Goal: Complete application form: Complete application form

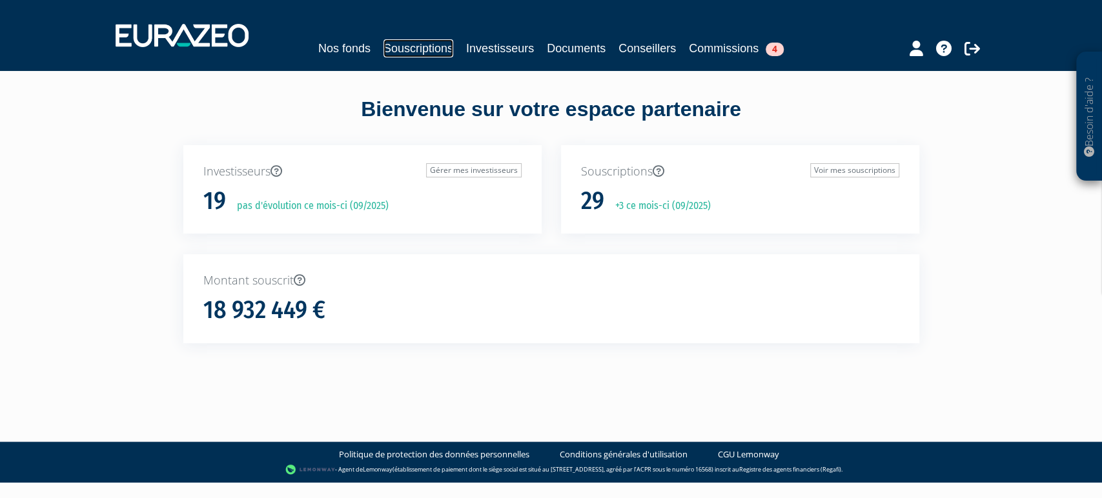
click at [436, 48] on link "Souscriptions" at bounding box center [418, 48] width 70 height 18
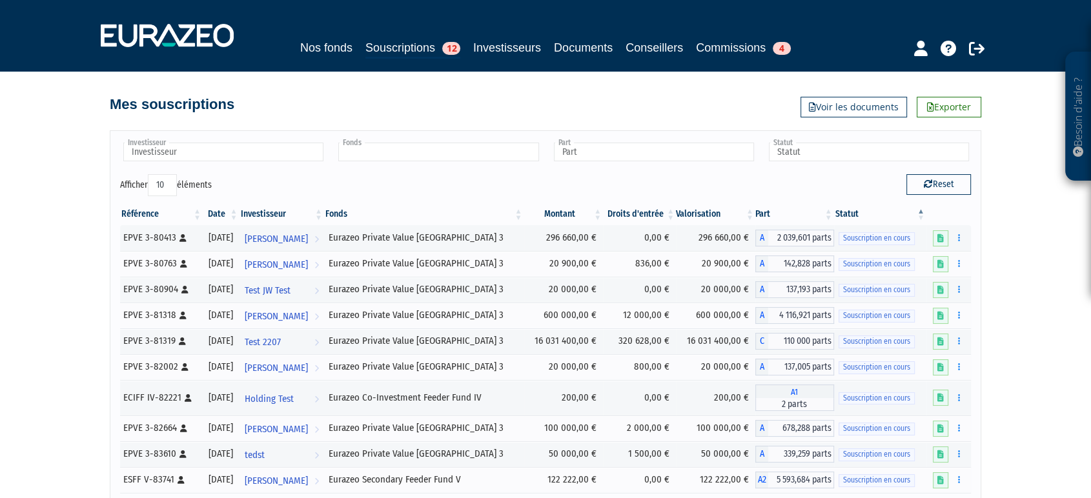
click at [498, 155] on input "text" at bounding box center [438, 152] width 200 height 19
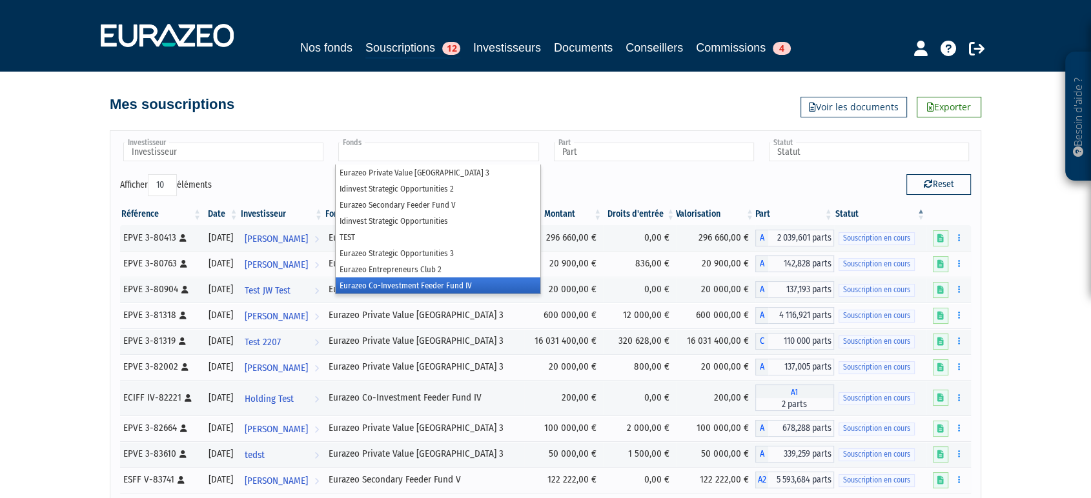
click at [490, 279] on li "Eurazeo Co-Investment Feeder Fund IV" at bounding box center [438, 285] width 204 height 16
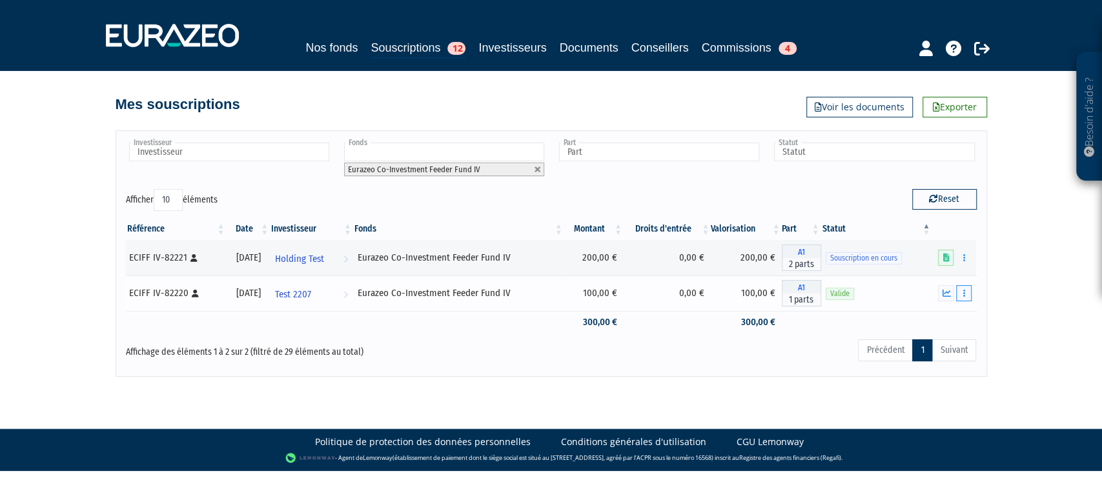
click at [963, 293] on icon "button" at bounding box center [964, 293] width 2 height 8
click at [953, 321] on link "Documents" at bounding box center [935, 316] width 65 height 21
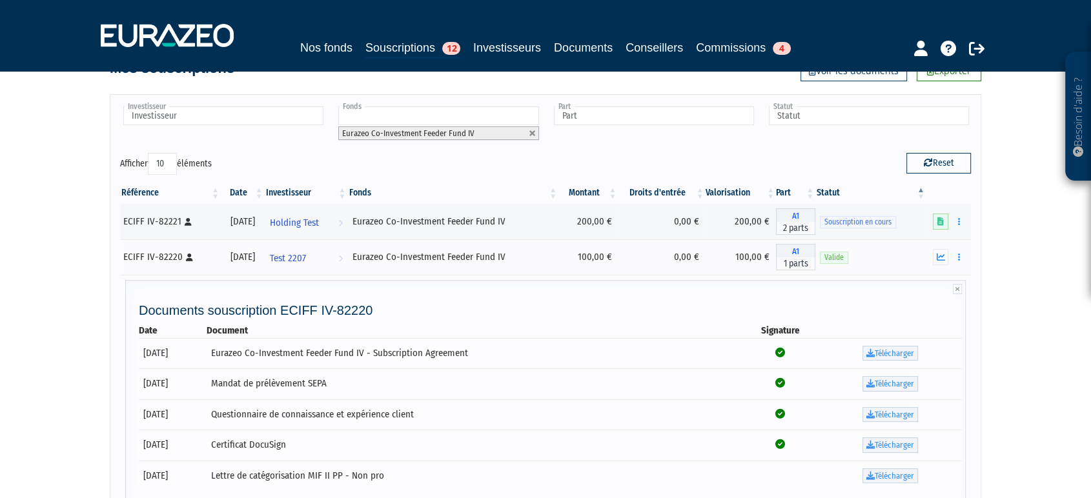
scroll to position [72, 0]
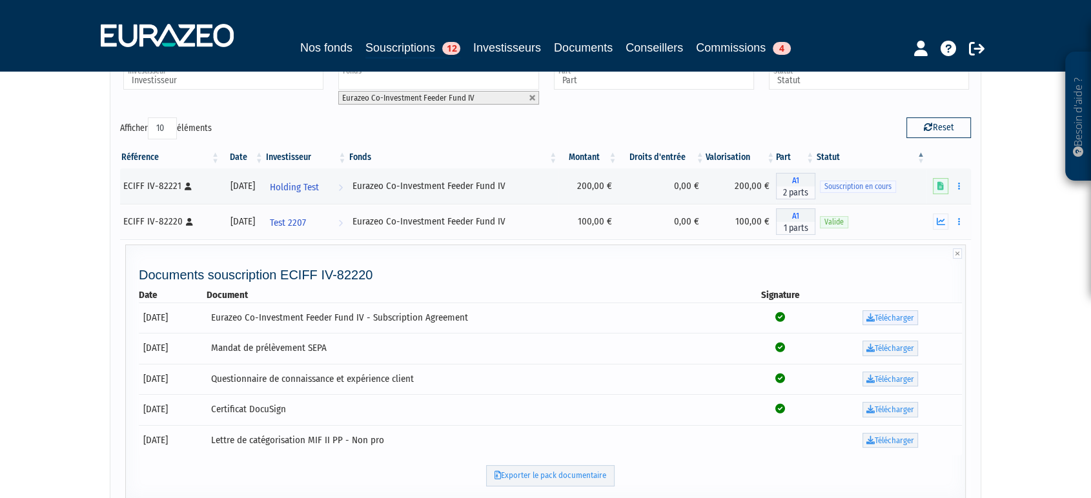
click at [902, 317] on link "Télécharger" at bounding box center [889, 317] width 55 height 15
click at [905, 344] on link "Télécharger" at bounding box center [889, 348] width 55 height 15
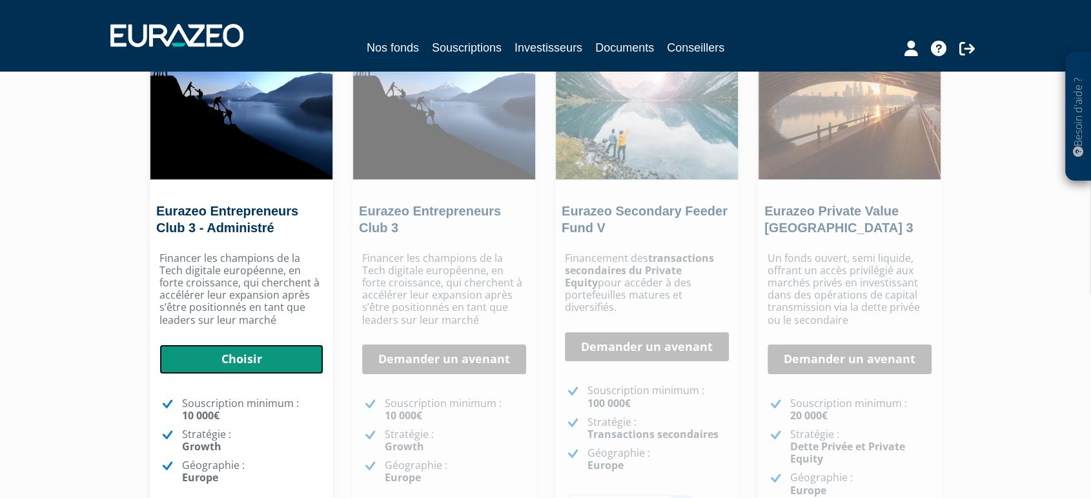
scroll to position [144, 0]
click at [251, 365] on link "Choisir" at bounding box center [241, 359] width 164 height 30
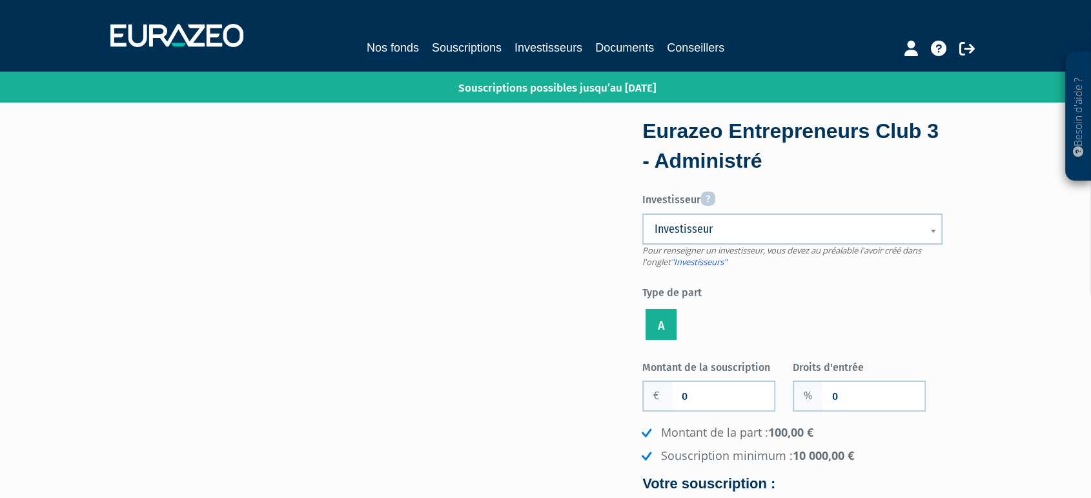
click at [703, 232] on span "Investisseur" at bounding box center [783, 228] width 259 height 15
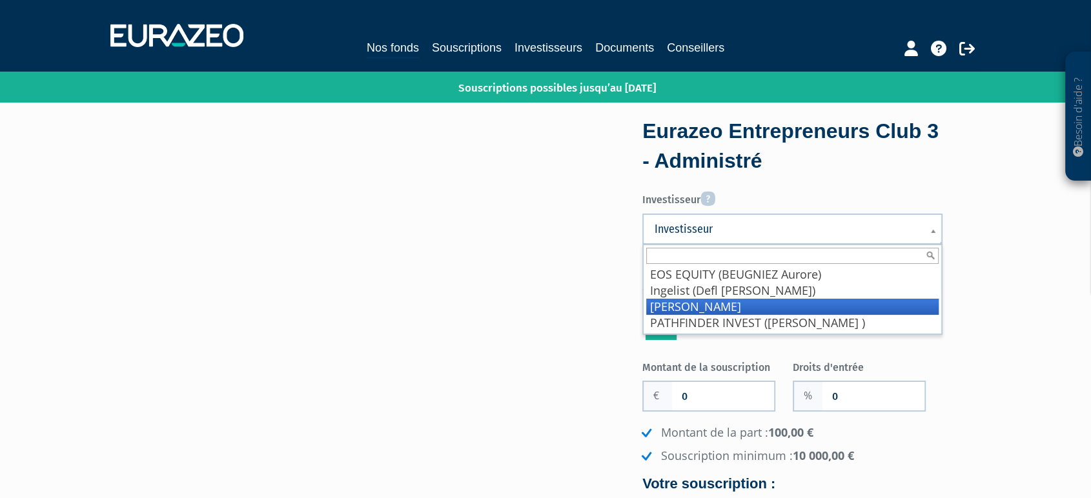
click at [721, 301] on li "mariel Anne-Sop" at bounding box center [792, 307] width 292 height 16
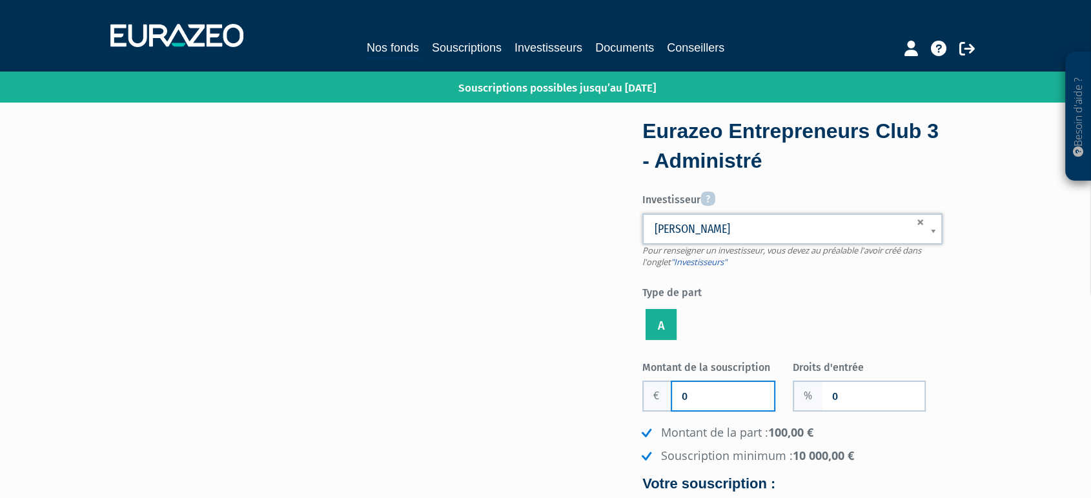
click at [746, 399] on input "0" at bounding box center [723, 396] width 102 height 28
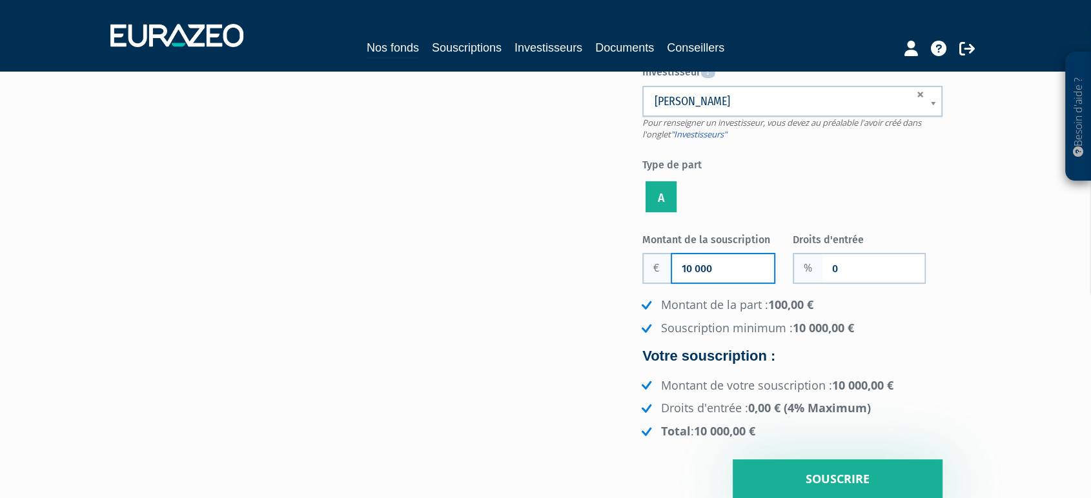
scroll to position [143, 0]
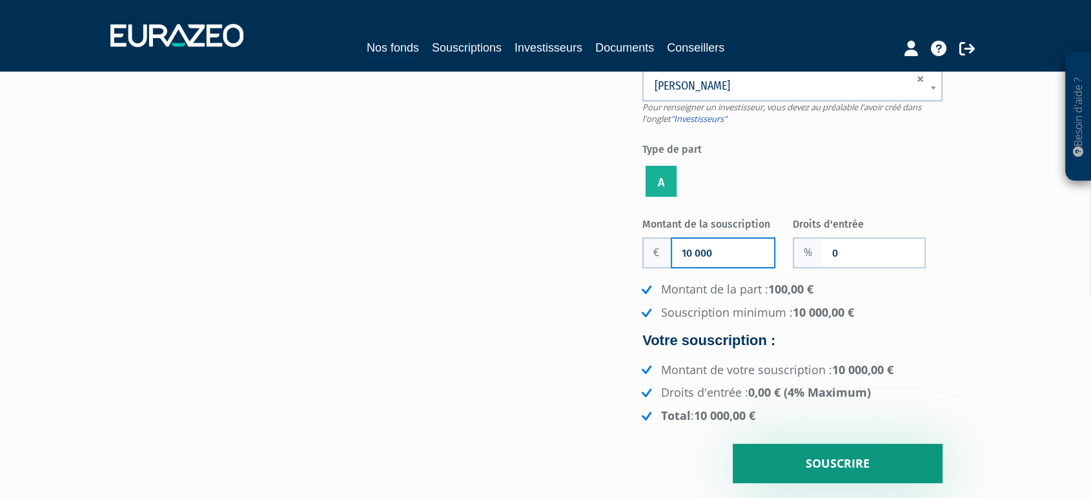
type input "10 000"
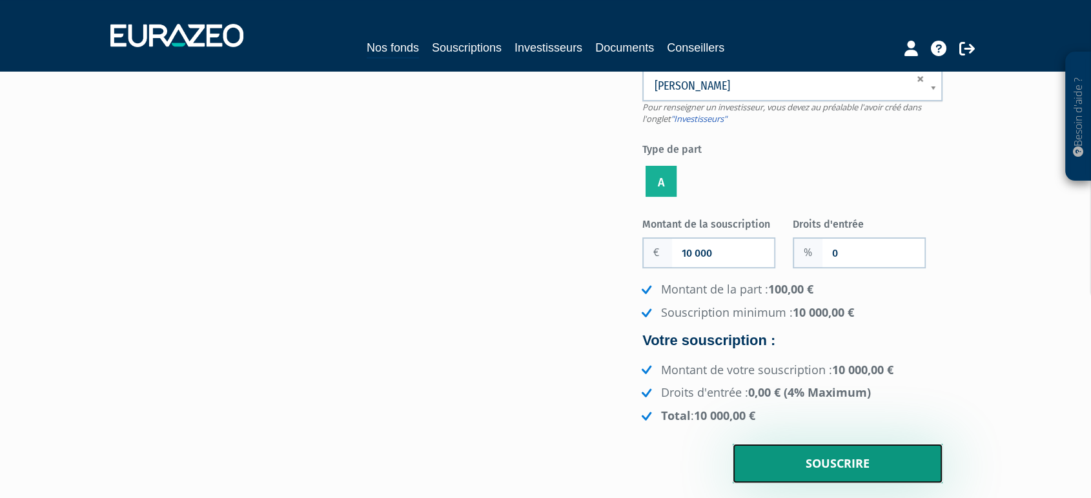
click at [862, 452] on input "Souscrire" at bounding box center [837, 464] width 210 height 40
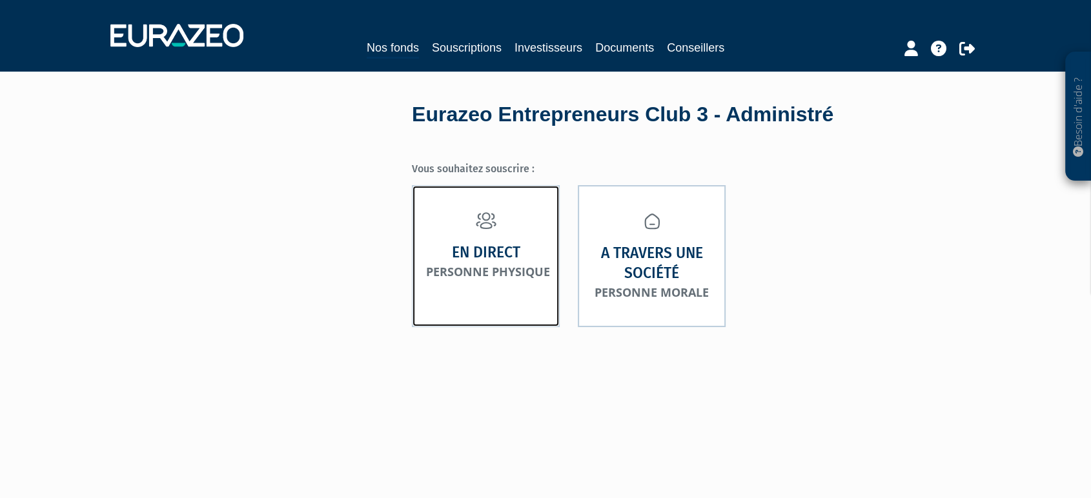
click at [498, 263] on strong "En direct" at bounding box center [486, 253] width 68 height 20
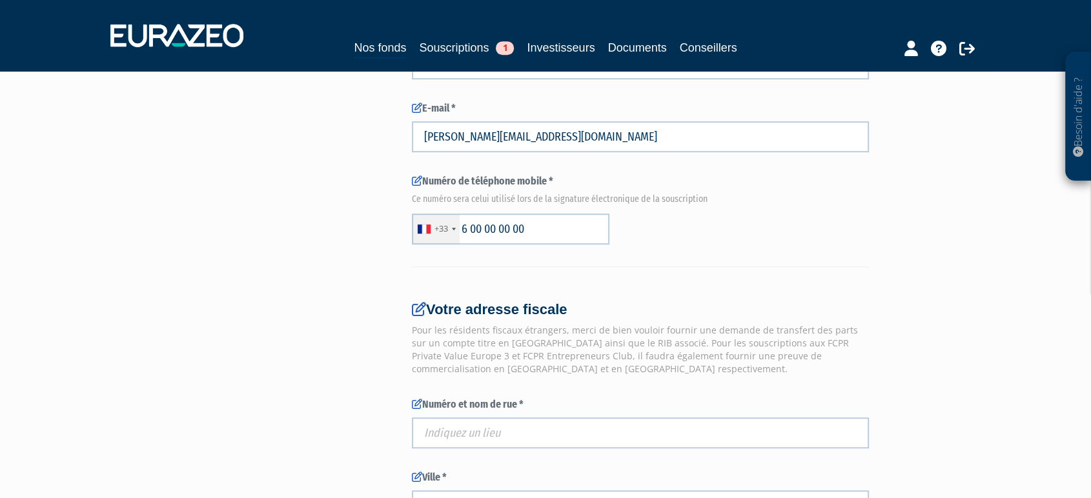
scroll to position [718, 0]
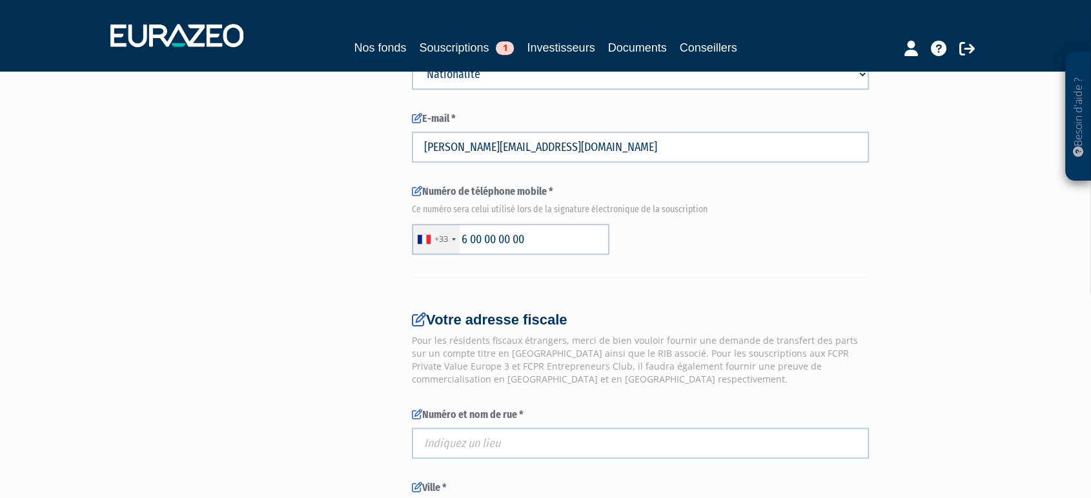
drag, startPoint x: 476, startPoint y: 276, endPoint x: 818, endPoint y: 279, distance: 342.0
click at [813, 279] on div at bounding box center [640, 284] width 457 height 14
drag, startPoint x: 834, startPoint y: 278, endPoint x: 428, endPoint y: 281, distance: 405.3
click at [428, 281] on div at bounding box center [640, 284] width 457 height 14
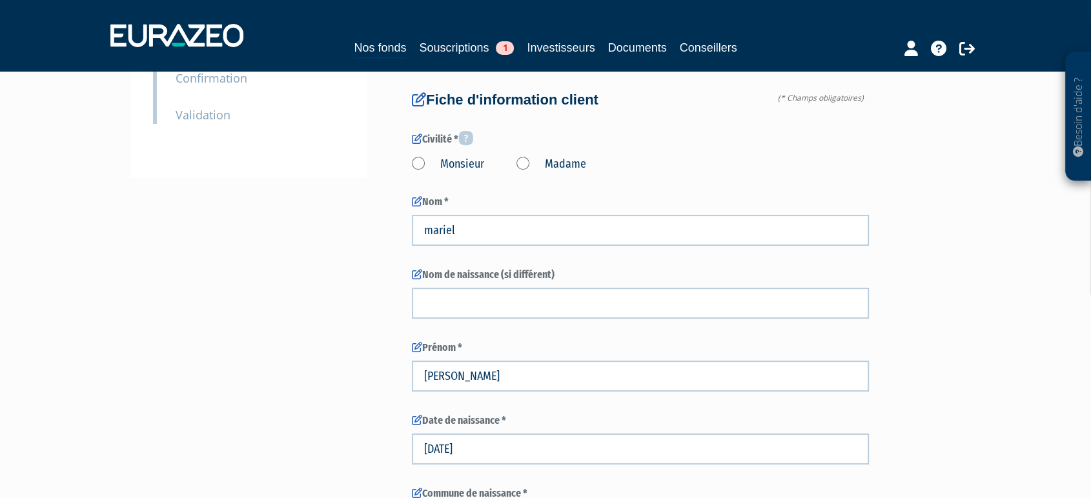
scroll to position [0, 0]
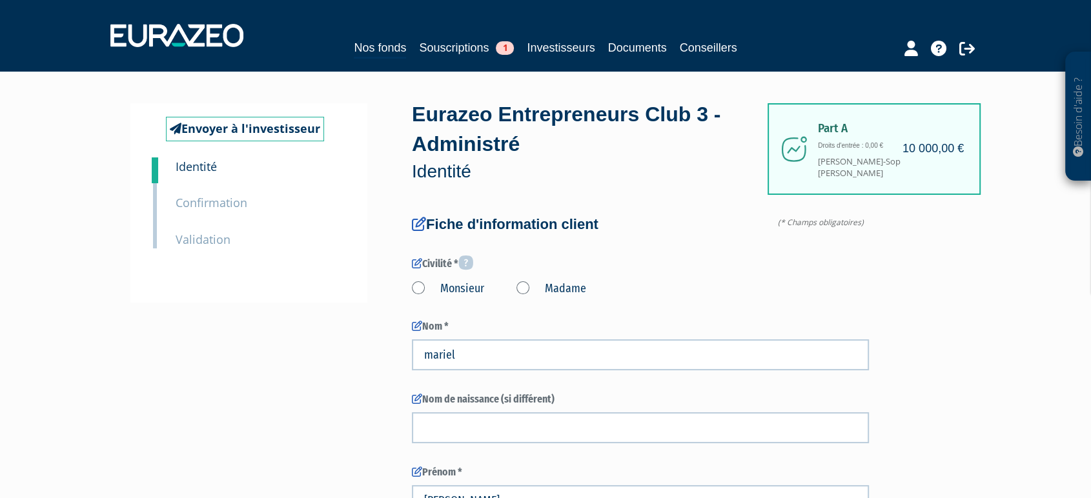
click at [243, 199] on small "Confirmation" at bounding box center [212, 202] width 72 height 15
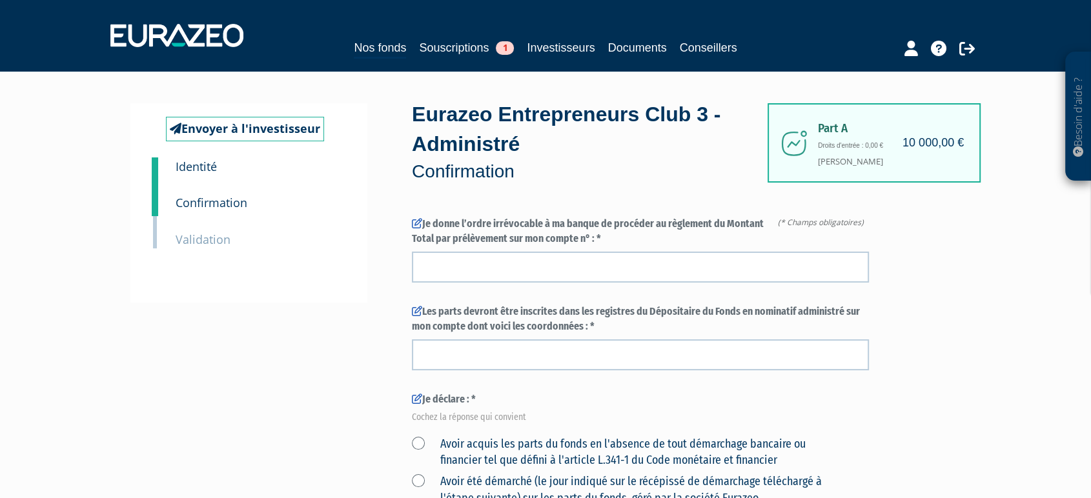
drag, startPoint x: 610, startPoint y: 244, endPoint x: 377, endPoint y: 253, distance: 233.8
click at [377, 253] on div "Envoyer à l'investisseur 1 Identité 2 Confirmation 3 Validation Part A" at bounding box center [545, 465] width 811 height 725
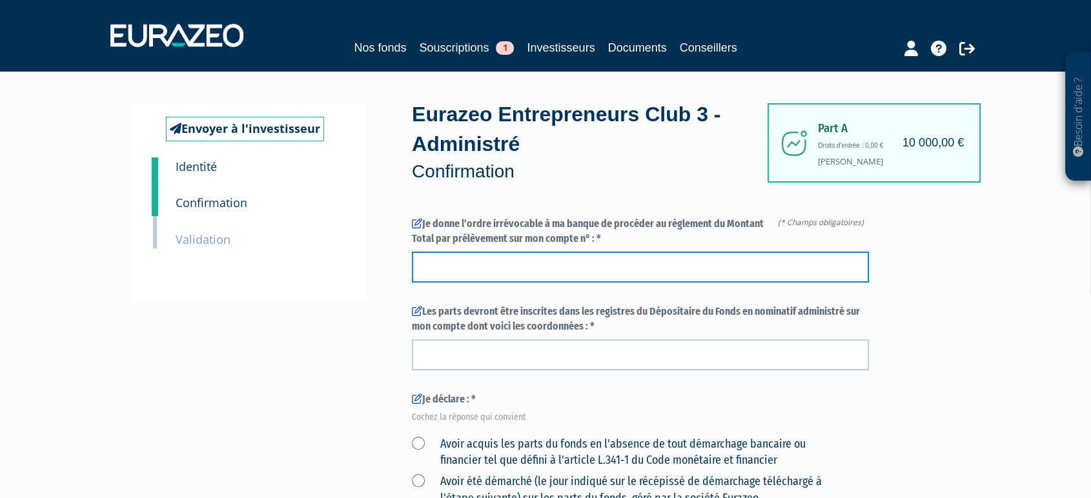
click at [444, 267] on input "text" at bounding box center [640, 267] width 457 height 31
click at [676, 266] on input "text" at bounding box center [640, 267] width 457 height 31
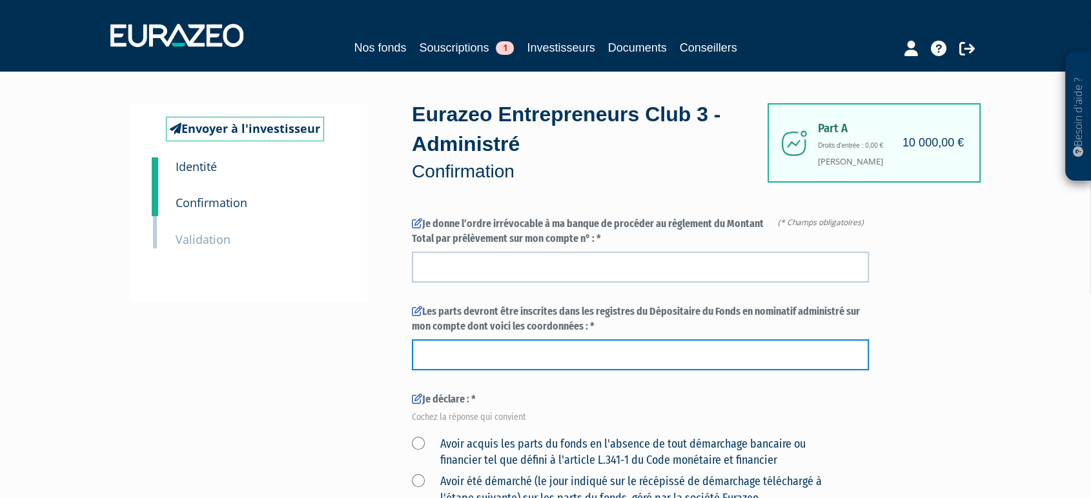
click at [621, 360] on input "text" at bounding box center [640, 354] width 457 height 31
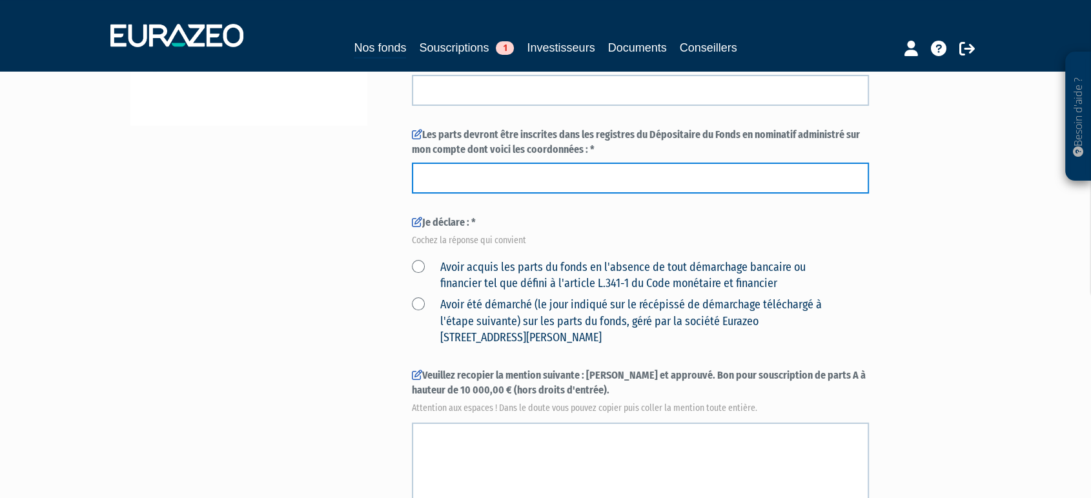
scroll to position [143, 0]
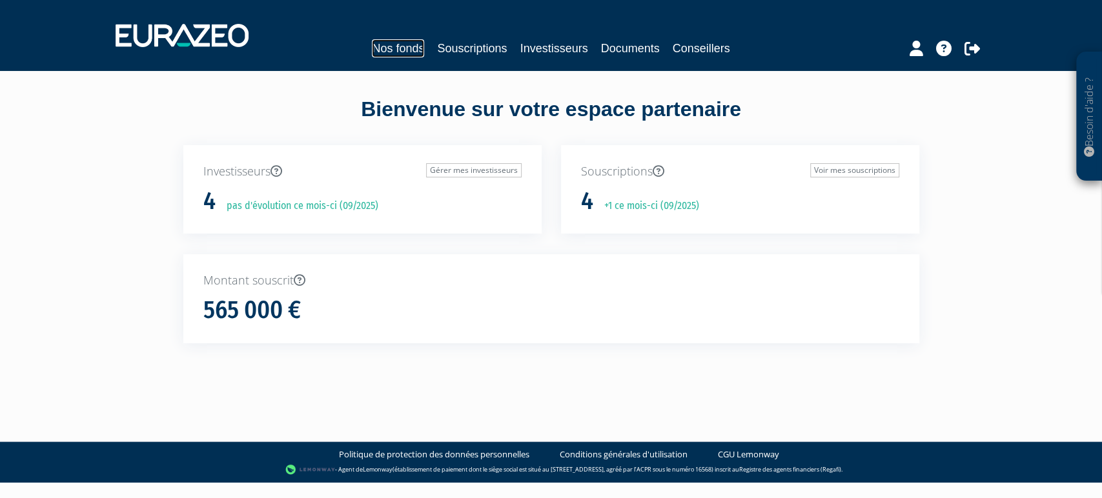
click at [388, 50] on link "Nos fonds" at bounding box center [398, 48] width 52 height 18
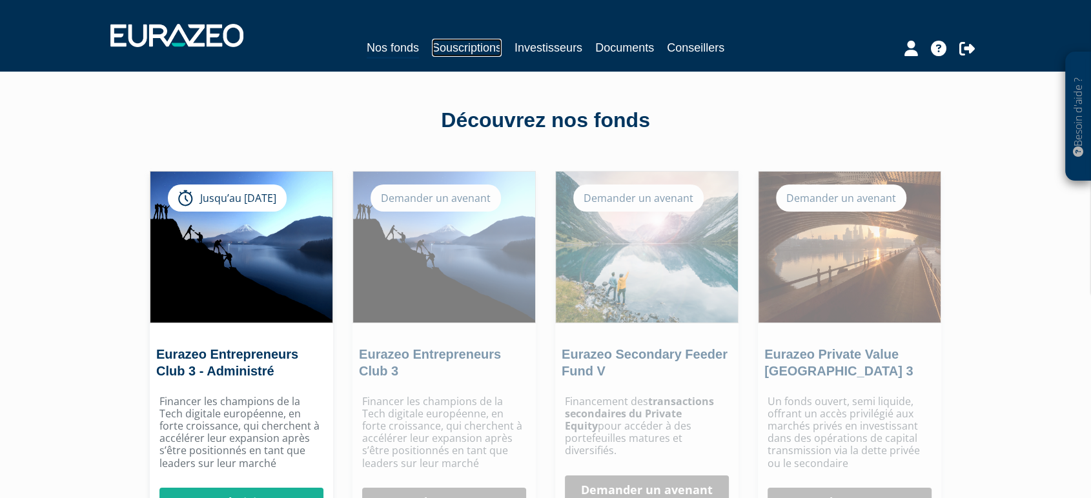
click at [463, 43] on link "Souscriptions" at bounding box center [467, 48] width 70 height 18
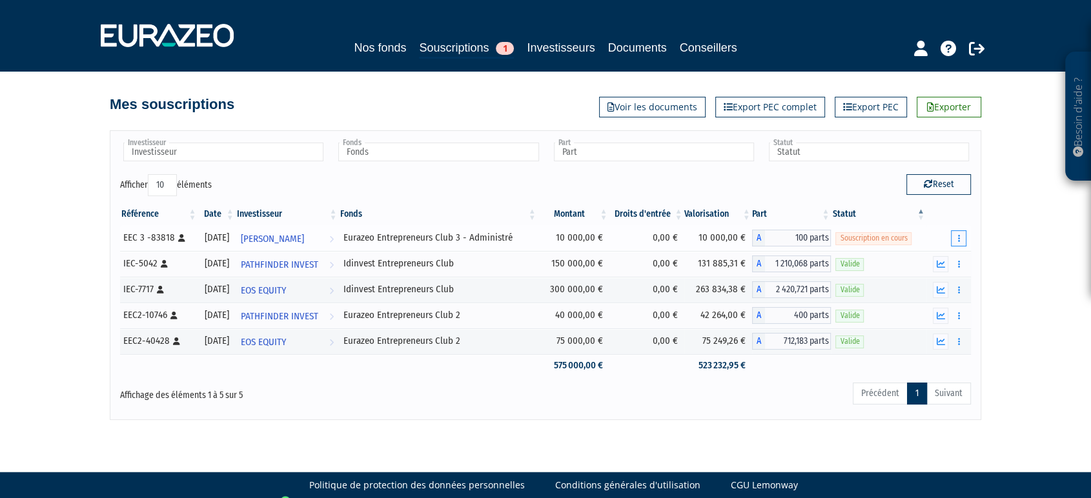
click at [960, 234] on button "button" at bounding box center [958, 238] width 15 height 16
click at [928, 306] on link "Supprimer" at bounding box center [920, 309] width 84 height 21
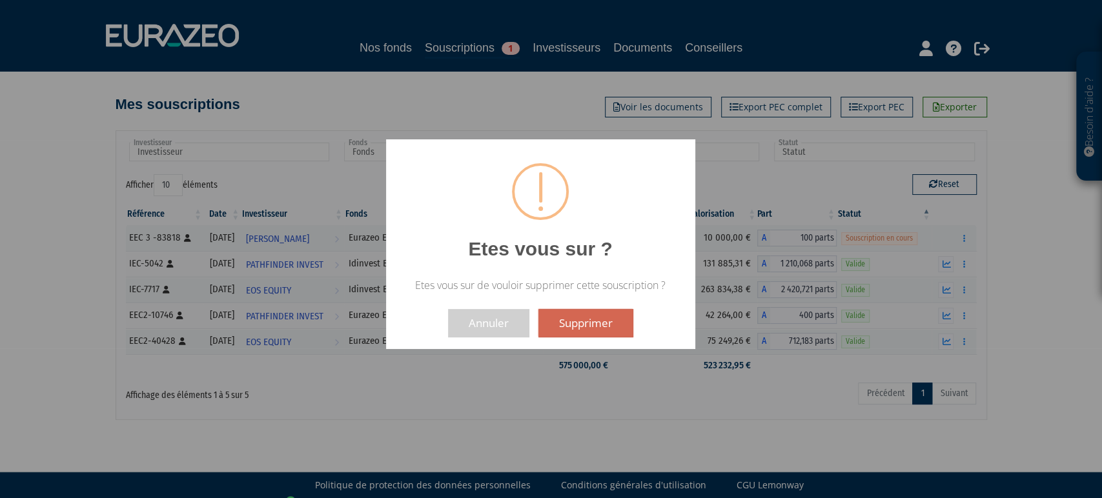
click at [621, 317] on button "Supprimer" at bounding box center [585, 323] width 95 height 28
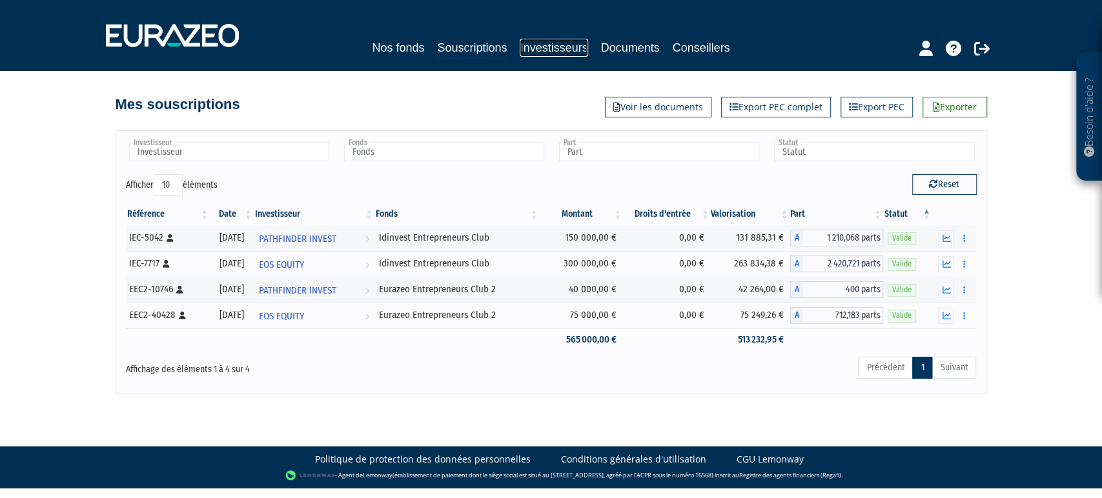
click at [547, 54] on link "Investisseurs" at bounding box center [553, 48] width 68 height 18
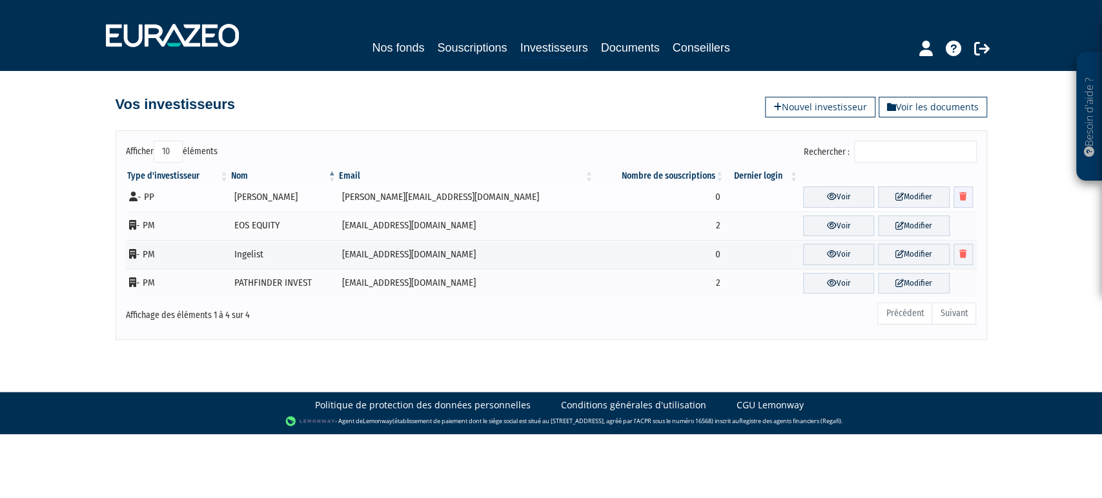
click at [954, 194] on link at bounding box center [962, 196] width 19 height 21
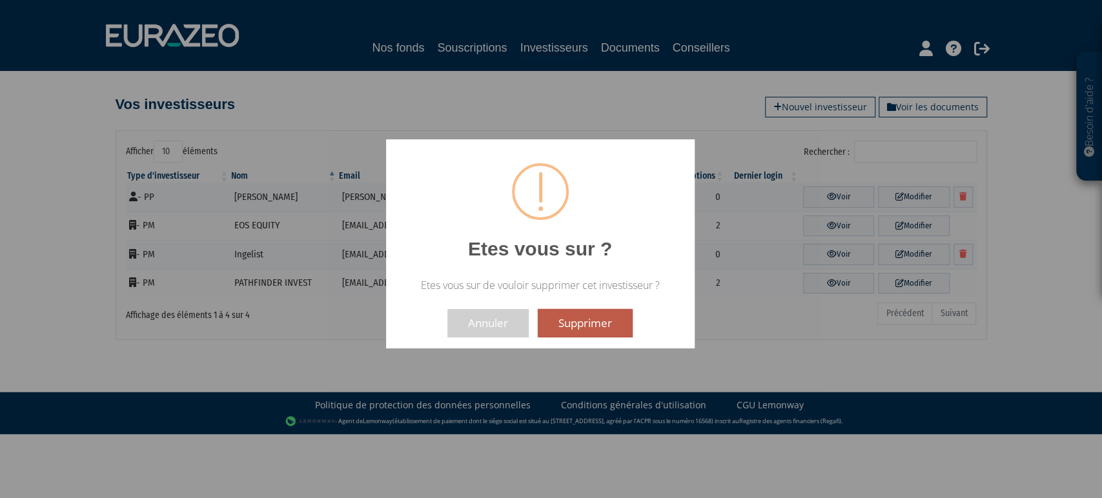
click at [581, 323] on button "Supprimer" at bounding box center [585, 323] width 95 height 28
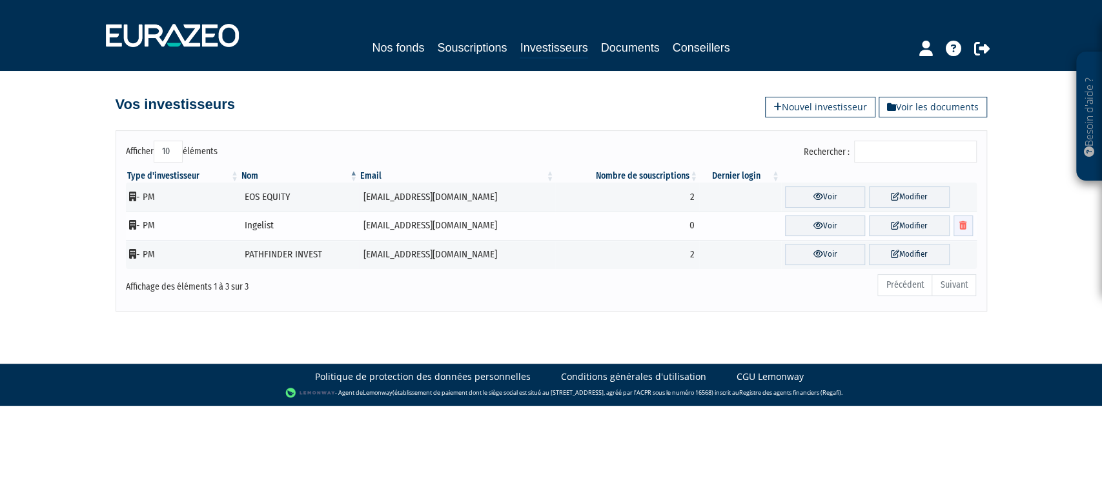
click at [965, 222] on icon at bounding box center [962, 225] width 7 height 8
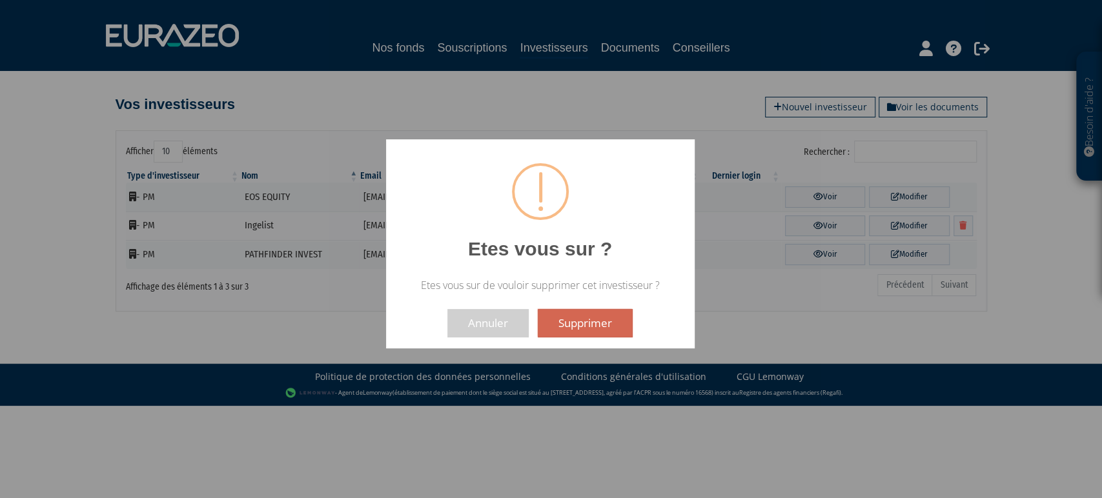
click at [558, 324] on button "Supprimer" at bounding box center [585, 323] width 95 height 28
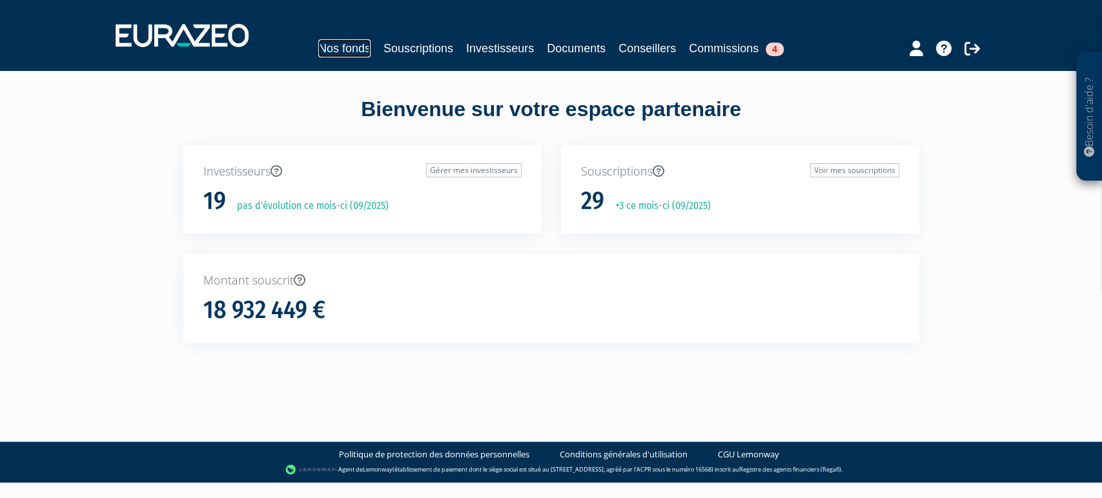
click at [325, 46] on link "Nos fonds" at bounding box center [344, 48] width 52 height 18
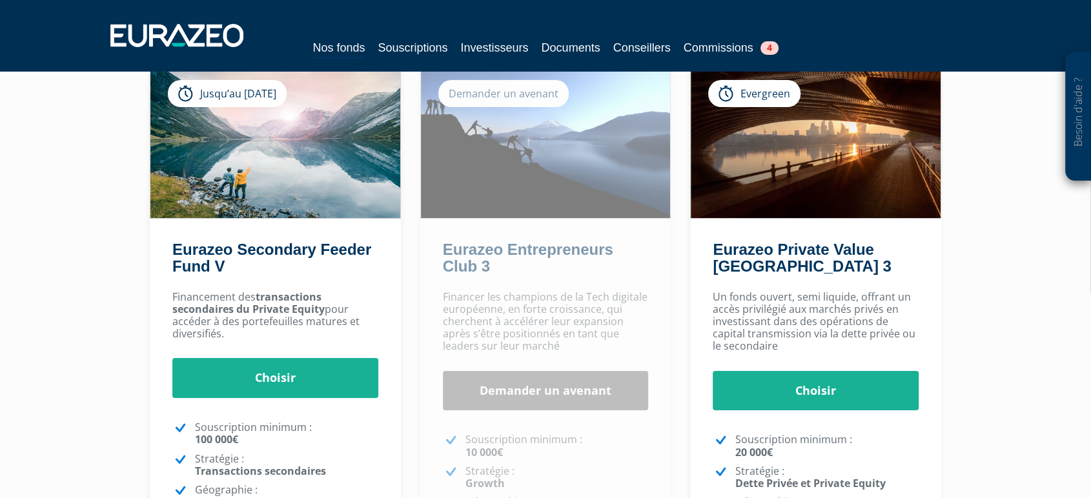
scroll to position [103, 0]
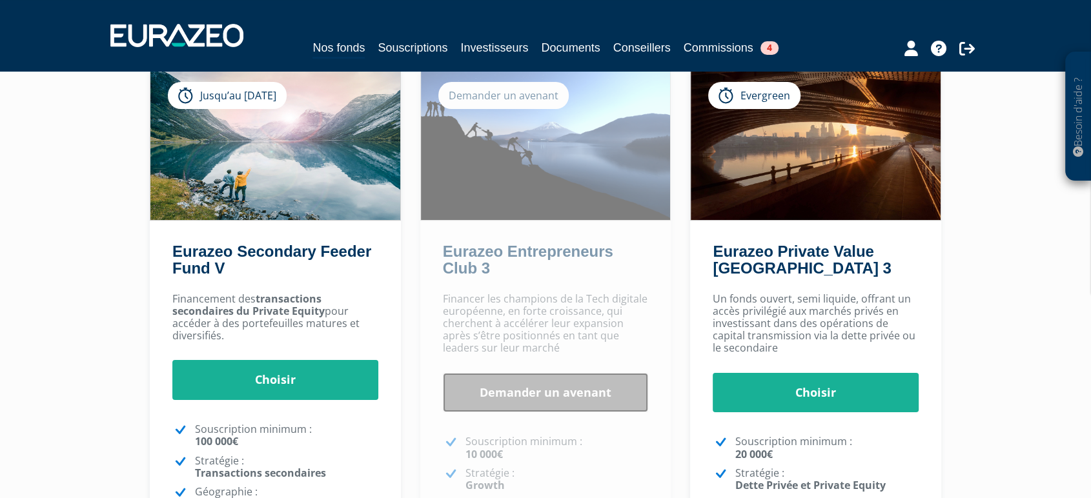
click at [534, 391] on link "Demander un avenant" at bounding box center [546, 393] width 206 height 40
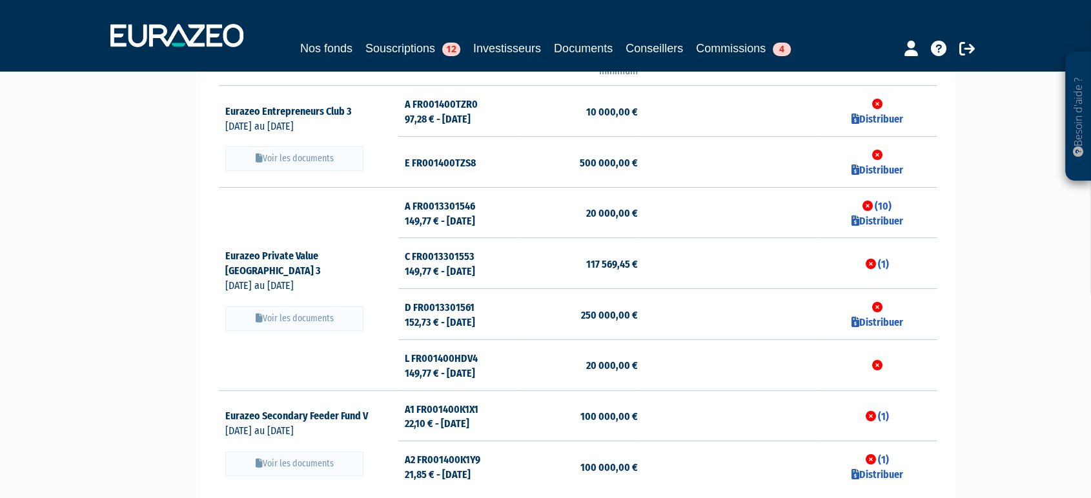
scroll to position [72, 0]
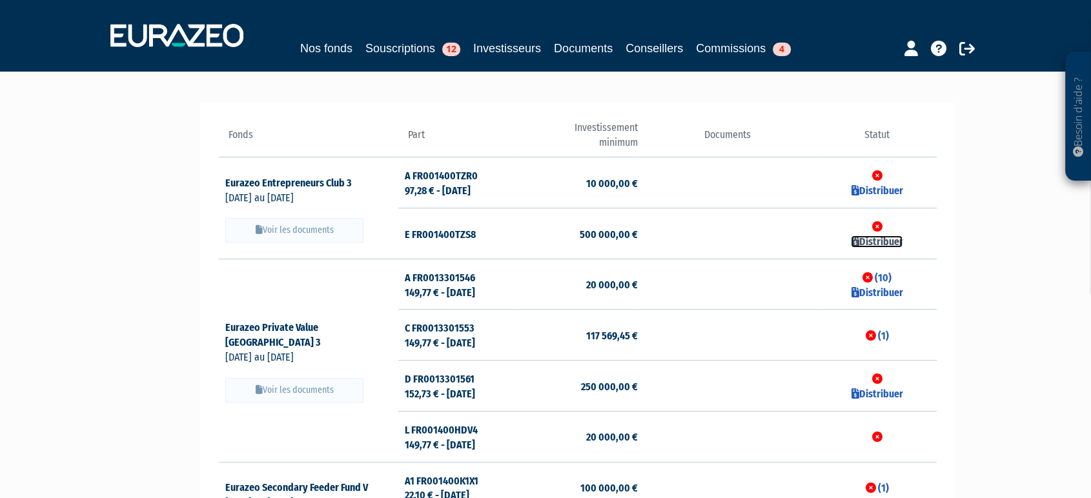
click at [866, 244] on link "Distribuer" at bounding box center [877, 242] width 52 height 12
checkbox input "true"
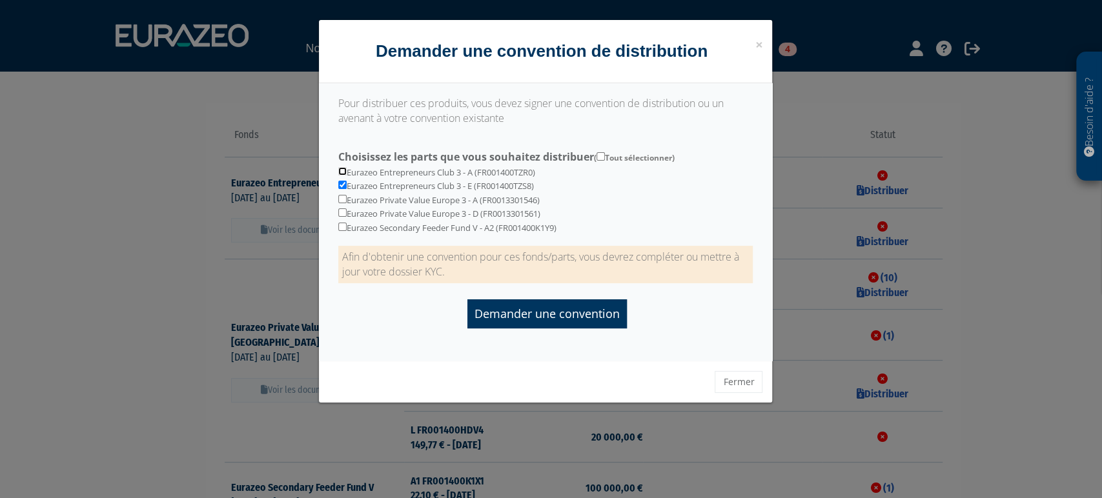
click at [341, 172] on input "checkbox" at bounding box center [342, 171] width 8 height 8
checkbox input "true"
drag, startPoint x: 341, startPoint y: 196, endPoint x: 342, endPoint y: 205, distance: 8.4
click at [341, 197] on input "checkbox" at bounding box center [342, 199] width 8 height 8
checkbox input "true"
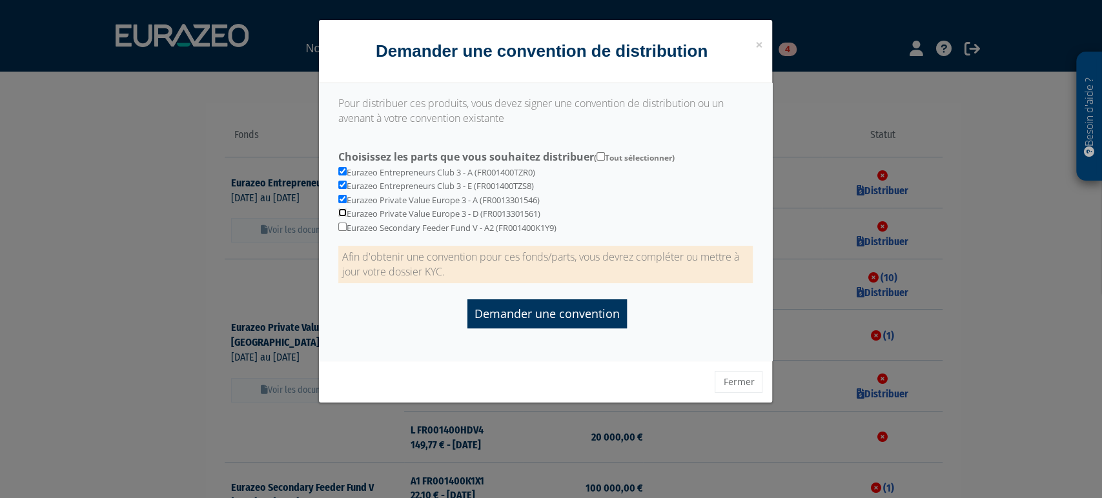
drag, startPoint x: 342, startPoint y: 214, endPoint x: 342, endPoint y: 221, distance: 7.1
click at [342, 215] on input "checkbox" at bounding box center [342, 212] width 8 height 8
checkbox input "true"
click at [341, 223] on input "checkbox" at bounding box center [342, 227] width 8 height 8
checkbox input "true"
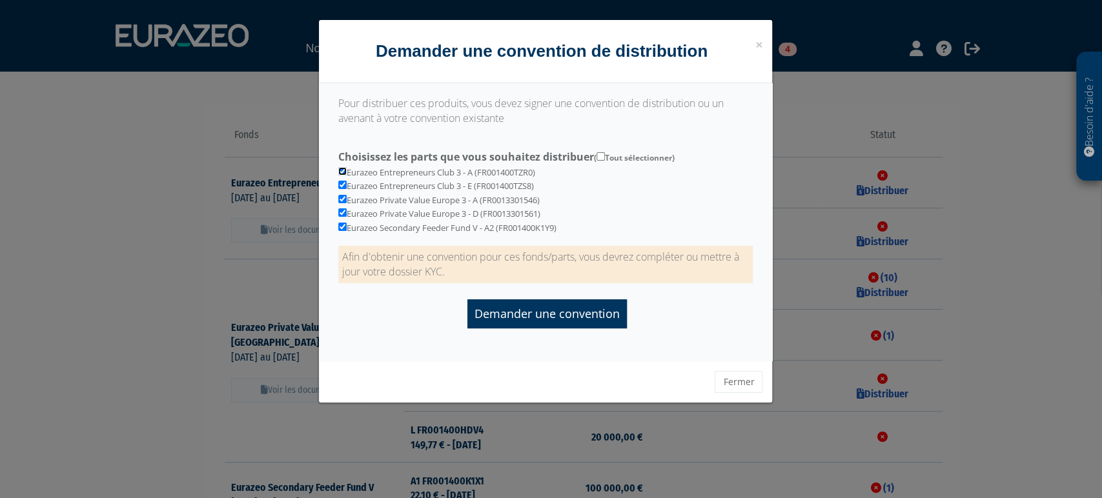
click at [343, 170] on input "checkbox" at bounding box center [342, 171] width 8 height 8
checkbox input "false"
click at [341, 159] on label "Choisissez les parts que vous souhaitez distribuer ( Tout sélectionner)" at bounding box center [545, 154] width 434 height 19
click at [596, 159] on input "Choisissez les parts que vous souhaitez distribuer ( Tout sélectionner)" at bounding box center [600, 156] width 8 height 8
checkbox input "true"
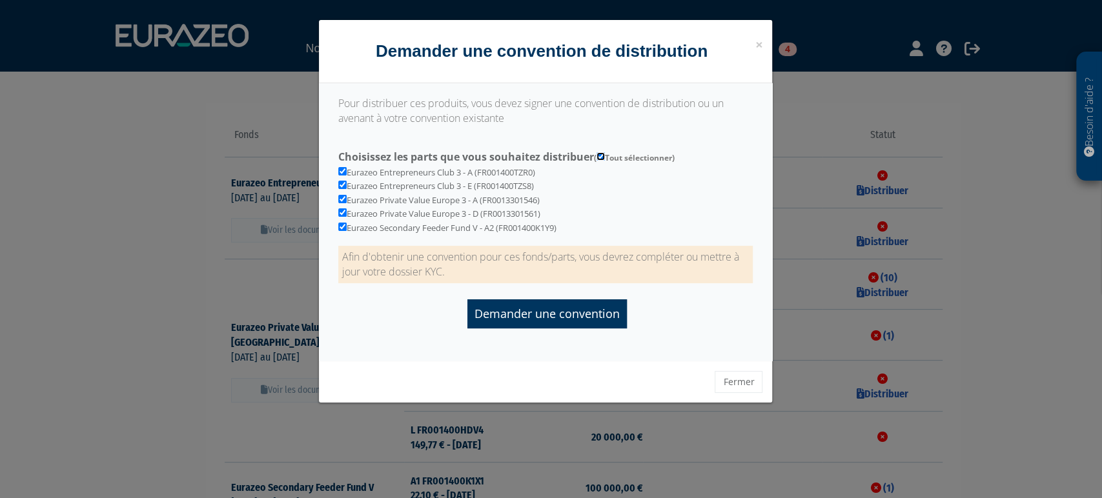
checkbox input "true"
click at [598, 151] on label "Choisissez les parts que vous souhaitez distribuer ( Tout sélectionner)" at bounding box center [545, 154] width 434 height 19
click at [598, 152] on input "Choisissez les parts que vous souhaitez distribuer ( Tout sélectionner)" at bounding box center [600, 156] width 8 height 8
checkbox input "false"
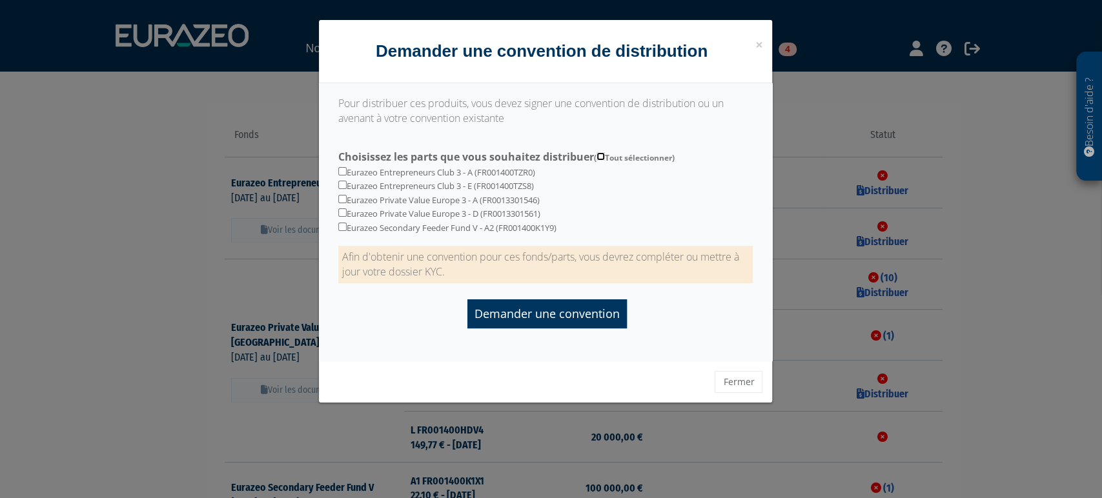
checkbox input "false"
click at [341, 172] on input "checkbox" at bounding box center [342, 171] width 8 height 8
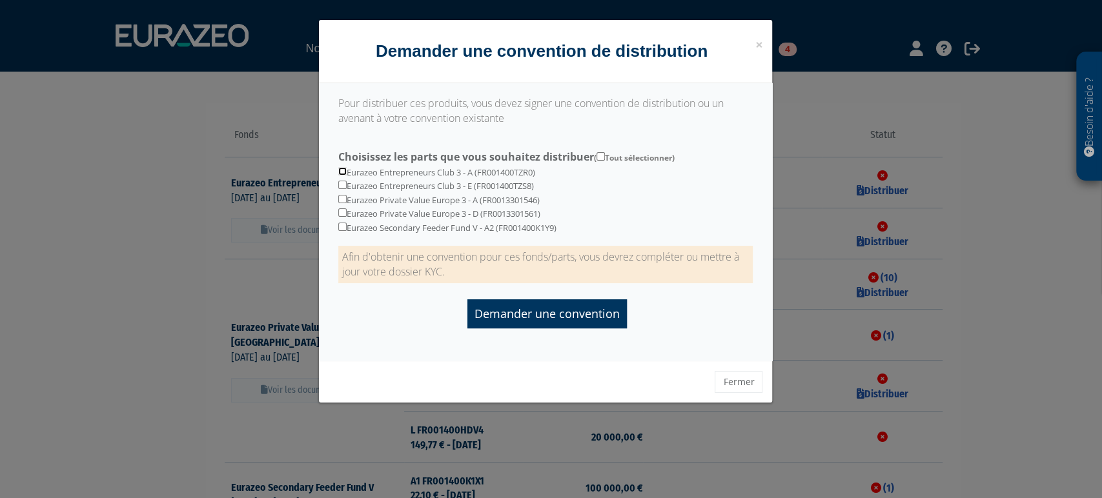
checkbox input "true"
click at [445, 271] on p "Afin d'obtenir une convention pour ces fonds/parts, vous devrez compléter ou me…" at bounding box center [545, 264] width 415 height 37
drag, startPoint x: 437, startPoint y: 265, endPoint x: 342, endPoint y: 252, distance: 95.7
click at [342, 252] on p "Afin d'obtenir une convention pour ces fonds/parts, vous devrez compléter ou me…" at bounding box center [545, 264] width 415 height 37
copy p "Afin d'obtenir une convention pour ces fonds/parts, vous devrez compléter ou me…"
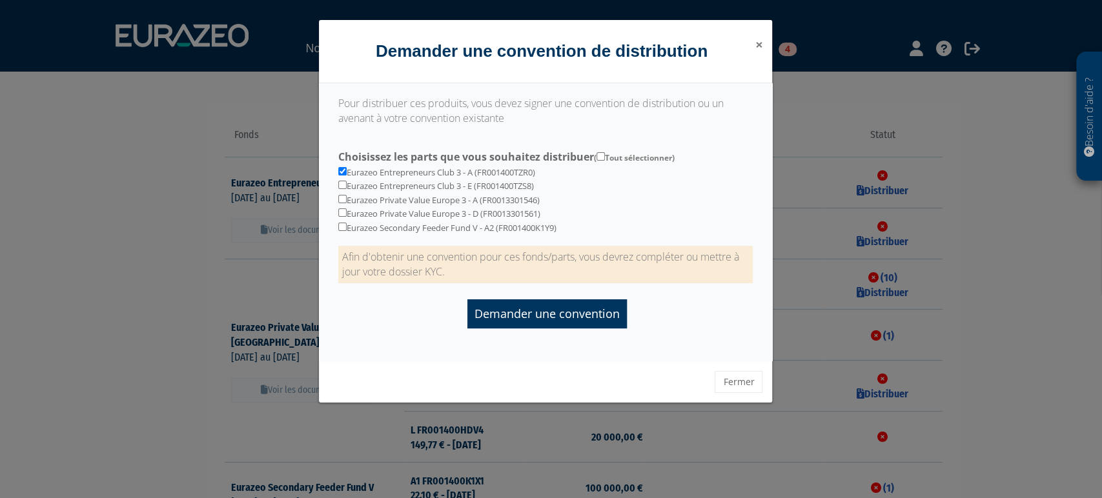
click at [759, 47] on span "×" at bounding box center [758, 44] width 8 height 18
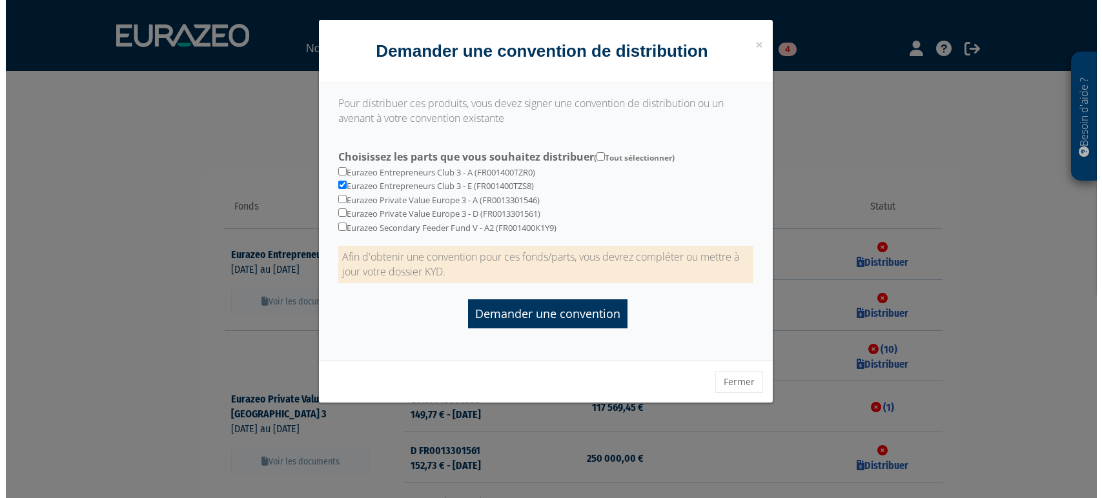
scroll to position [72, 0]
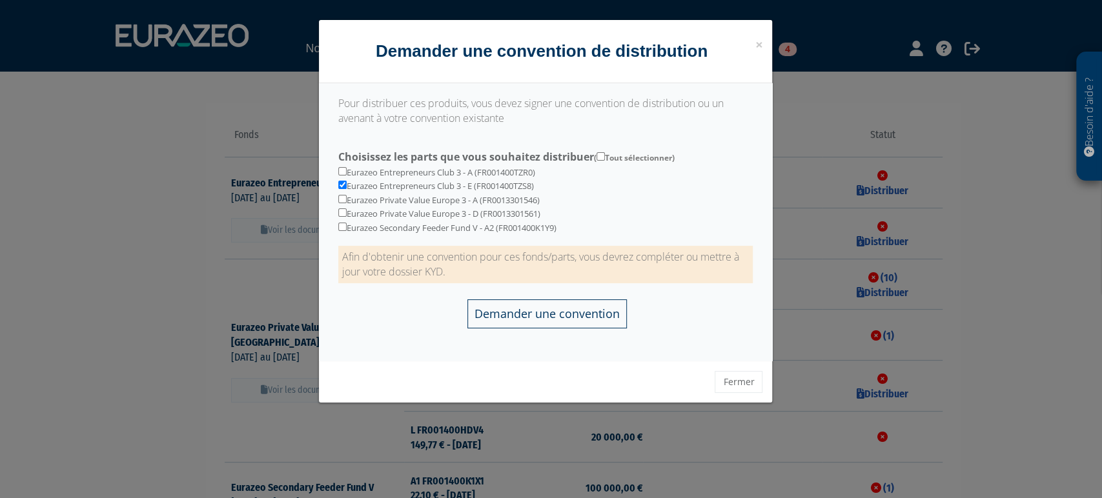
click at [604, 303] on input "Demander une convention" at bounding box center [546, 313] width 159 height 29
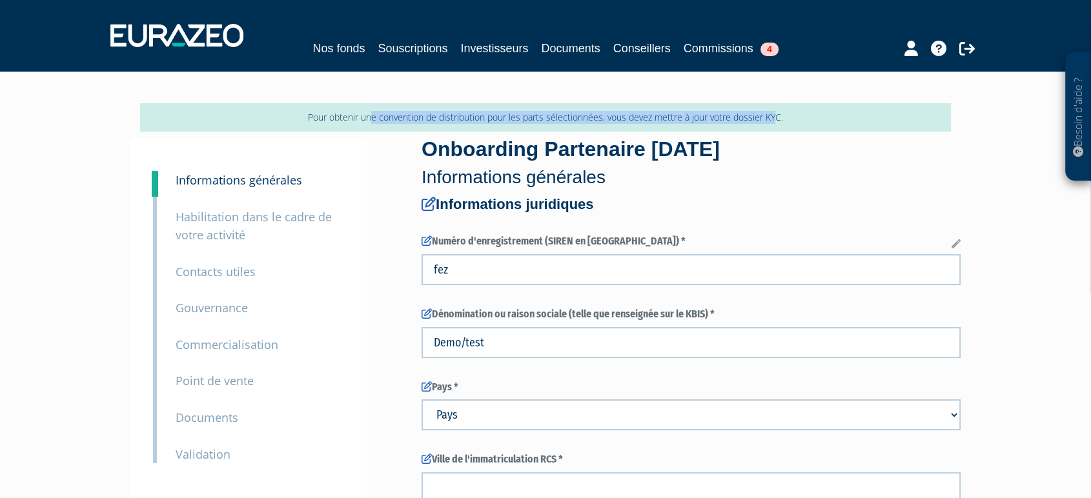
drag, startPoint x: 369, startPoint y: 111, endPoint x: 777, endPoint y: 113, distance: 407.8
click at [774, 114] on p "Pour obtenir une convention de distribution pour les parts sélectionnées, vous …" at bounding box center [545, 117] width 811 height 28
click at [777, 113] on p "Pour obtenir une convention de distribution pour les parts sélectionnées, vous …" at bounding box center [545, 117] width 811 height 28
click at [780, 113] on p "Pour obtenir une convention de distribution pour les parts sélectionnées, vous …" at bounding box center [545, 117] width 811 height 28
drag, startPoint x: 791, startPoint y: 115, endPoint x: 230, endPoint y: 106, distance: 560.9
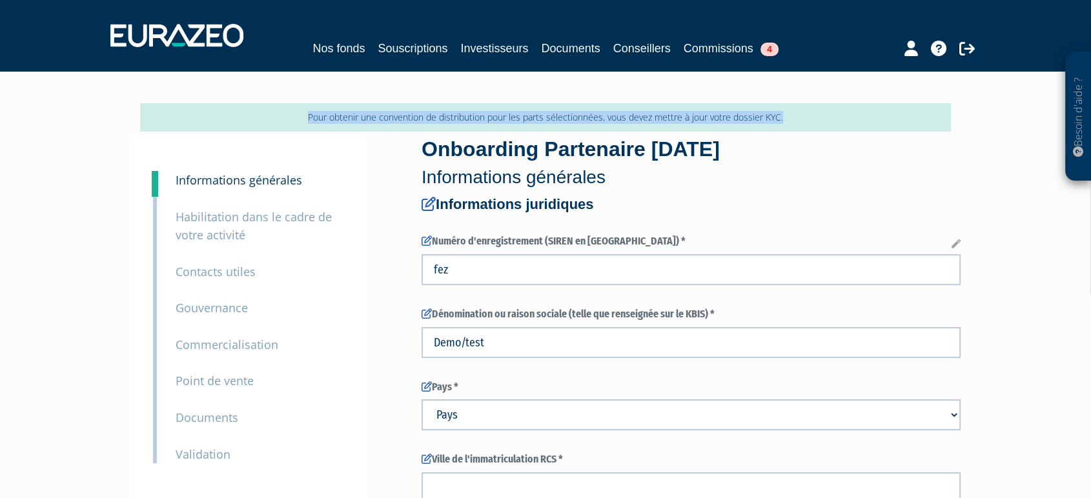
click at [230, 106] on p "Pour obtenir une convention de distribution pour les parts sélectionnées, vous …" at bounding box center [545, 117] width 811 height 28
copy p "Pour obtenir une convention de distribution pour les parts sélectionnées, vous …"
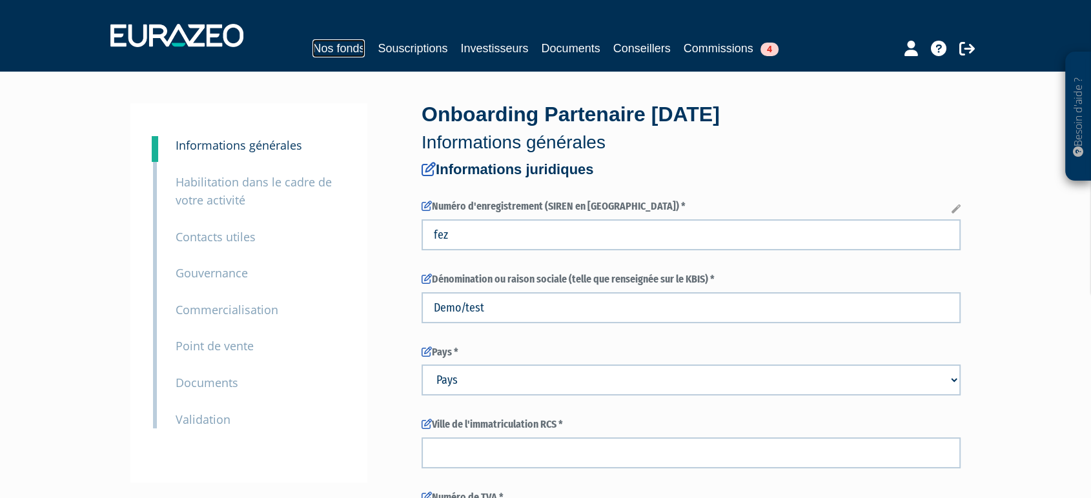
click at [325, 45] on link "Nos fonds" at bounding box center [338, 48] width 52 height 18
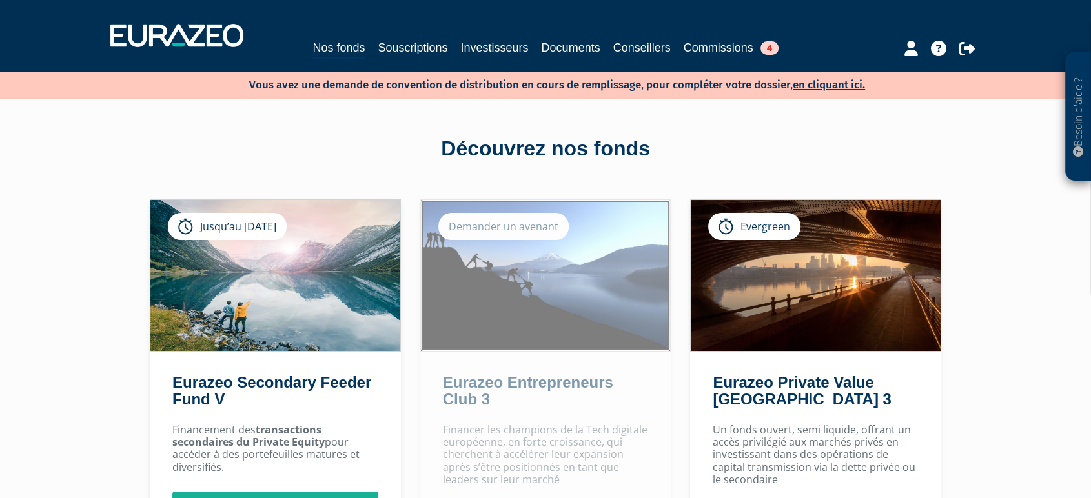
click at [498, 333] on img at bounding box center [546, 275] width 250 height 151
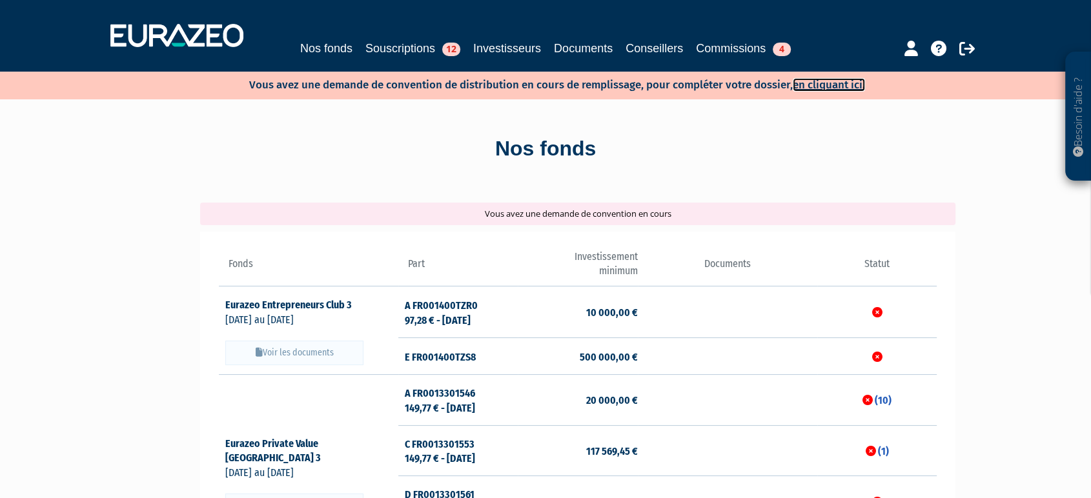
click at [823, 81] on link "en cliquant ici." at bounding box center [828, 85] width 72 height 14
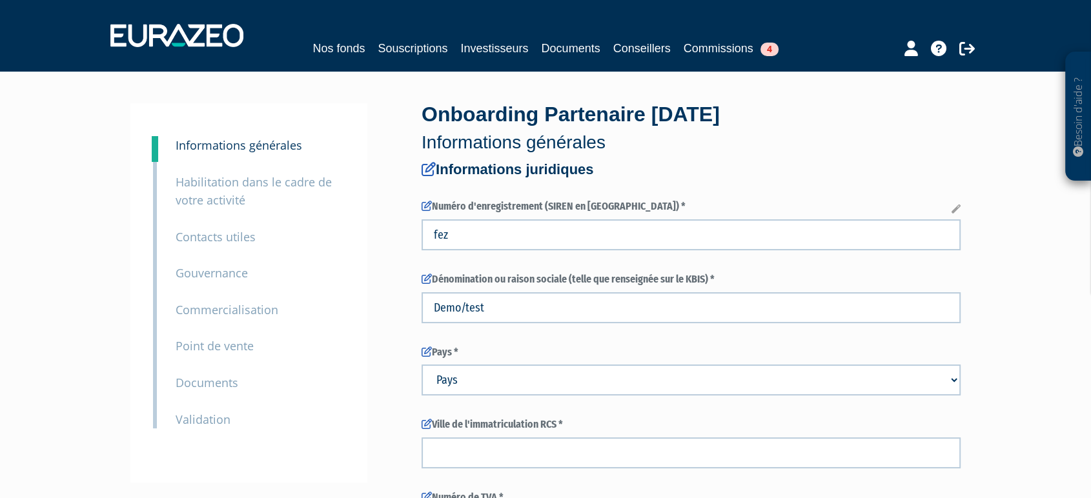
drag, startPoint x: 511, startPoint y: 125, endPoint x: 811, endPoint y: 123, distance: 299.4
click at [811, 123] on div "Onboarding Partenaire Sept 25 Informations générales" at bounding box center [690, 127] width 539 height 55
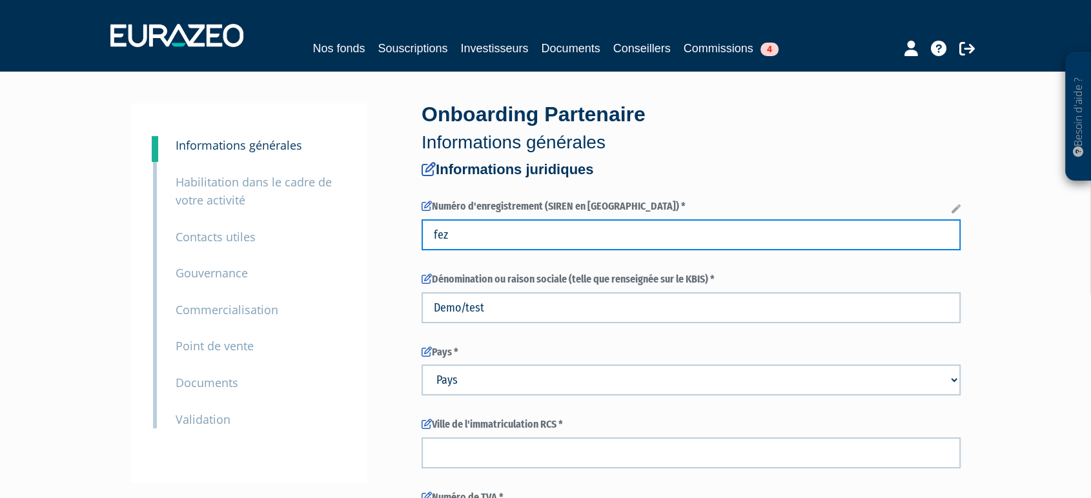
click at [490, 221] on input "fez" at bounding box center [690, 234] width 539 height 31
drag, startPoint x: 470, startPoint y: 230, endPoint x: 418, endPoint y: 227, distance: 52.3
click at [489, 237] on input "fez" at bounding box center [690, 234] width 539 height 31
drag, startPoint x: 483, startPoint y: 236, endPoint x: 411, endPoint y: 234, distance: 72.3
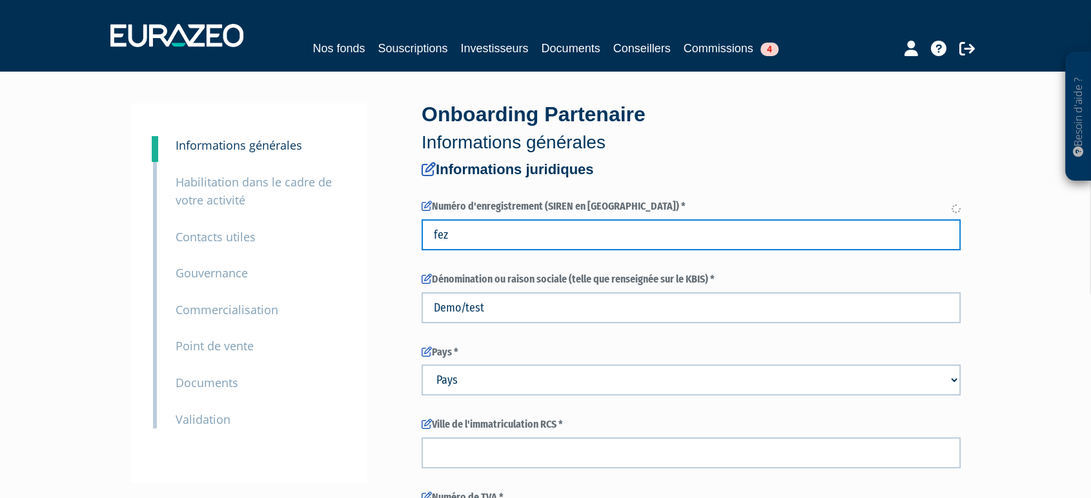
paste input "922143995"
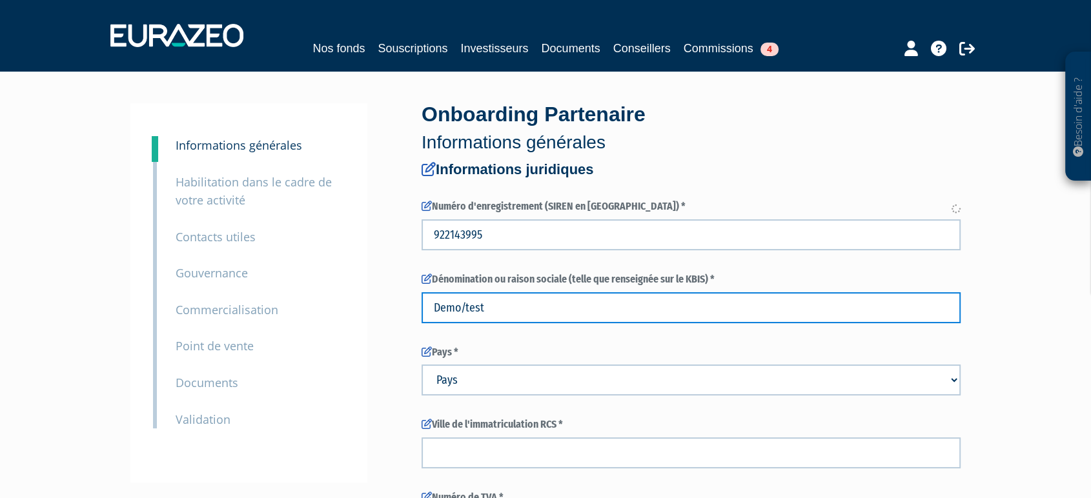
click at [885, 298] on input "Demo/test" at bounding box center [690, 307] width 539 height 31
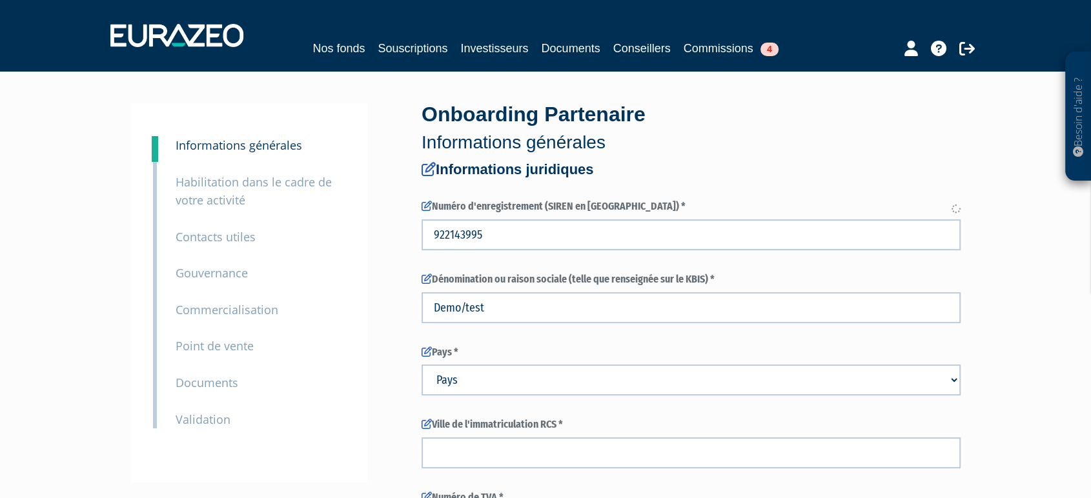
click at [954, 207] on icon at bounding box center [955, 209] width 9 height 9
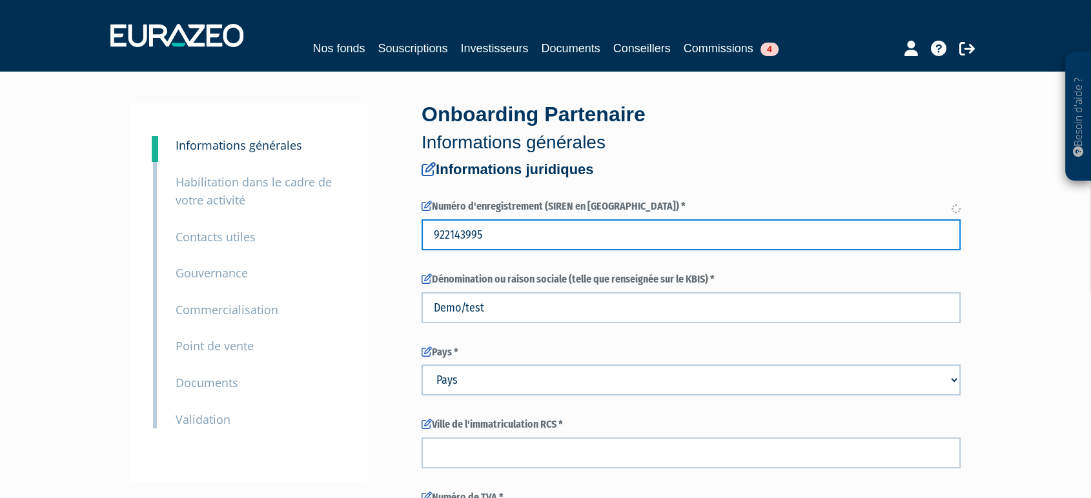
click at [884, 232] on input "922143995" at bounding box center [690, 234] width 539 height 31
type input "922143995"
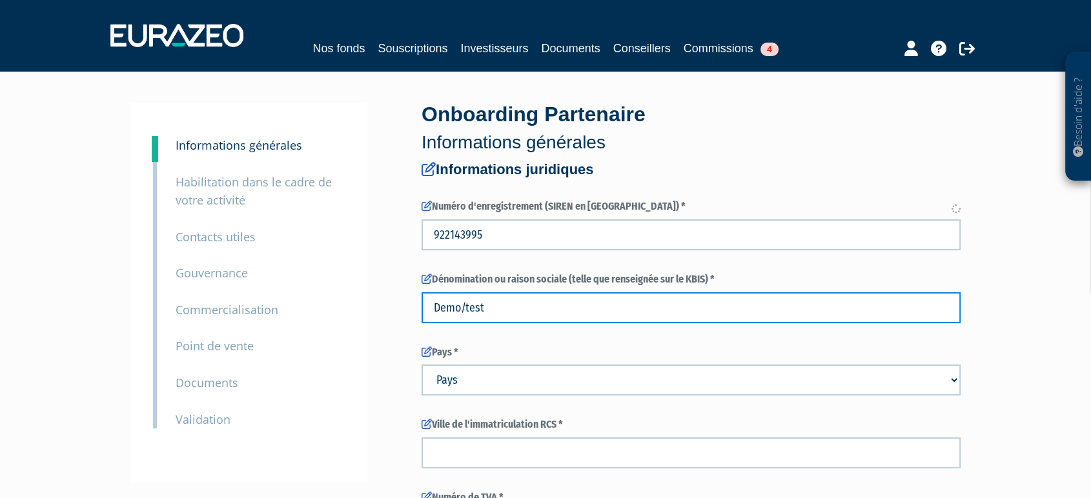
click at [849, 311] on input "Demo/test" at bounding box center [690, 307] width 539 height 31
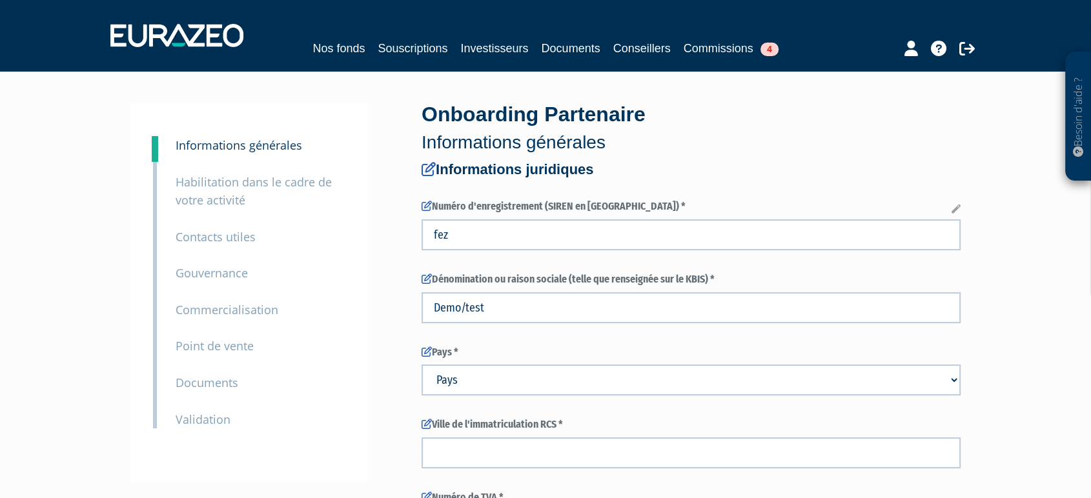
click at [958, 212] on icon at bounding box center [955, 209] width 9 height 9
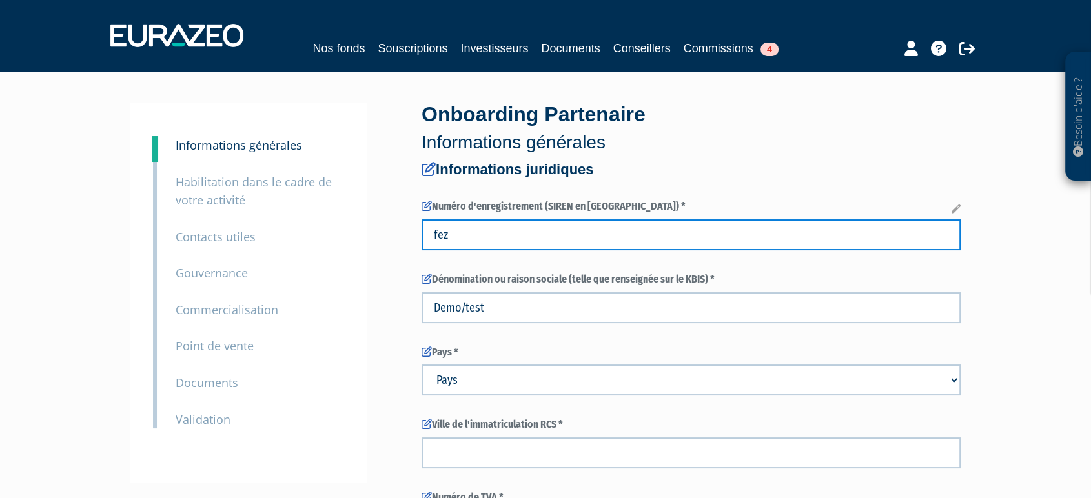
click at [861, 239] on input "fez" at bounding box center [690, 234] width 539 height 31
type input "f"
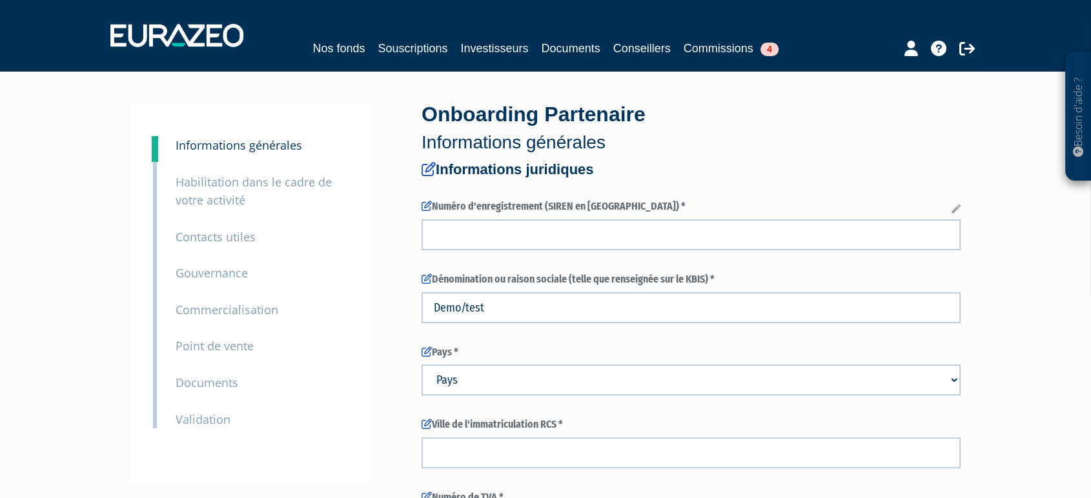
click at [950, 210] on label "Numéro d'enregistrement (SIREN en [GEOGRAPHIC_DATA]) *" at bounding box center [690, 206] width 539 height 15
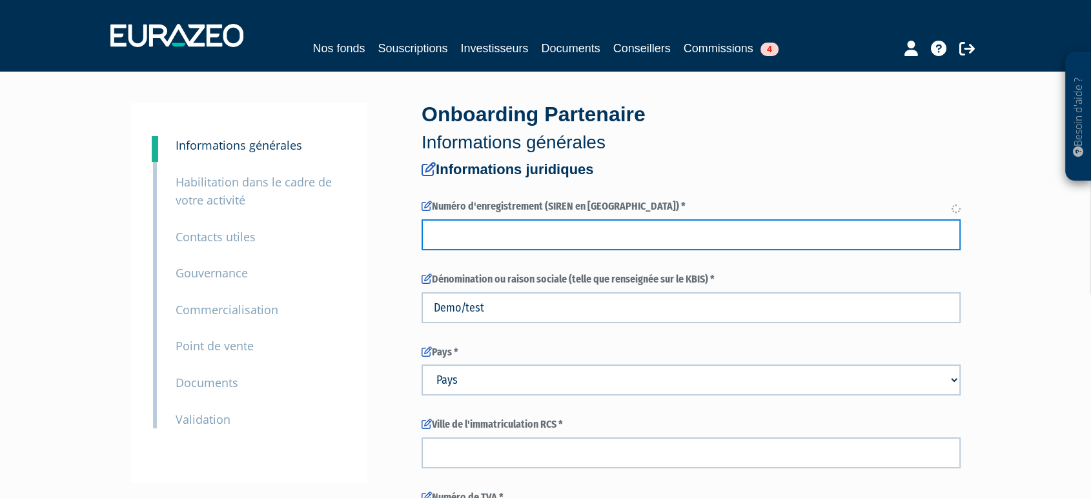
click at [923, 220] on input "text" at bounding box center [690, 234] width 539 height 31
paste input "922143995"
type input "922143995"
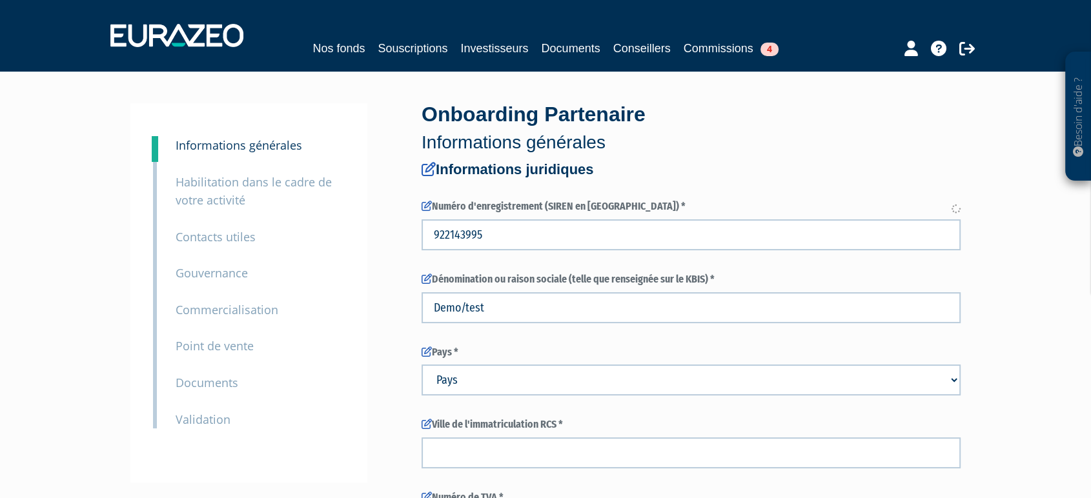
click at [954, 209] on icon at bounding box center [955, 209] width 9 height 9
click at [248, 143] on small "Informations générales" at bounding box center [239, 144] width 126 height 15
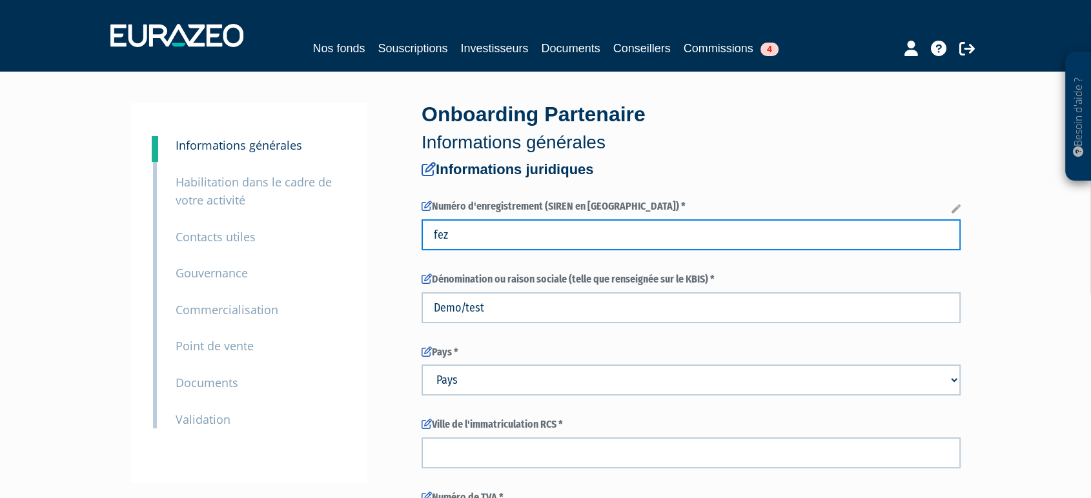
click at [467, 237] on input "fez" at bounding box center [690, 234] width 539 height 31
type input "f"
paste input "922143995"
type input "922143995"
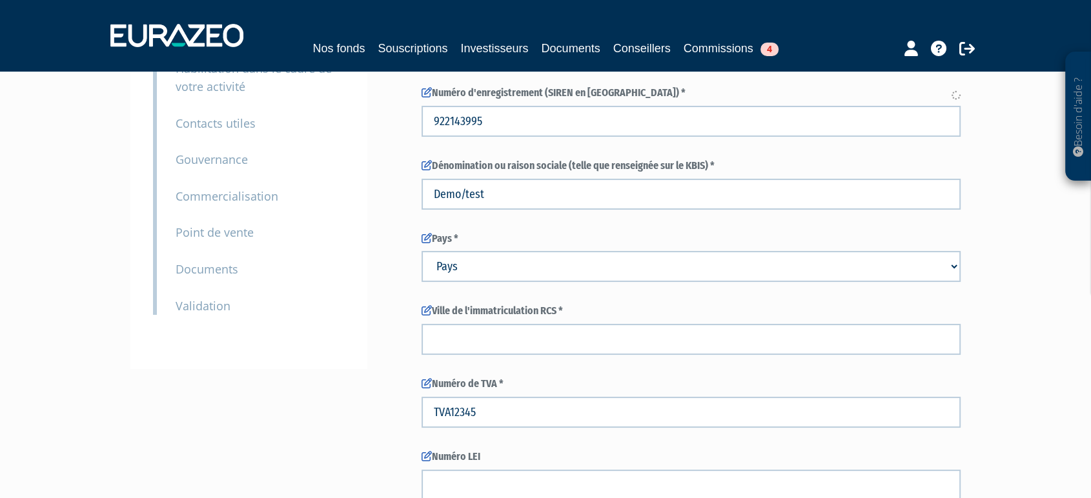
scroll to position [106, 0]
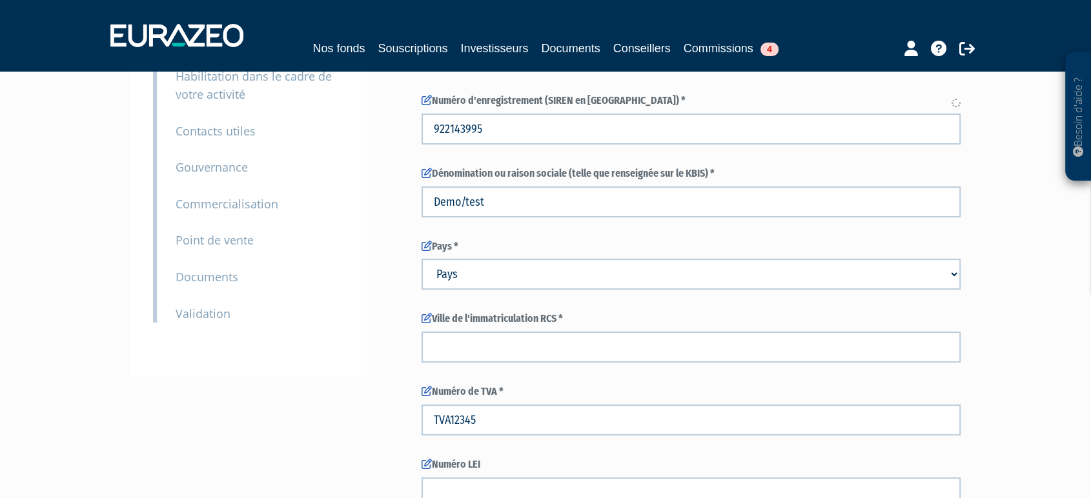
click at [955, 102] on icon at bounding box center [955, 103] width 9 height 9
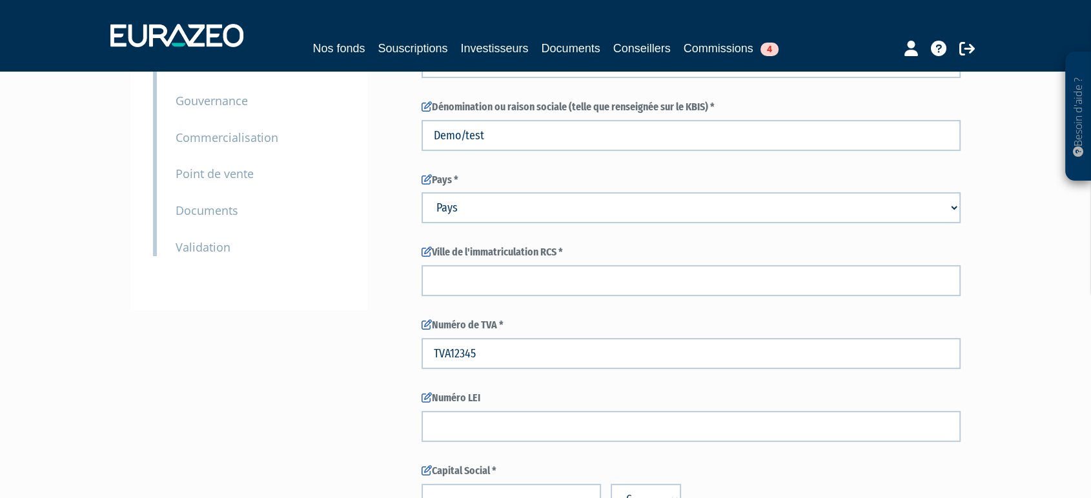
scroll to position [175, 0]
click at [462, 207] on select "Pays Afghanistan Afrique du Sud Albanie Algérie Allemagne Andorre" at bounding box center [690, 205] width 539 height 31
select select "1"
click at [421, 190] on select "Pays Afghanistan Afrique du Sud Albanie Algérie Allemagne Andorre" at bounding box center [690, 205] width 539 height 31
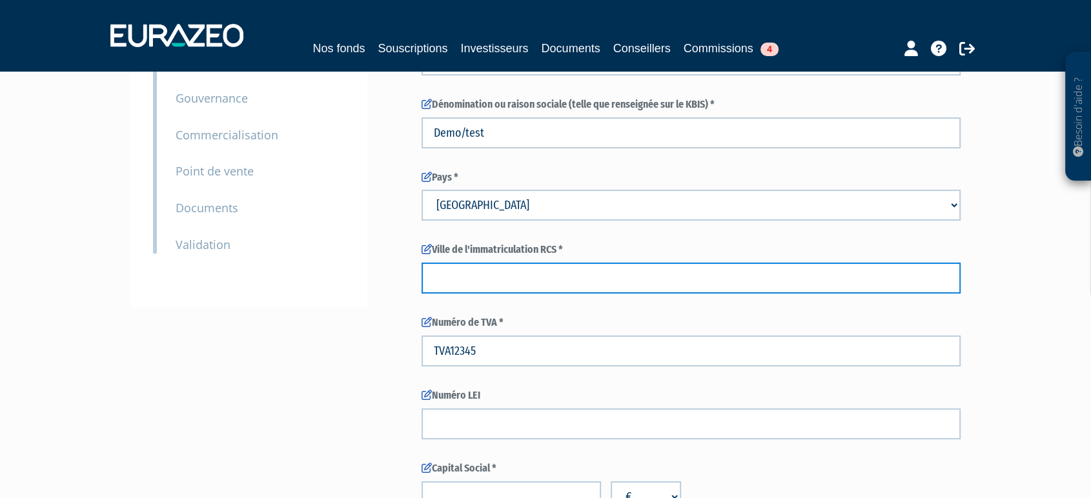
click at [451, 276] on input "text" at bounding box center [690, 278] width 539 height 31
type input "Paris"
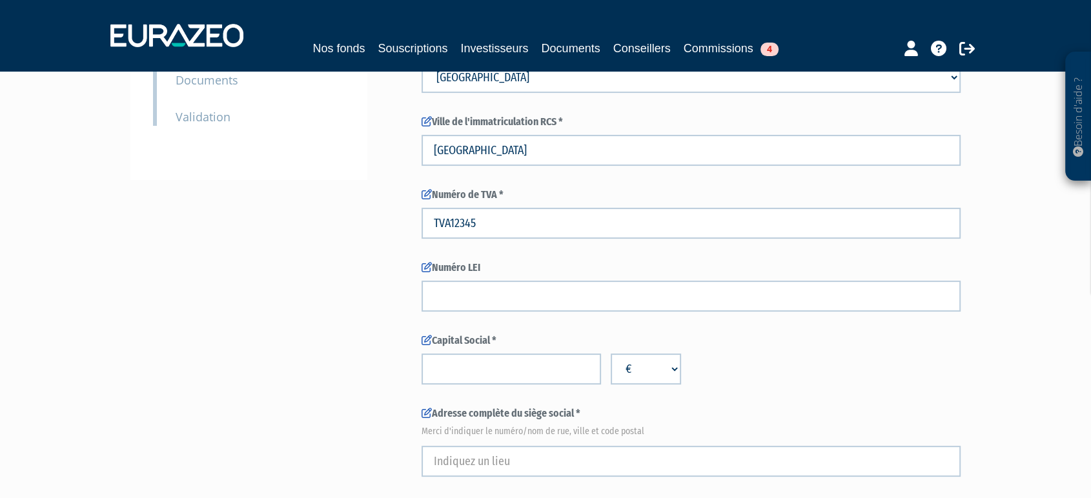
scroll to position [301, 0]
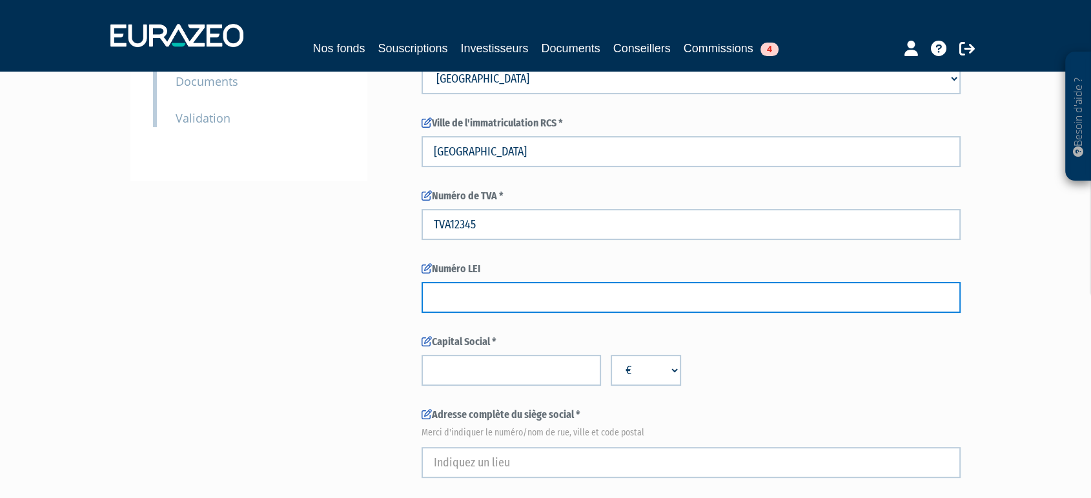
click at [444, 292] on input "text" at bounding box center [690, 297] width 539 height 31
type input "123456787654321"
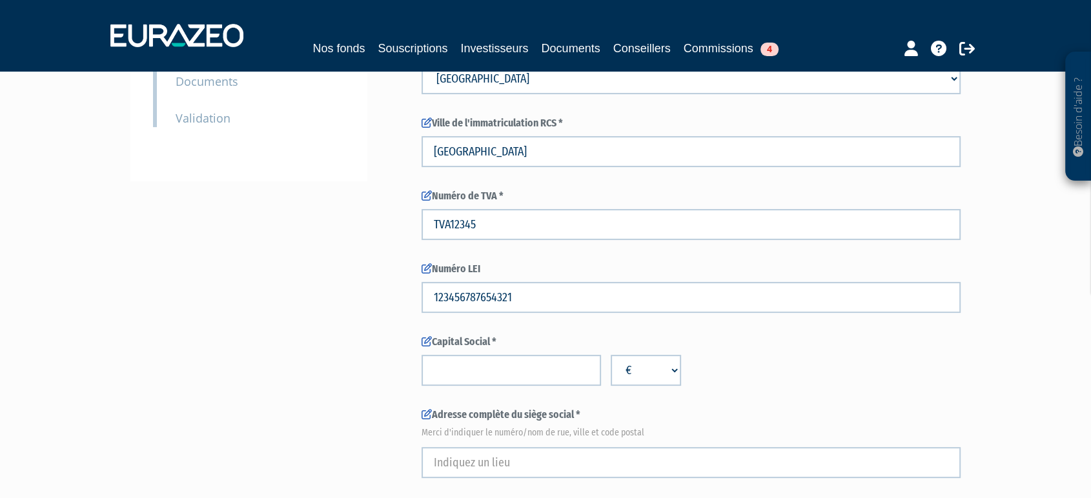
click at [448, 370] on input "number" at bounding box center [510, 370] width 179 height 31
type input "10000"
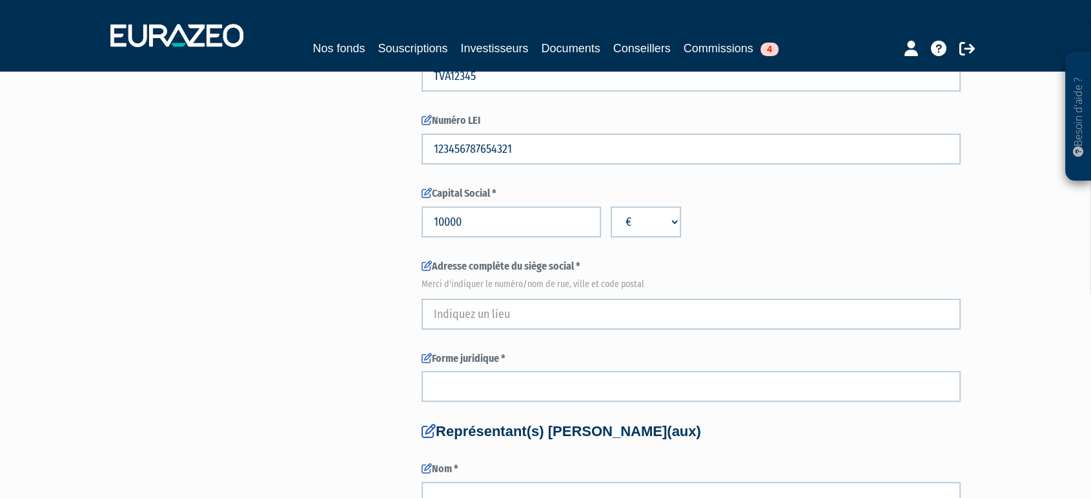
scroll to position [450, 0]
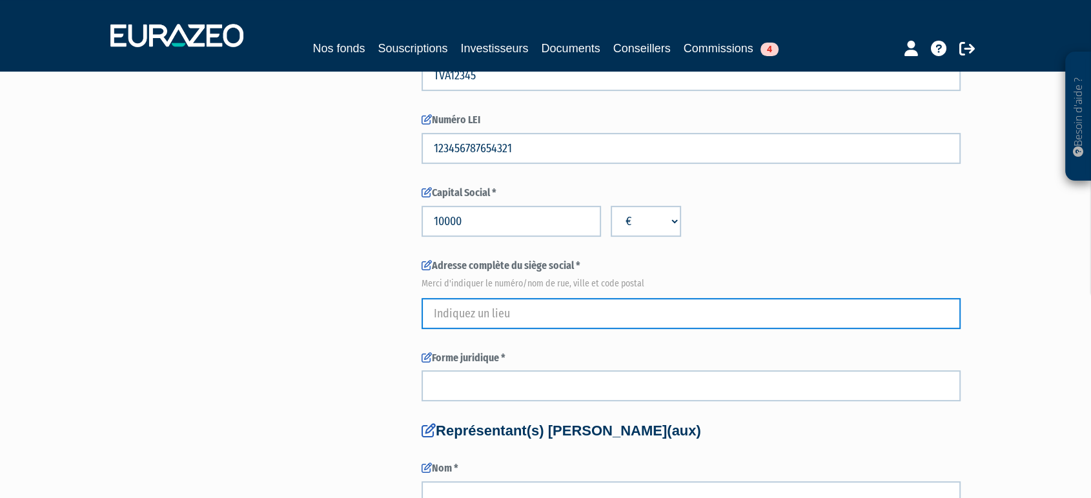
click at [454, 323] on input "text" at bounding box center [690, 313] width 539 height 31
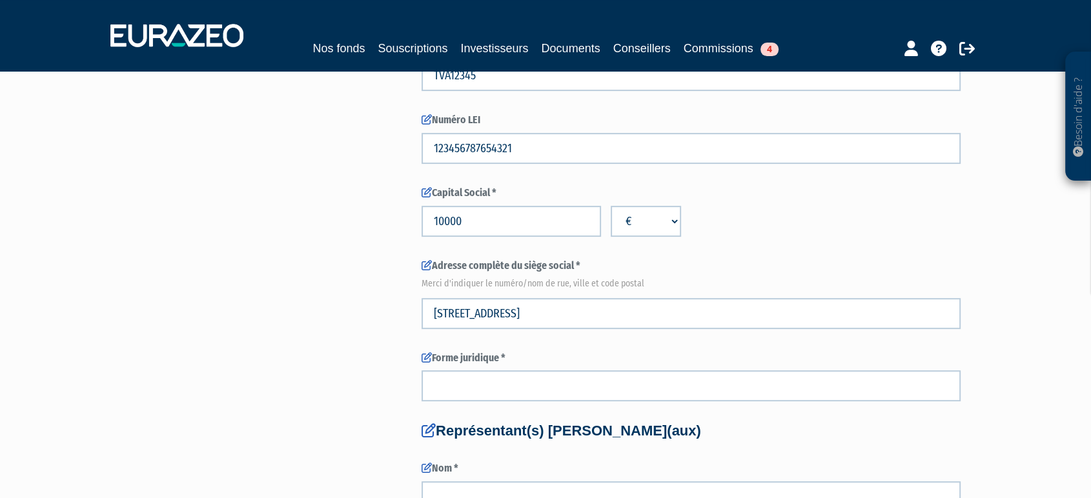
type input "14 Rue de Silly"
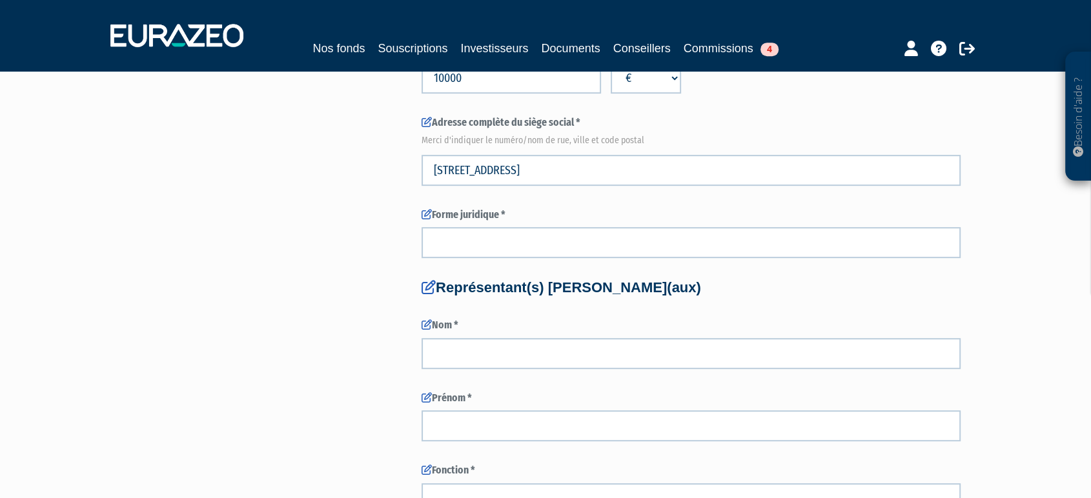
scroll to position [596, 0]
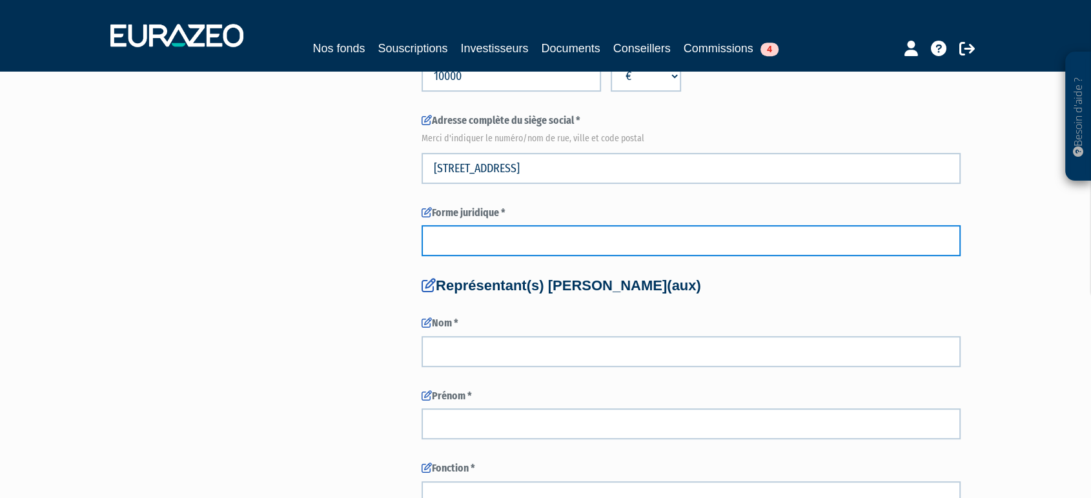
click at [458, 230] on input "text" at bounding box center [690, 240] width 539 height 31
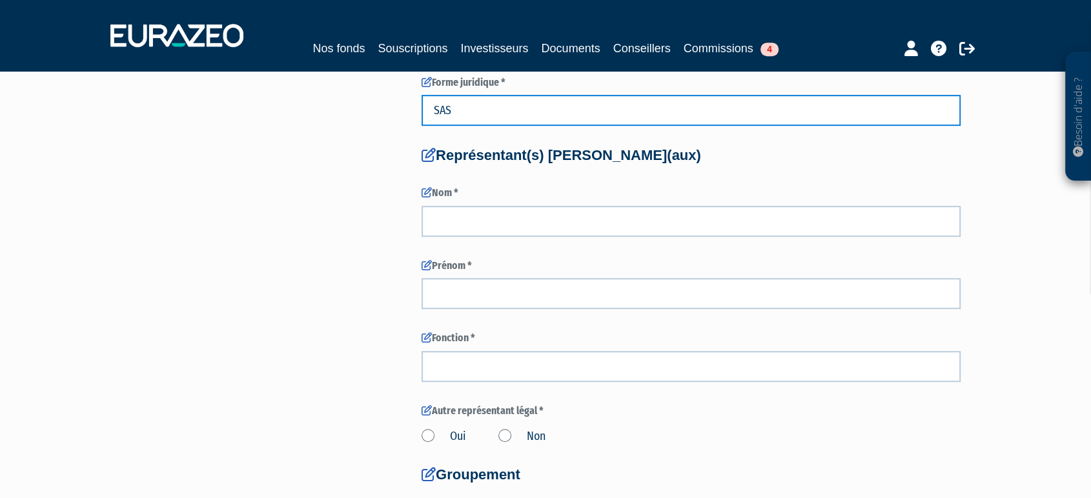
scroll to position [732, 0]
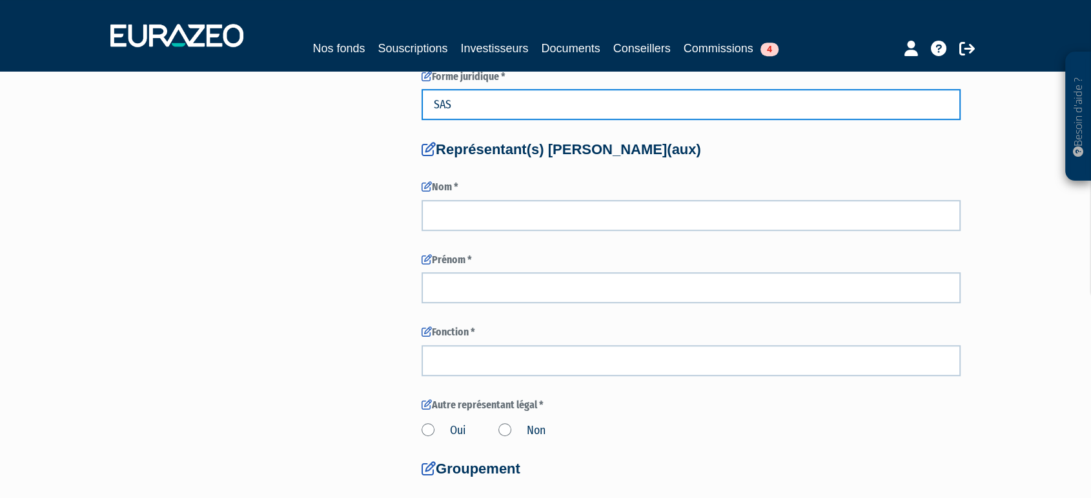
type input "SAS"
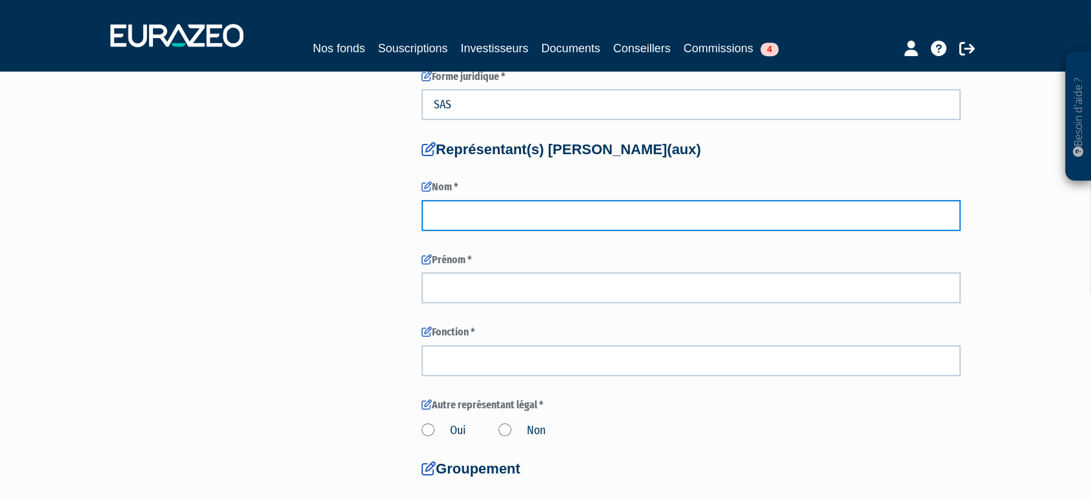
click at [445, 218] on input "text" at bounding box center [690, 215] width 539 height 31
type input "Mariel"
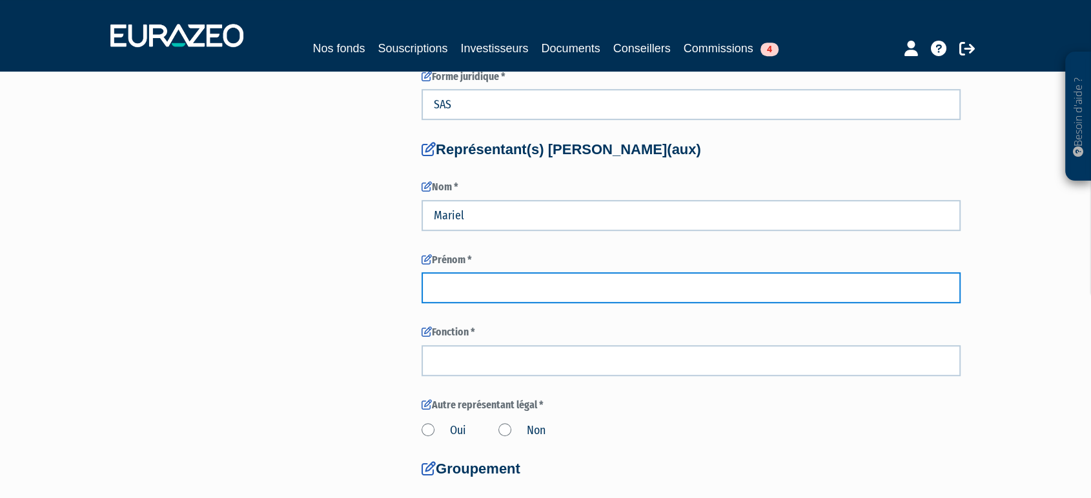
click at [459, 303] on input "text" at bounding box center [690, 287] width 539 height 31
type input "[PERSON_NAME]"
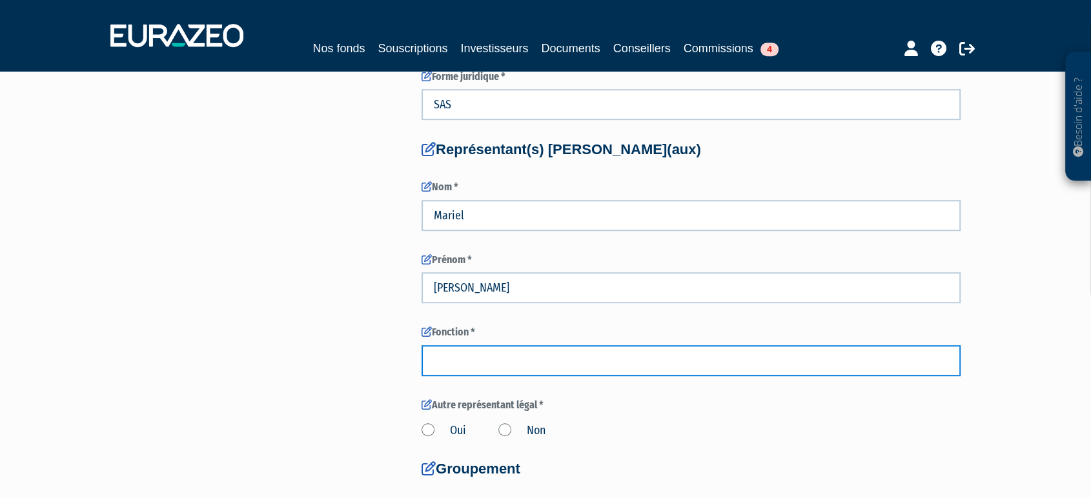
click at [462, 359] on input "text" at bounding box center [690, 360] width 539 height 31
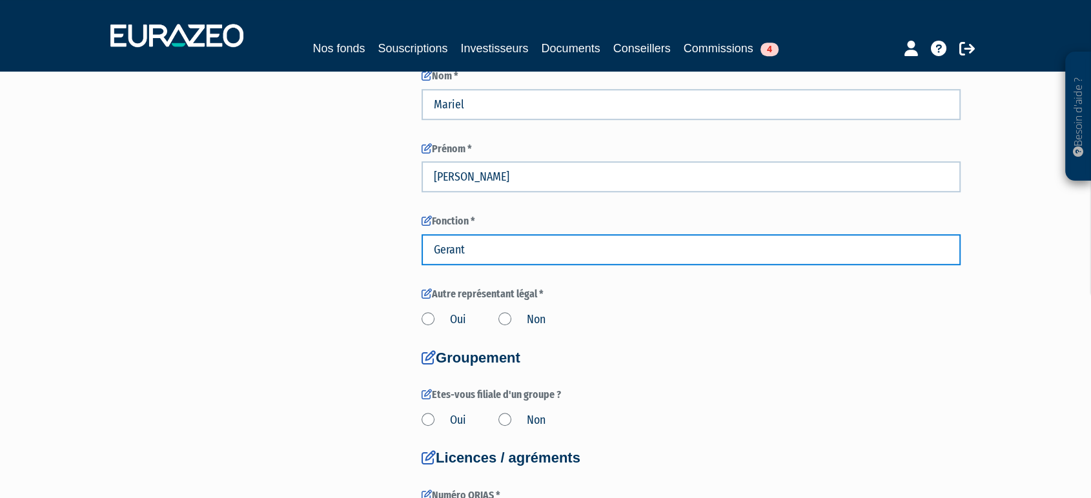
scroll to position [843, 0]
type input "Gerant"
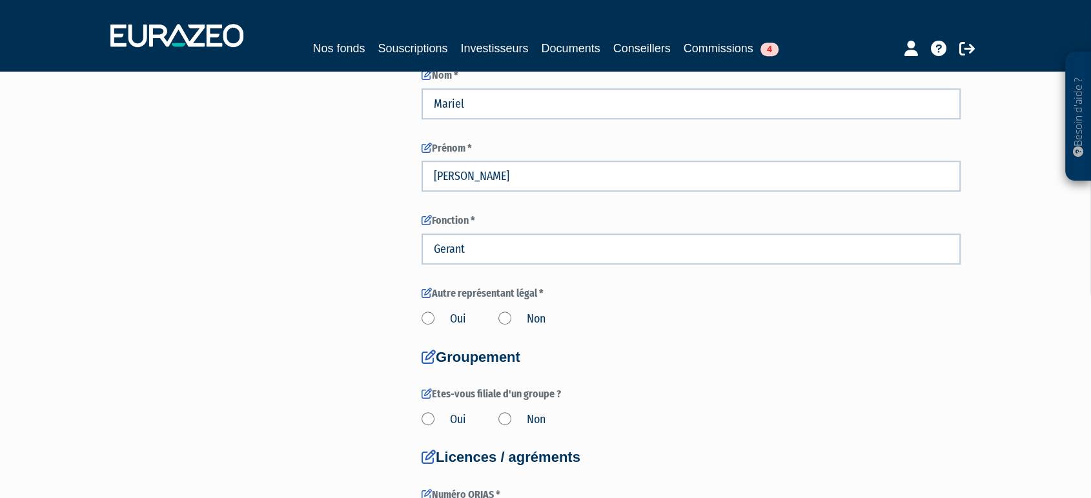
click at [420, 321] on div "Onboarding Partenaire Informations générales Informations juridiques 922143995 $" at bounding box center [691, 204] width 558 height 1889
click at [424, 319] on label "Oui" at bounding box center [443, 319] width 45 height 17
click at [0, 0] on input "Oui" at bounding box center [0, 0] width 0 height 0
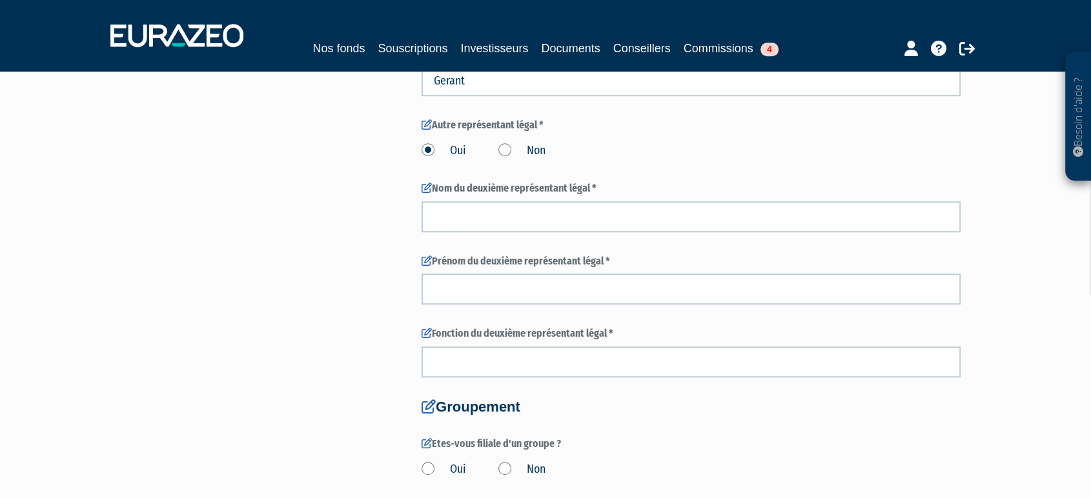
scroll to position [1012, 0]
click at [506, 154] on label "Non" at bounding box center [521, 151] width 47 height 17
click at [0, 0] on input "Non" at bounding box center [0, 0] width 0 height 0
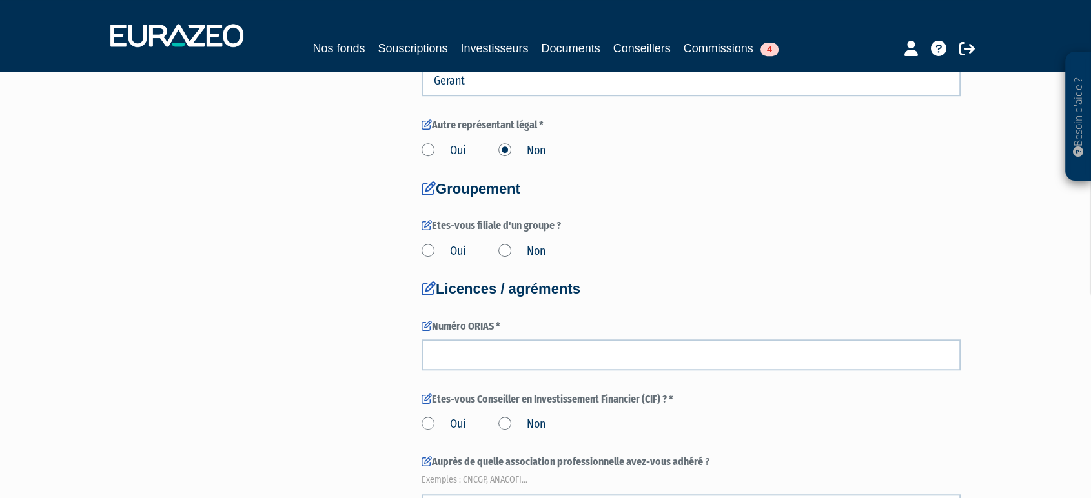
click at [433, 245] on label "Oui" at bounding box center [443, 251] width 45 height 17
click at [0, 0] on input "Oui" at bounding box center [0, 0] width 0 height 0
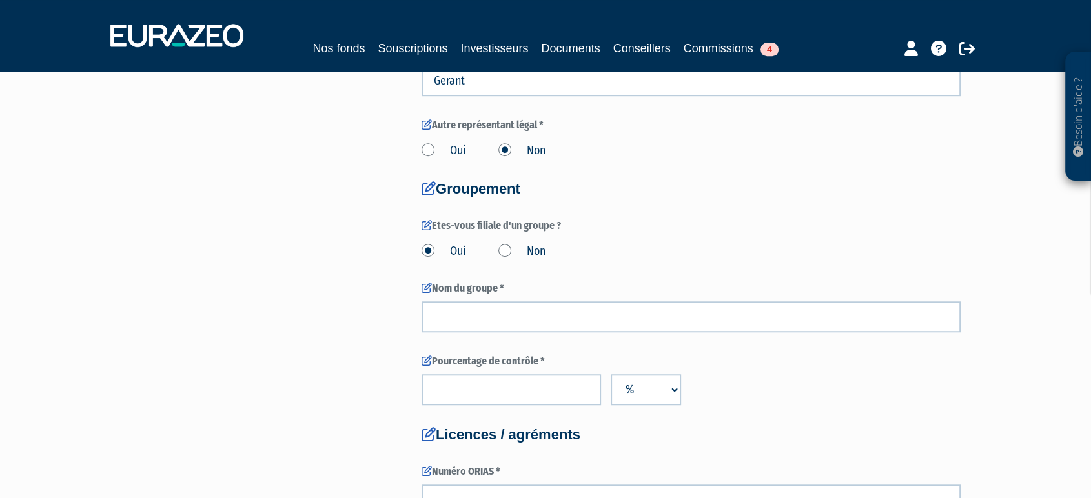
click at [510, 248] on label "Non" at bounding box center [521, 251] width 47 height 17
click at [0, 0] on input "Non" at bounding box center [0, 0] width 0 height 0
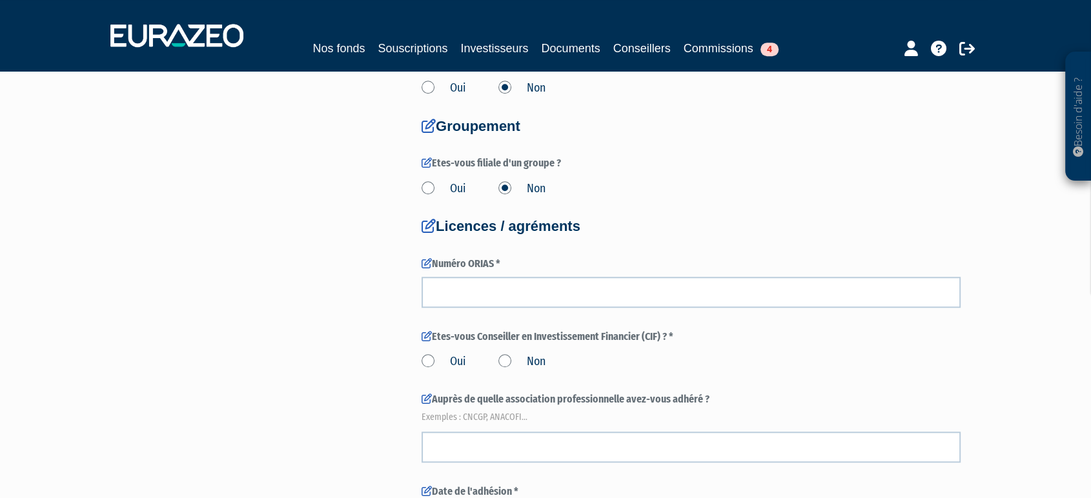
scroll to position [1075, 0]
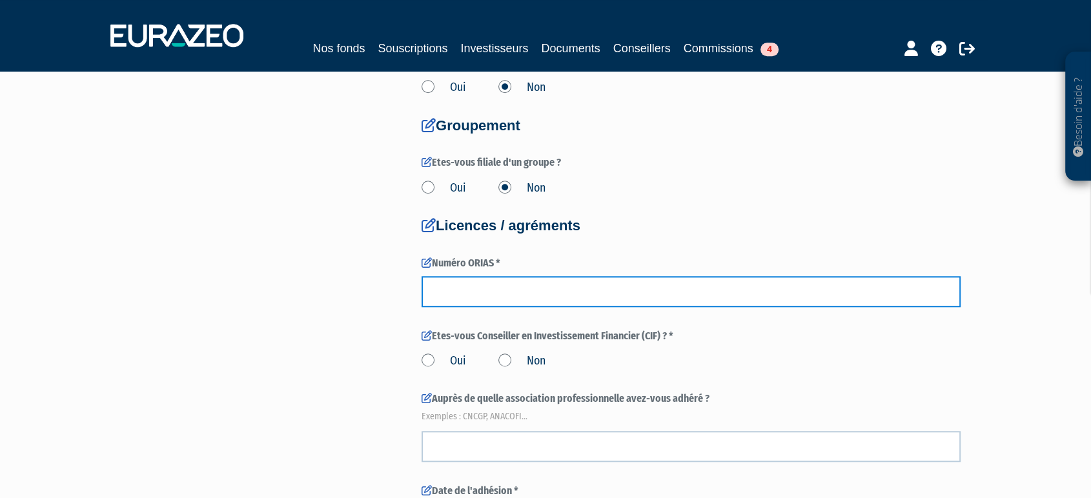
click at [490, 283] on input "text" at bounding box center [690, 291] width 539 height 31
type input "234565432345678765432"
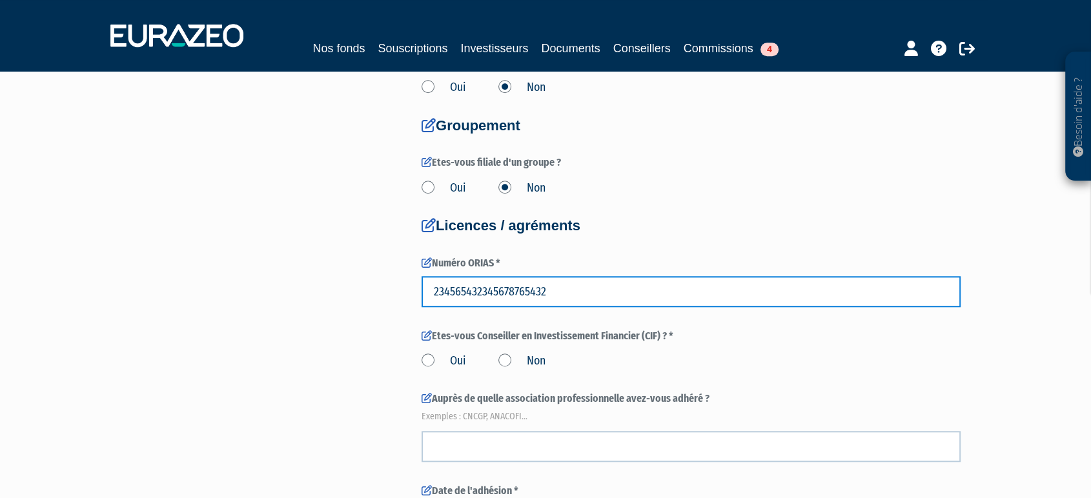
drag, startPoint x: 556, startPoint y: 290, endPoint x: 395, endPoint y: 290, distance: 160.7
type input "Z"
click at [493, 288] on input "14542345" at bounding box center [690, 291] width 539 height 31
type input "14542345DFG"
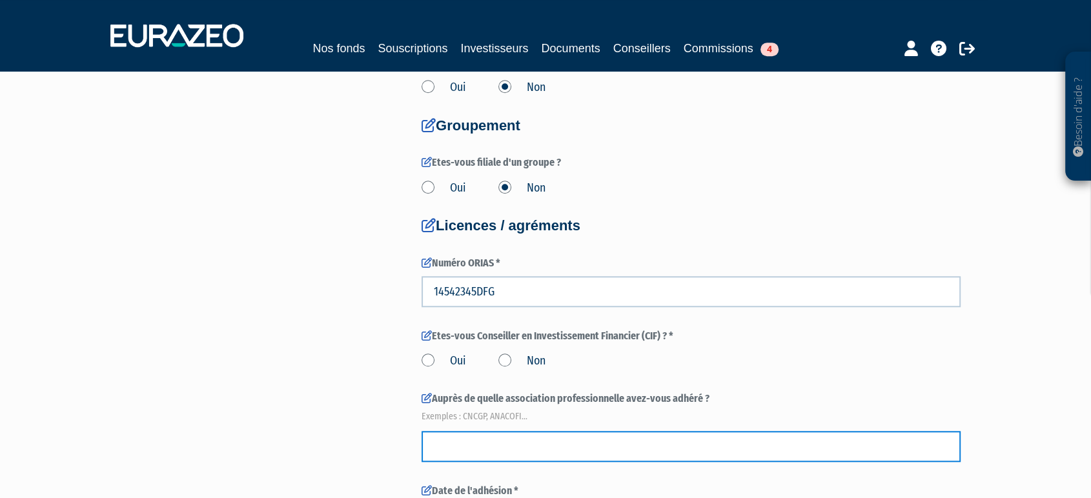
click at [514, 438] on input "text" at bounding box center [690, 446] width 539 height 31
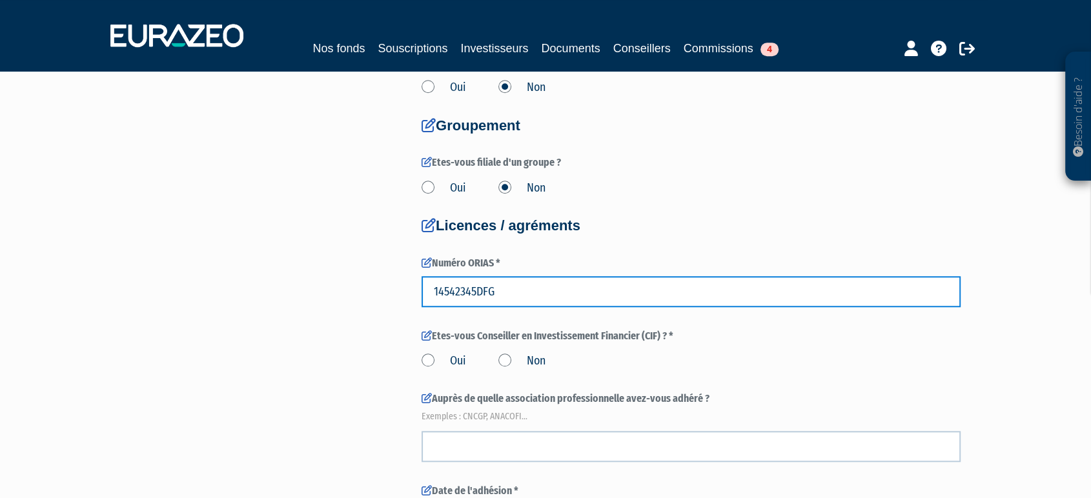
click at [494, 276] on input "14542345DFG" at bounding box center [690, 291] width 539 height 31
drag, startPoint x: 491, startPoint y: 277, endPoint x: 476, endPoint y: 281, distance: 15.8
click at [476, 281] on input "14542345DFG" at bounding box center [690, 291] width 539 height 31
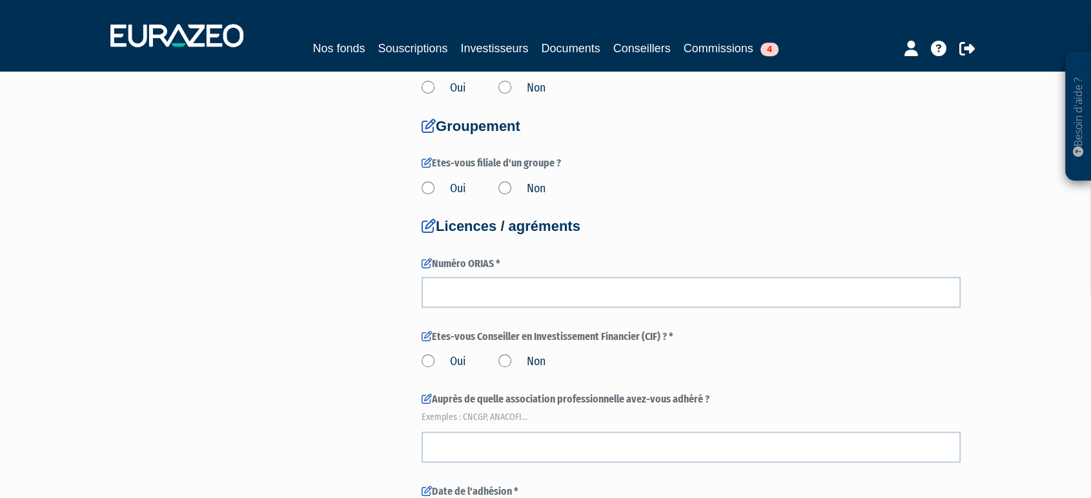
scroll to position [1075, 0]
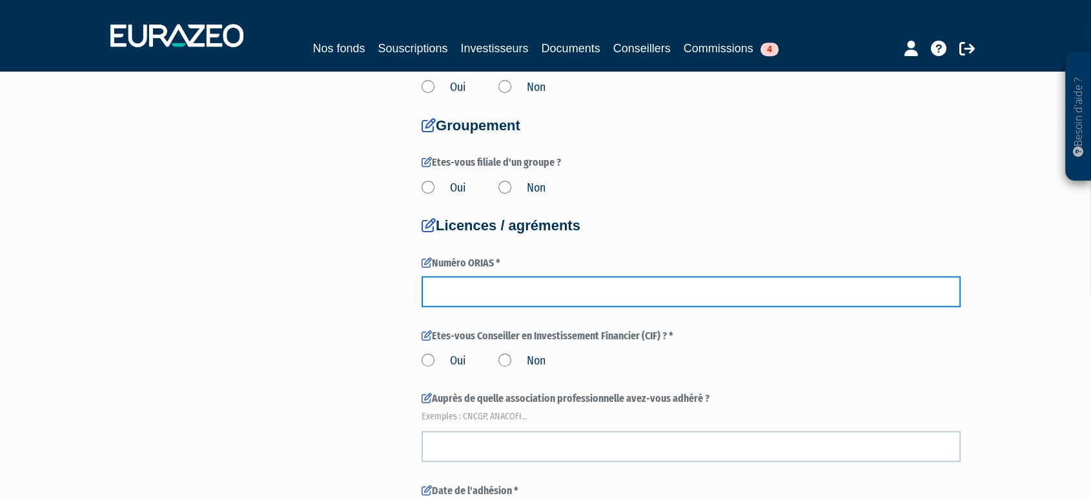
click at [475, 291] on input "number" at bounding box center [690, 291] width 539 height 31
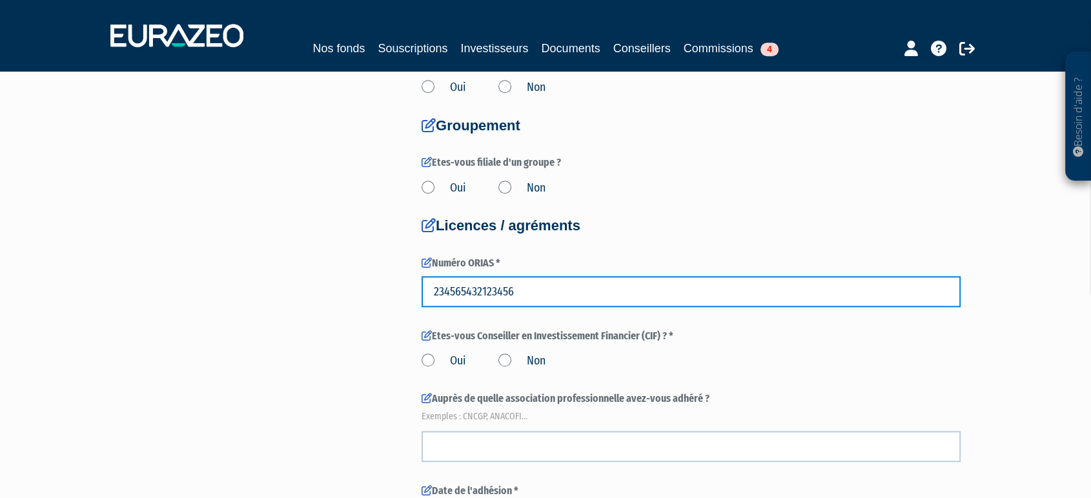
click at [478, 288] on input "234565432123456" at bounding box center [690, 291] width 539 height 31
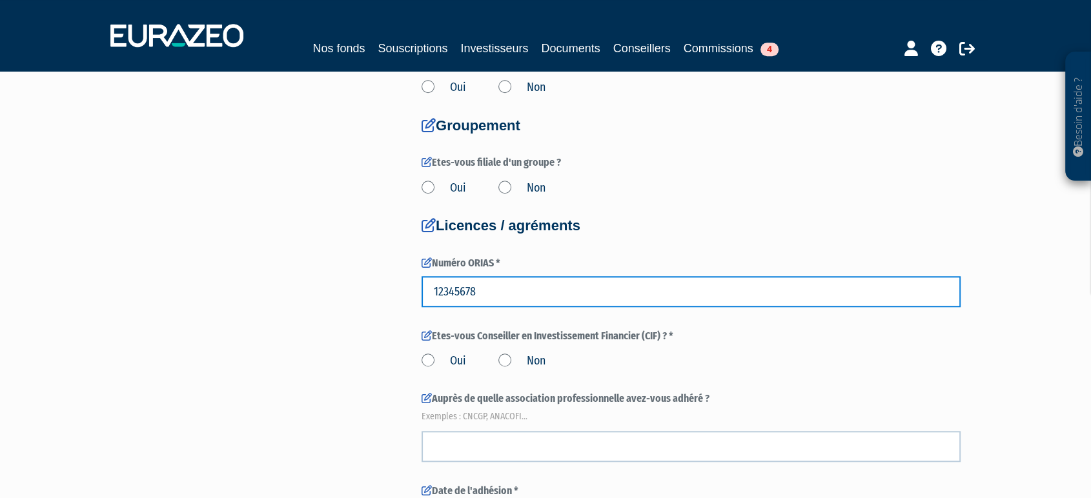
click at [481, 288] on input "12345678" at bounding box center [690, 291] width 539 height 31
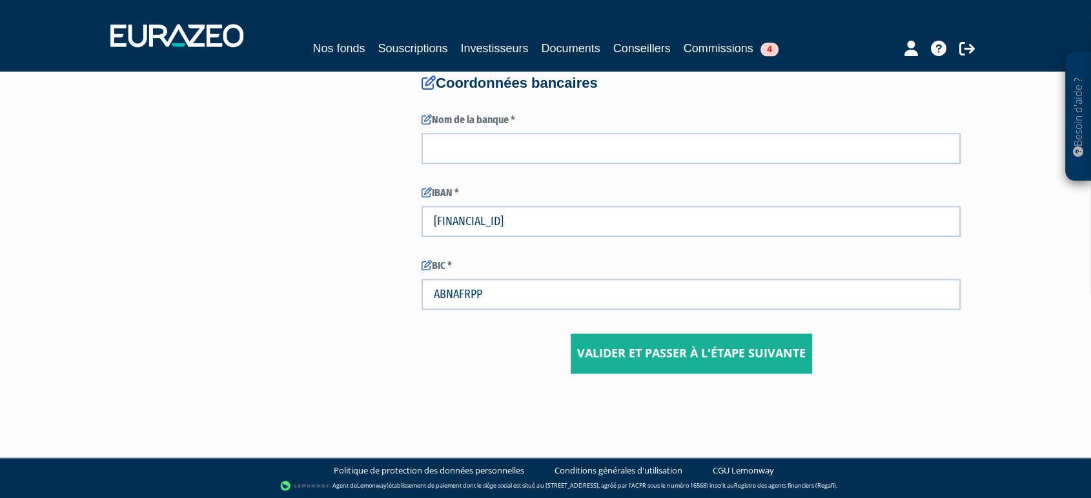
type input "123456788"
click at [614, 341] on input "Valider et passer à l'étape suivante" at bounding box center [690, 354] width 241 height 40
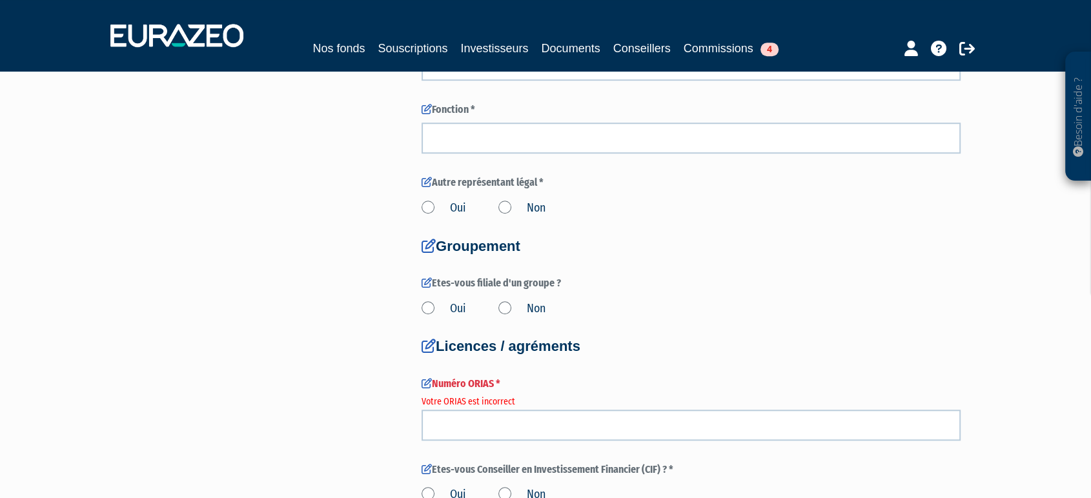
scroll to position [949, 0]
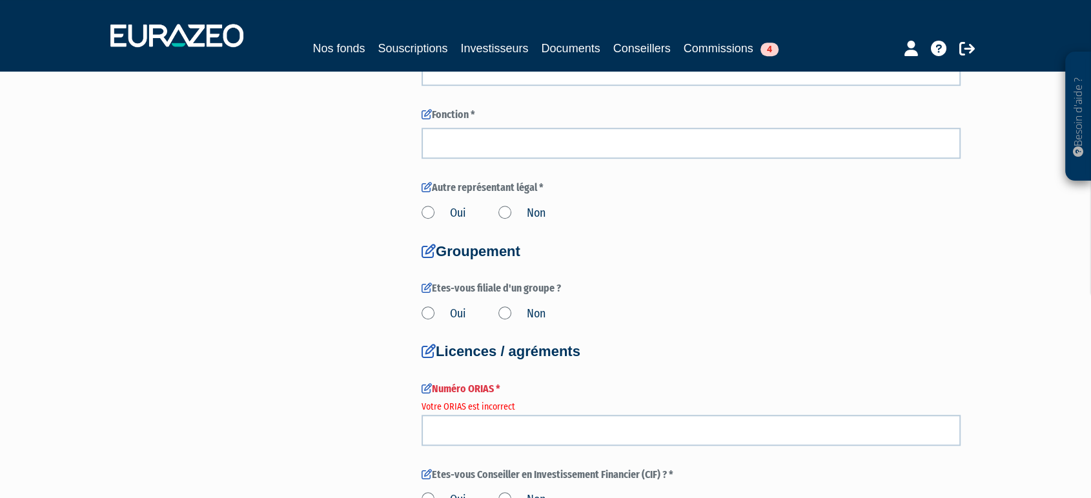
click at [507, 212] on label "Non" at bounding box center [521, 213] width 47 height 17
click at [0, 0] on input "Non" at bounding box center [0, 0] width 0 height 0
click at [501, 308] on label "Non" at bounding box center [521, 314] width 47 height 17
click at [0, 0] on input "Non" at bounding box center [0, 0] width 0 height 0
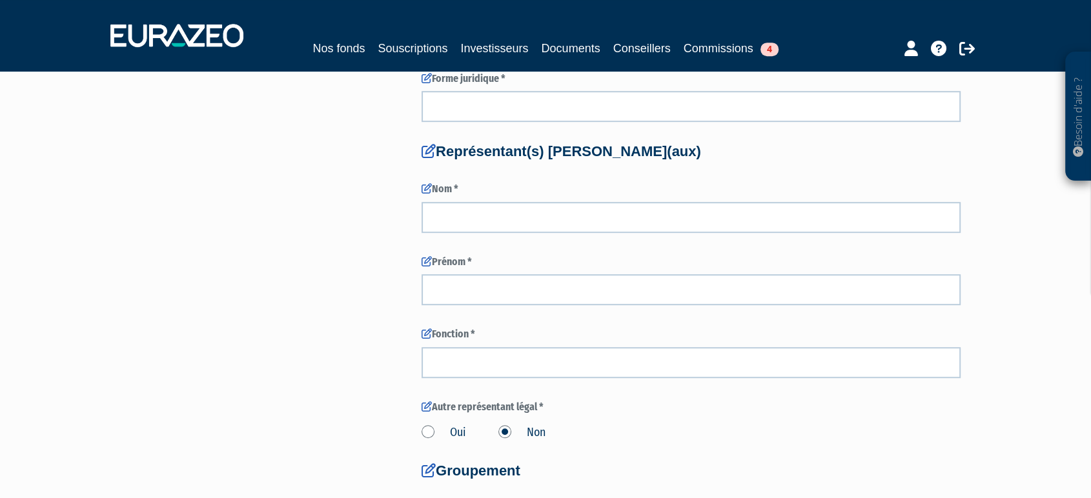
scroll to position [662, 0]
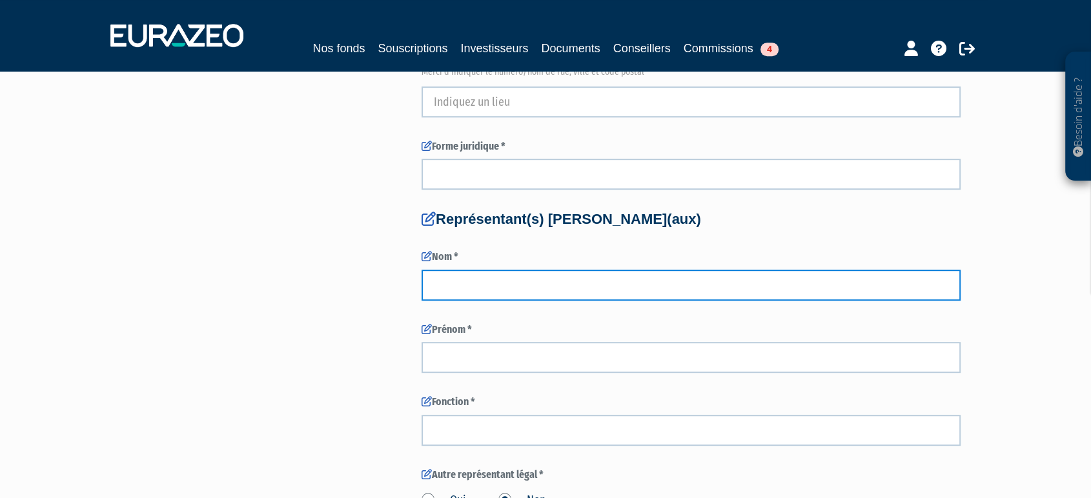
click at [499, 270] on input "text" at bounding box center [690, 285] width 539 height 31
type input "Mariel"
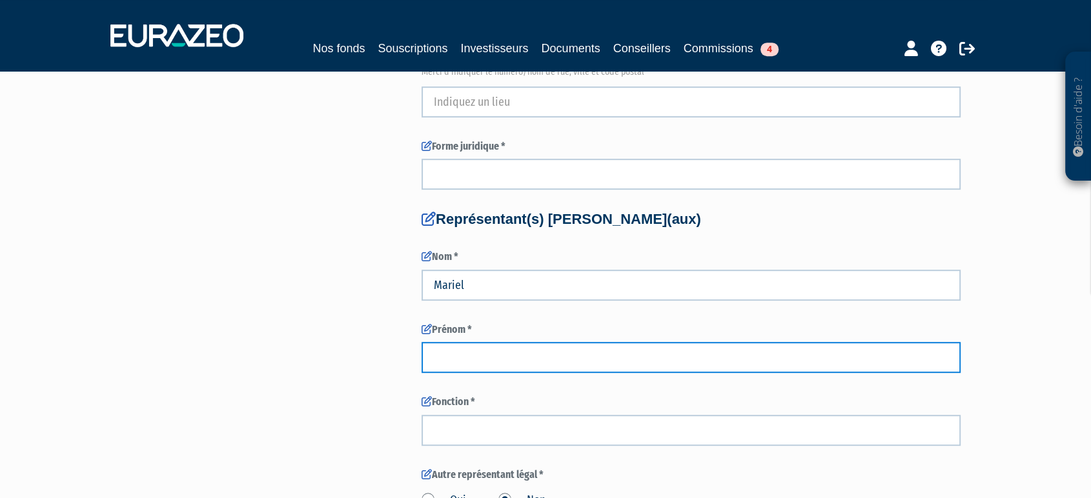
click at [479, 367] on input "text" at bounding box center [690, 357] width 539 height 31
type input "[PERSON_NAME]"
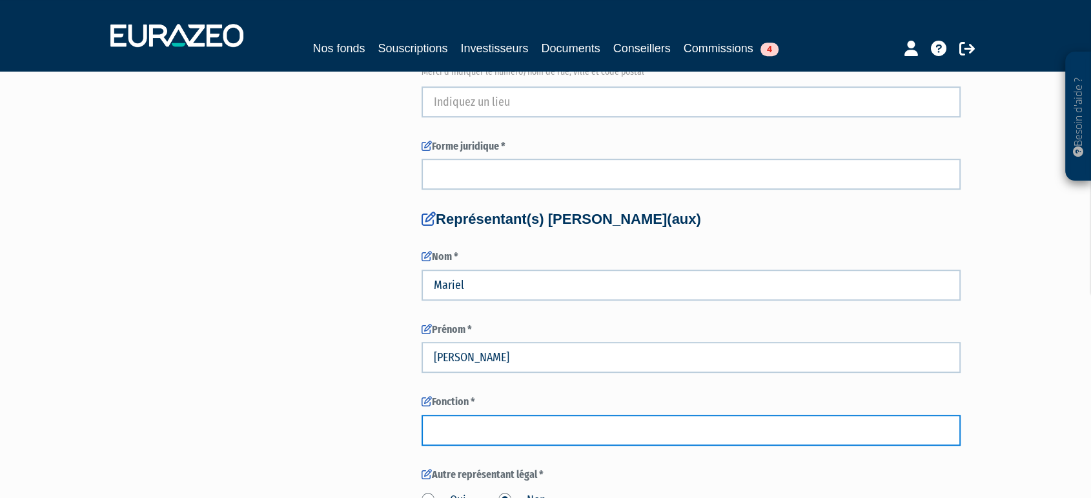
click at [485, 445] on input "text" at bounding box center [690, 430] width 539 height 31
type input "Gerant"
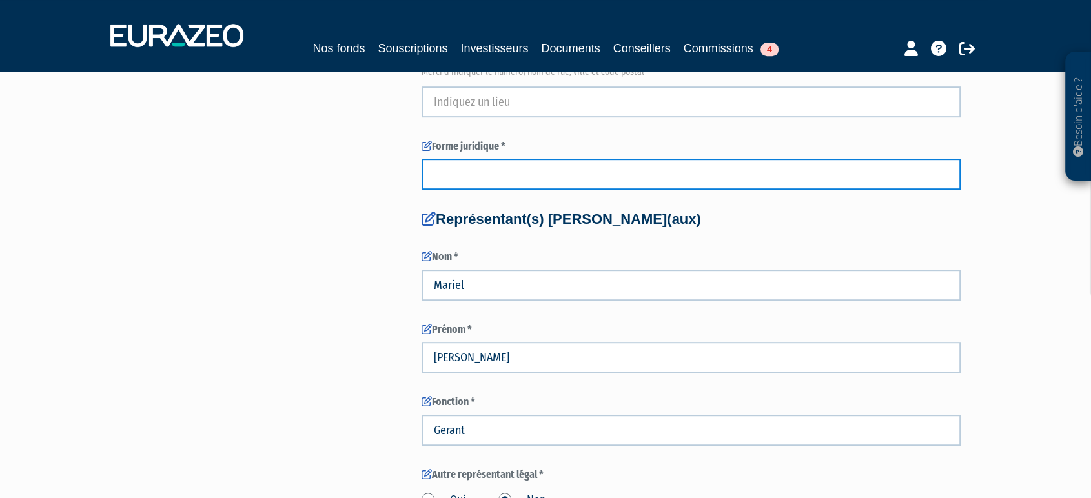
click at [440, 178] on input "text" at bounding box center [690, 174] width 539 height 31
type input "SAS"
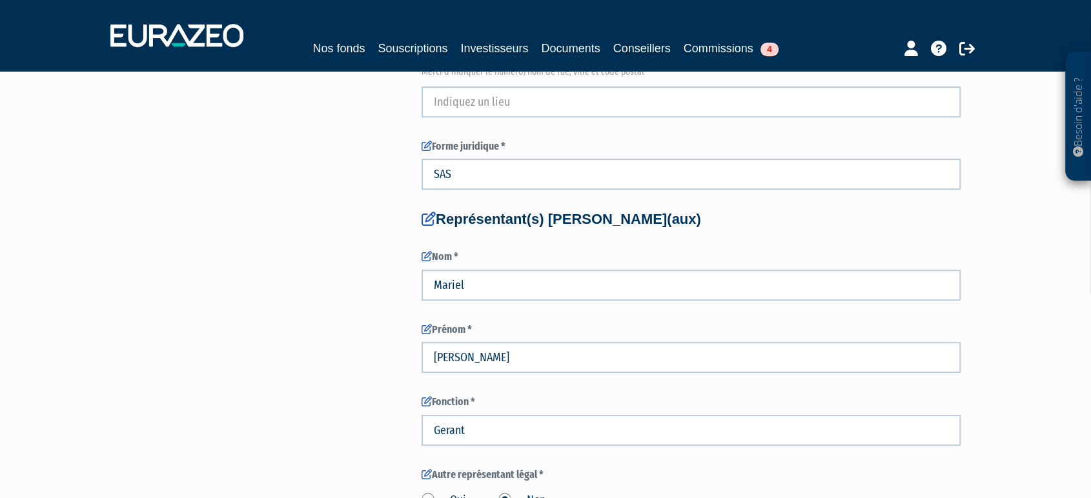
click at [181, 193] on div "3 Informations générales 4 Habilitation dans le cadre de votre activité 5 Conta…" at bounding box center [545, 392] width 811 height 1902
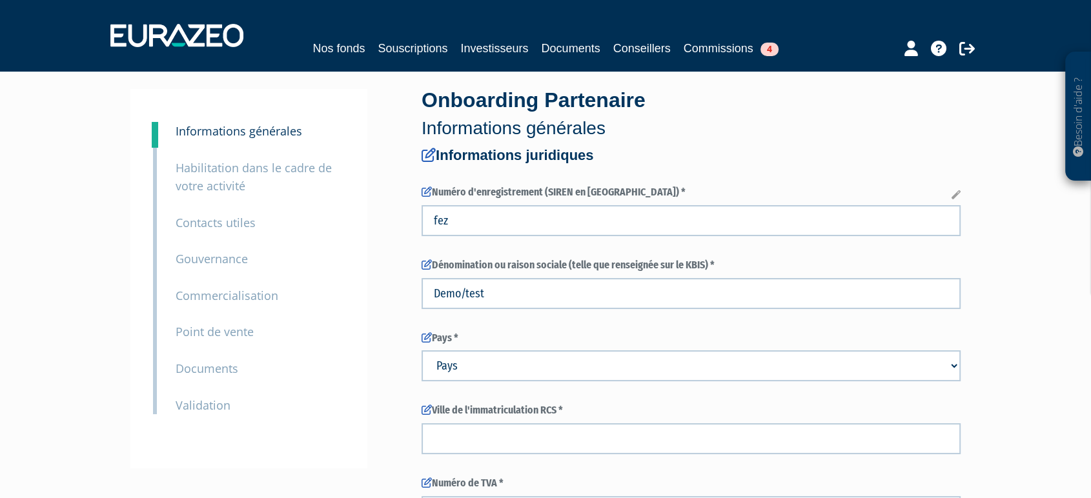
scroll to position [3, 0]
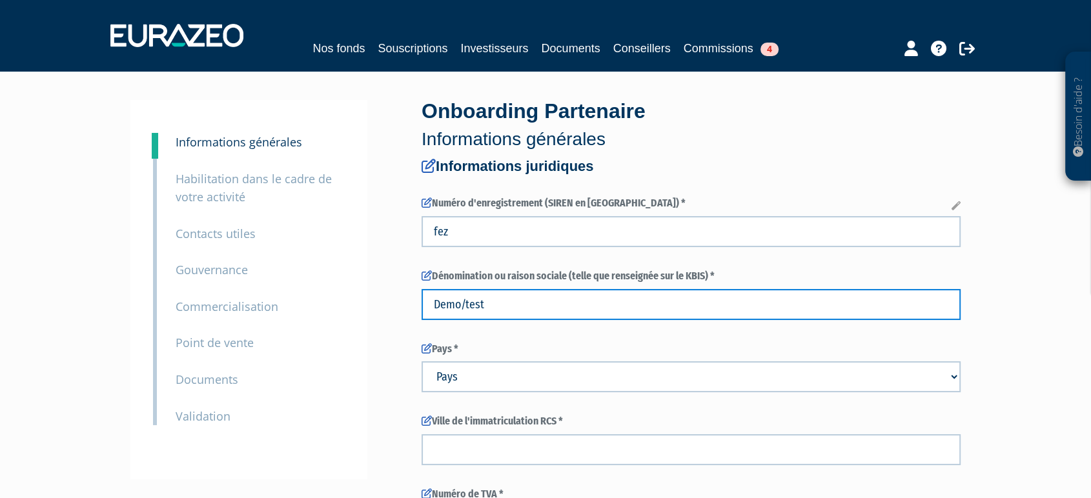
click at [491, 314] on input "Demo/test" at bounding box center [690, 304] width 539 height 31
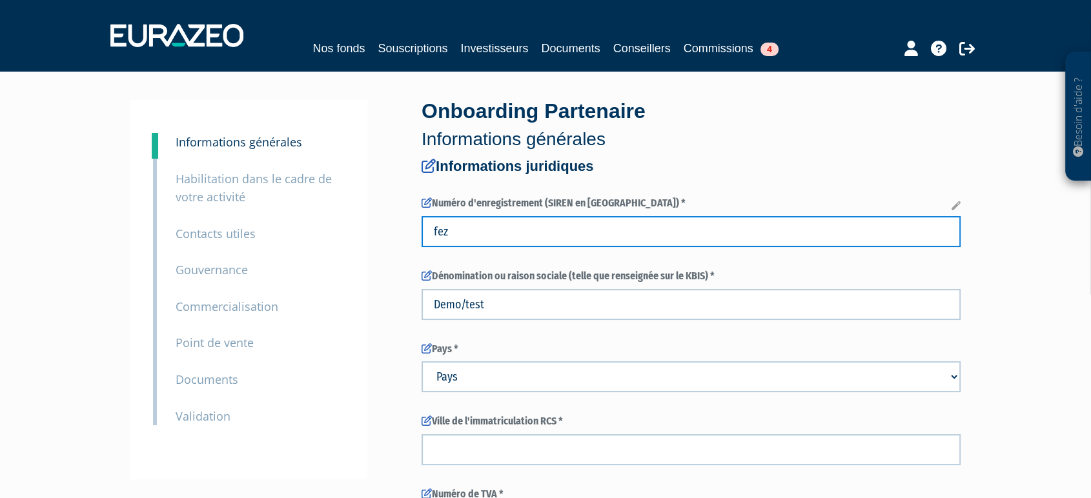
drag, startPoint x: 454, startPoint y: 225, endPoint x: 408, endPoint y: 226, distance: 45.8
type input "1234565432"
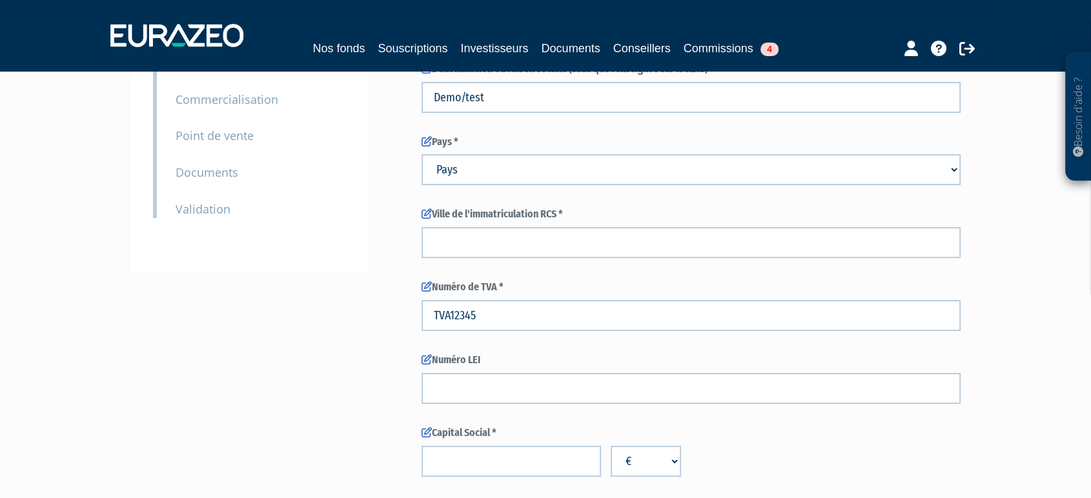
scroll to position [210, 0]
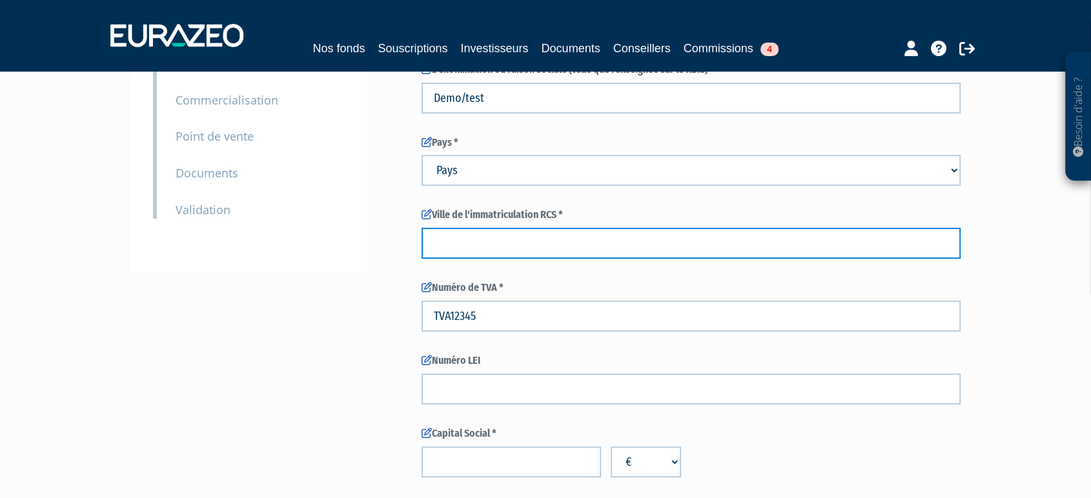
click at [454, 247] on input "text" at bounding box center [690, 243] width 539 height 31
type input "V"
type input "Paris"
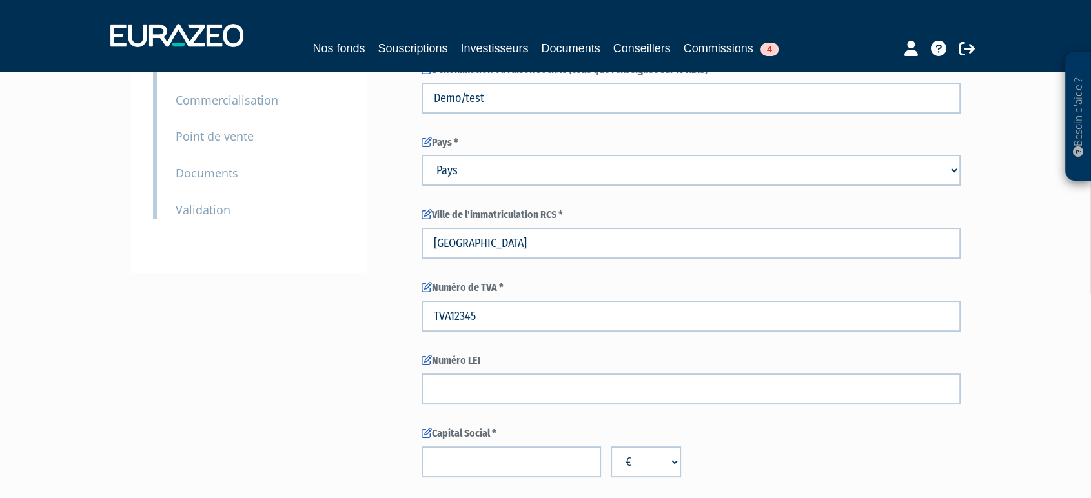
click at [468, 183] on select "Pays Afghanistan Afrique du Sud Albanie Algérie Allemagne Andorre" at bounding box center [690, 170] width 539 height 31
select select "75"
click at [421, 155] on select "Pays Afghanistan Afrique du Sud Albanie Algérie Allemagne Andorre" at bounding box center [690, 170] width 539 height 31
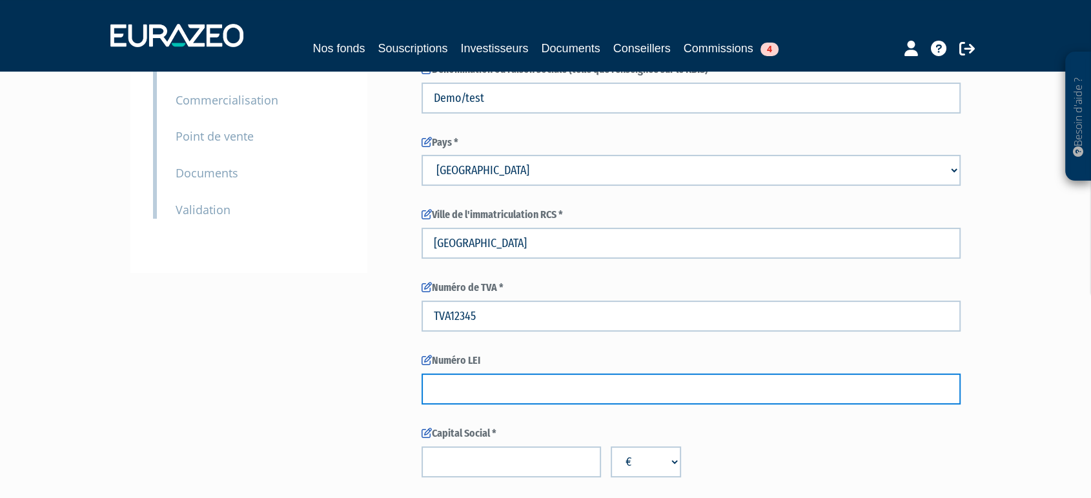
click at [470, 379] on input "text" at bounding box center [690, 389] width 539 height 31
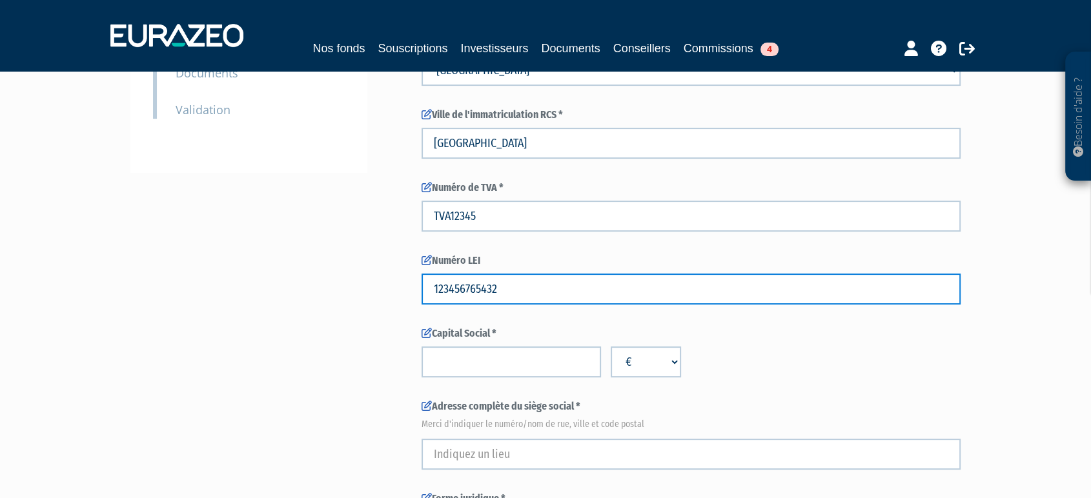
type input "123456765432"
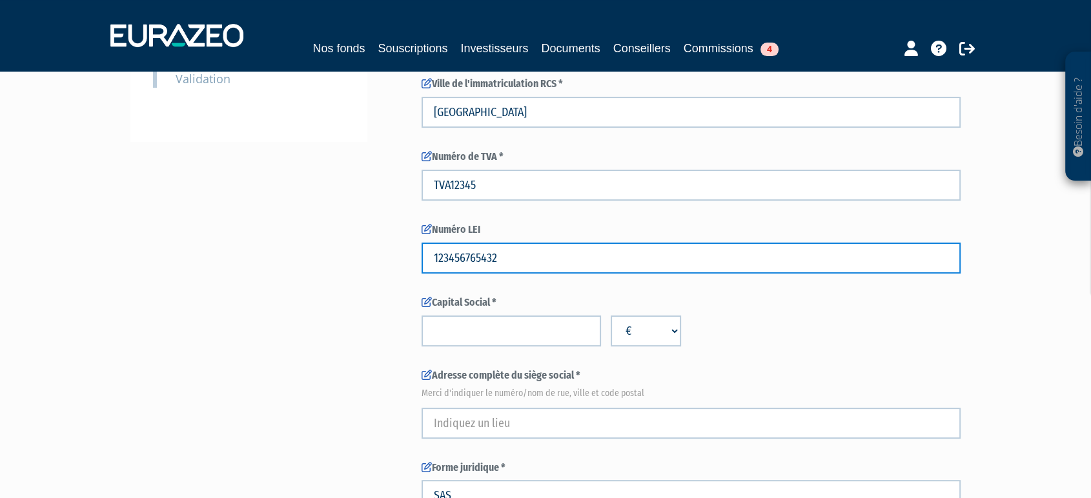
scroll to position [341, 0]
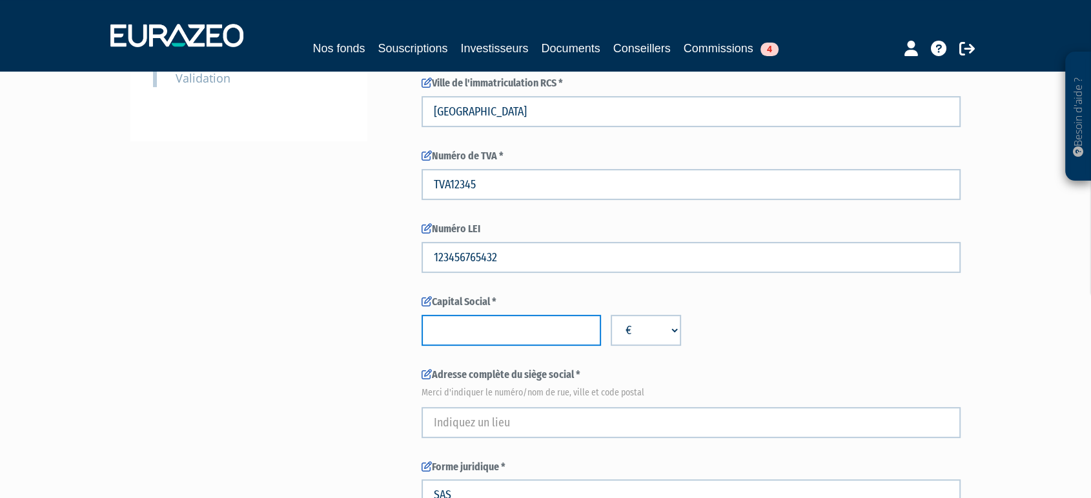
click at [467, 337] on input "number" at bounding box center [510, 330] width 179 height 31
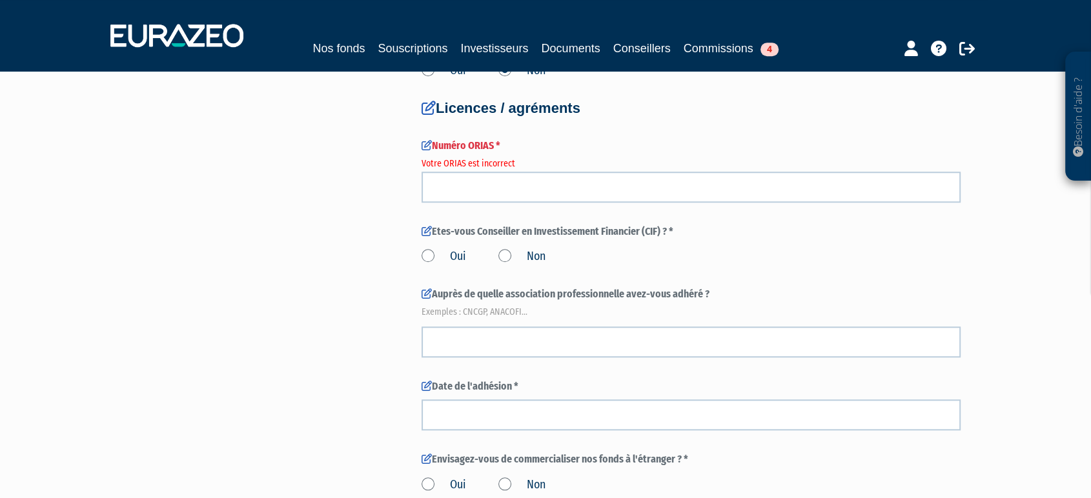
scroll to position [1196, 0]
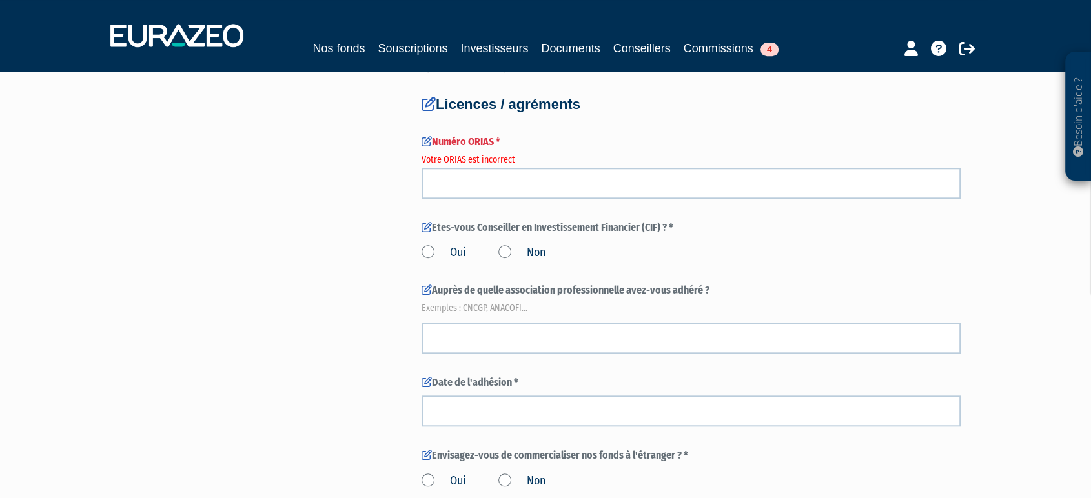
type input "999"
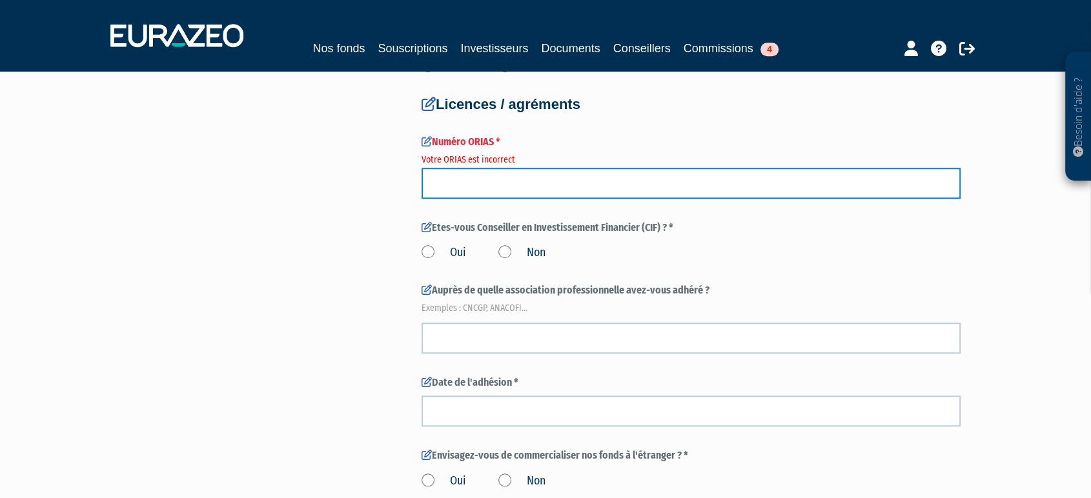
click at [456, 188] on input "number" at bounding box center [690, 183] width 539 height 31
type input "12345678"
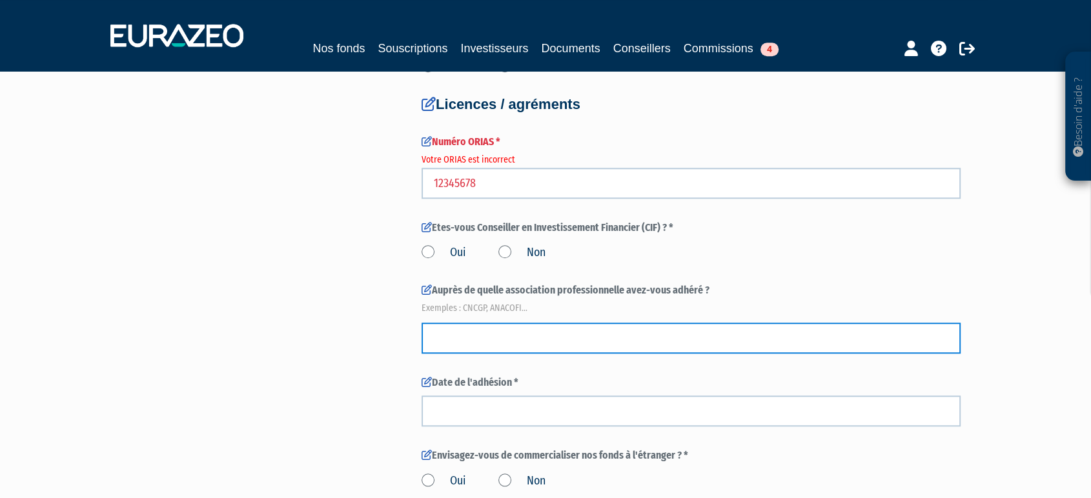
click at [462, 332] on input "text" at bounding box center [690, 338] width 539 height 31
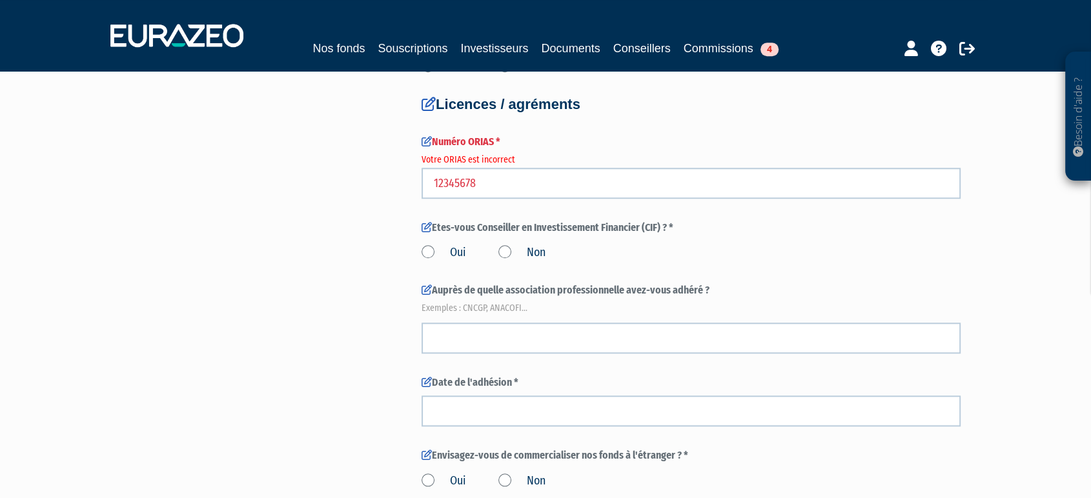
click at [428, 252] on label "Oui" at bounding box center [443, 253] width 45 height 17
click at [0, 0] on input "Oui" at bounding box center [0, 0] width 0 height 0
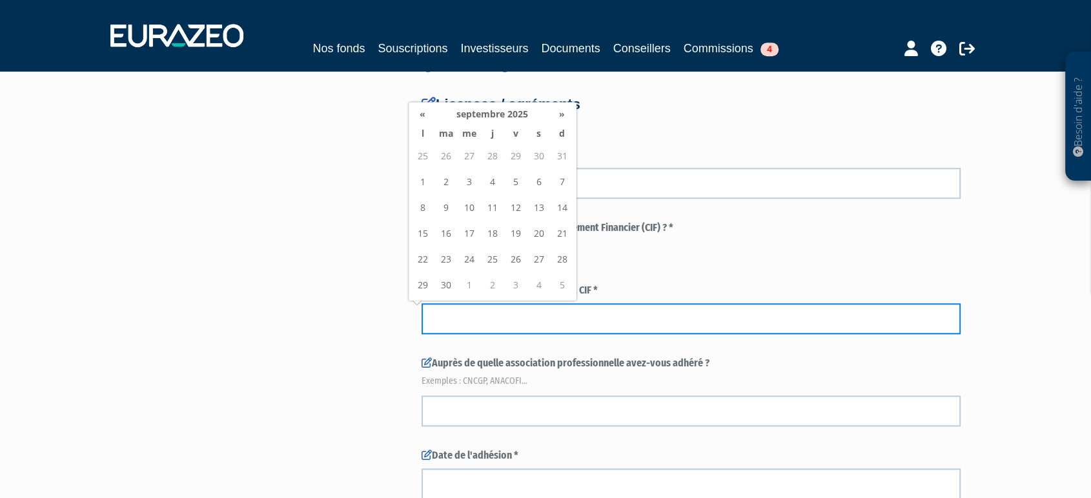
click at [490, 312] on input at bounding box center [690, 318] width 539 height 31
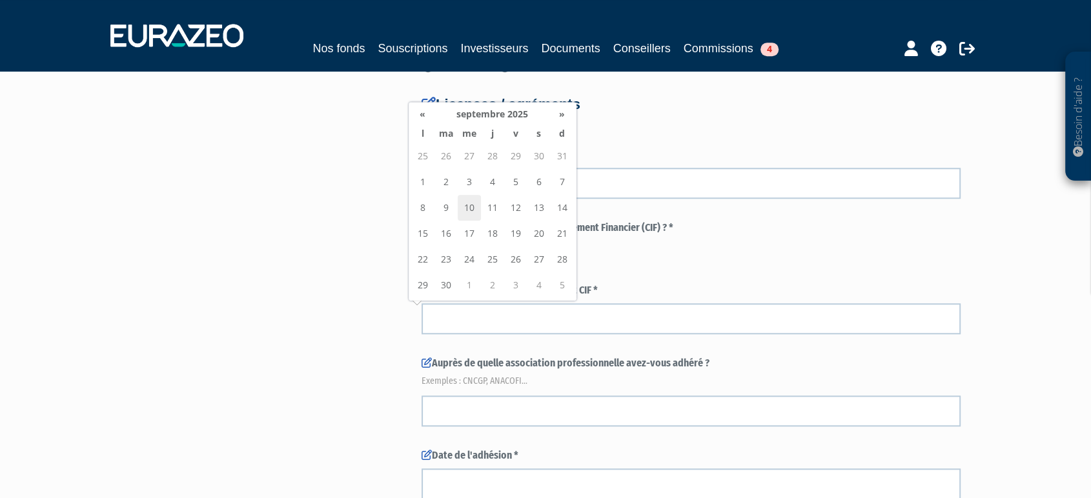
click at [459, 207] on td "10" at bounding box center [469, 208] width 23 height 26
type input "10/09/2025"
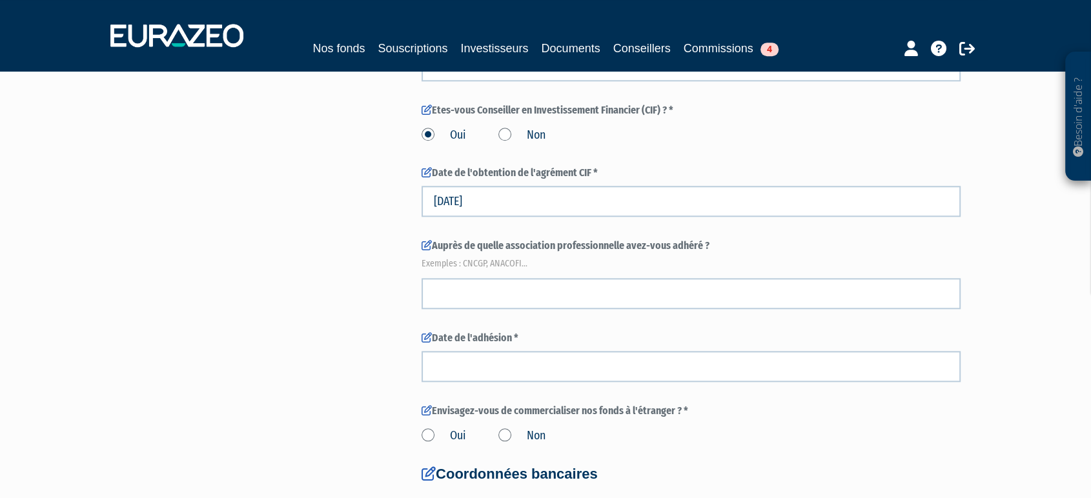
scroll to position [1315, 0]
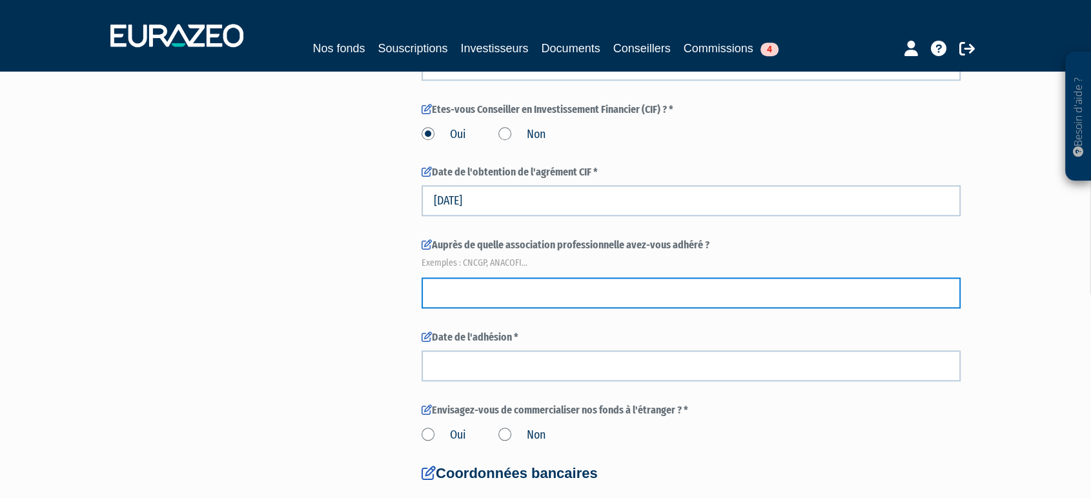
click at [454, 294] on input "text" at bounding box center [690, 292] width 539 height 31
click at [456, 290] on input "CNCCGP" at bounding box center [690, 292] width 539 height 31
type input "CNCGP"
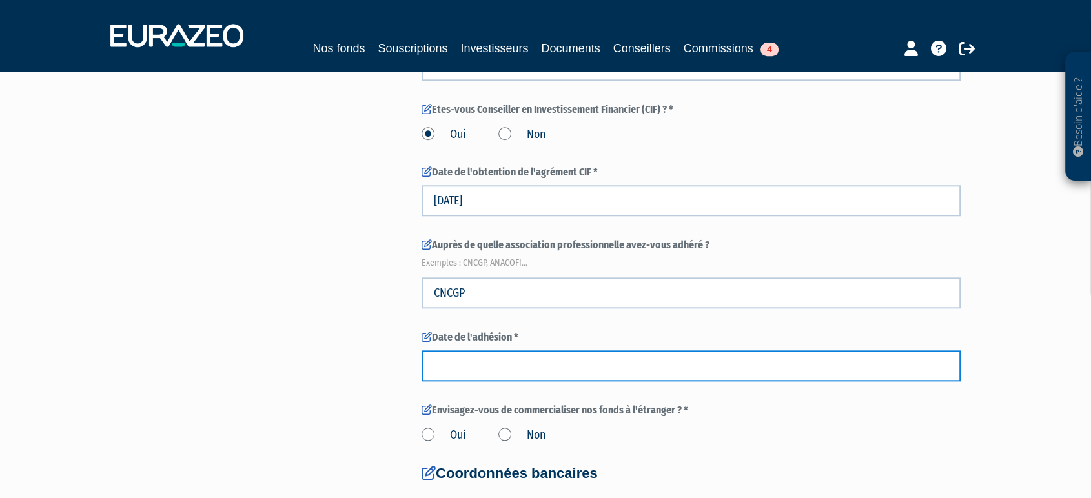
click at [435, 365] on input at bounding box center [690, 365] width 539 height 31
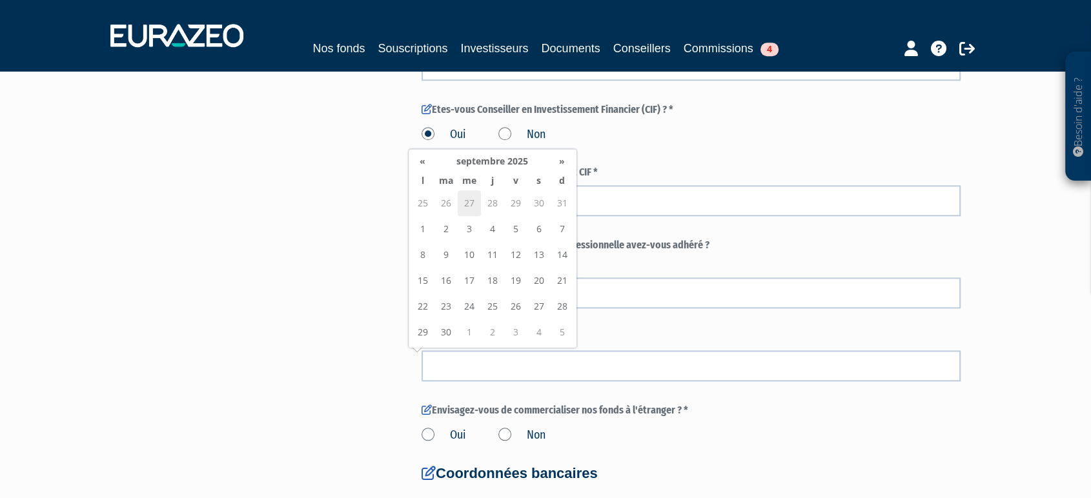
click at [476, 212] on td "27" at bounding box center [469, 203] width 23 height 26
type input "27/08/2025"
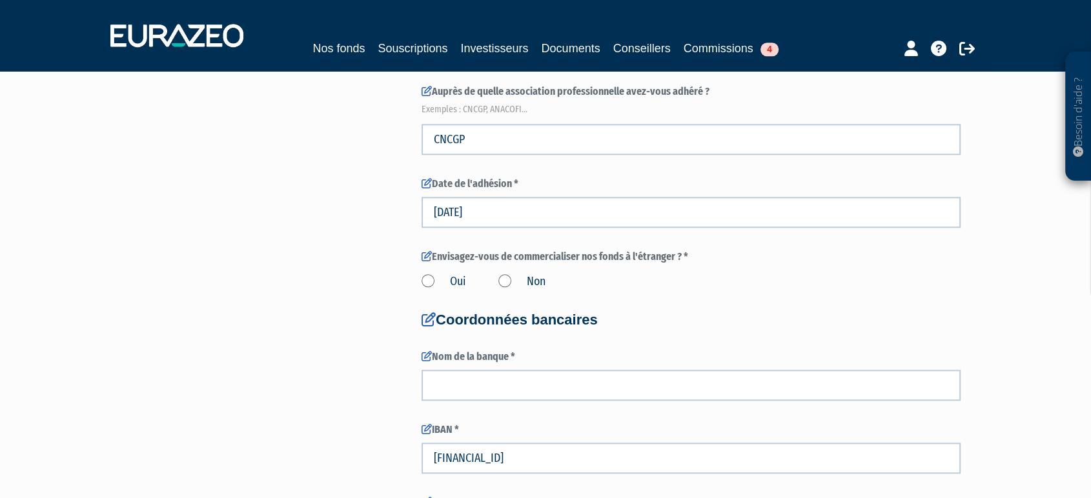
scroll to position [1469, 0]
click at [509, 276] on label "Non" at bounding box center [521, 281] width 47 height 17
click at [0, 0] on input "Non" at bounding box center [0, 0] width 0 height 0
drag, startPoint x: 432, startPoint y: 291, endPoint x: 425, endPoint y: 274, distance: 18.5
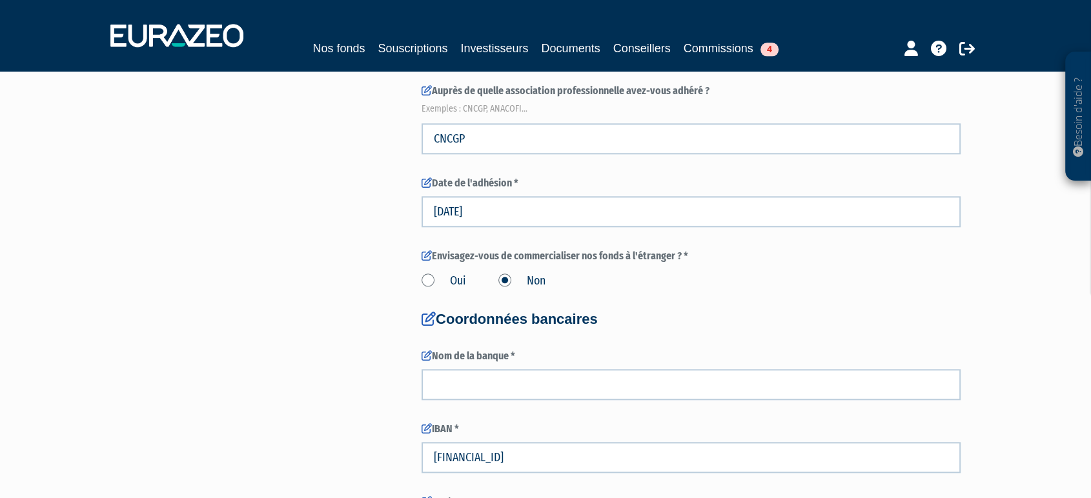
click at [425, 274] on label "Oui" at bounding box center [443, 281] width 45 height 17
click at [0, 0] on input "Oui" at bounding box center [0, 0] width 0 height 0
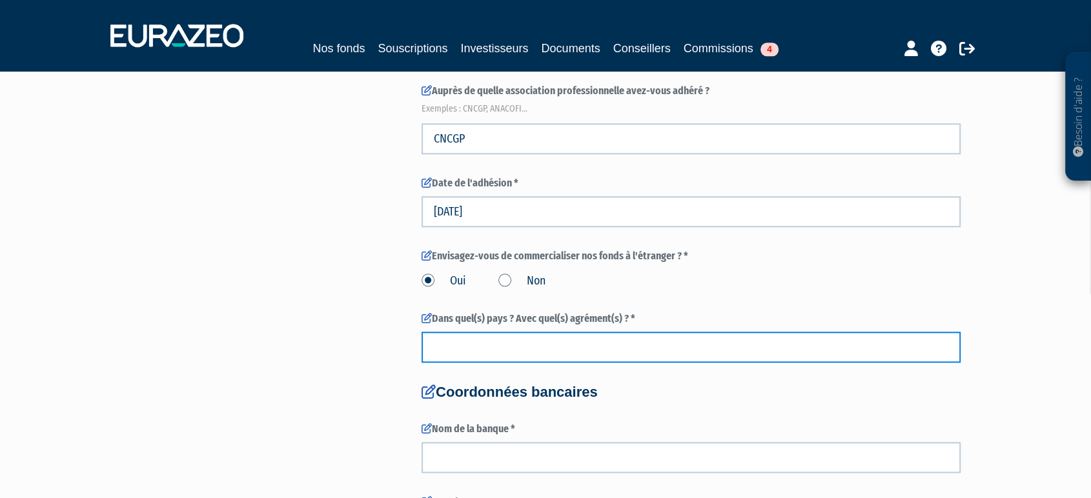
click at [492, 338] on input "text" at bounding box center [690, 347] width 539 height 31
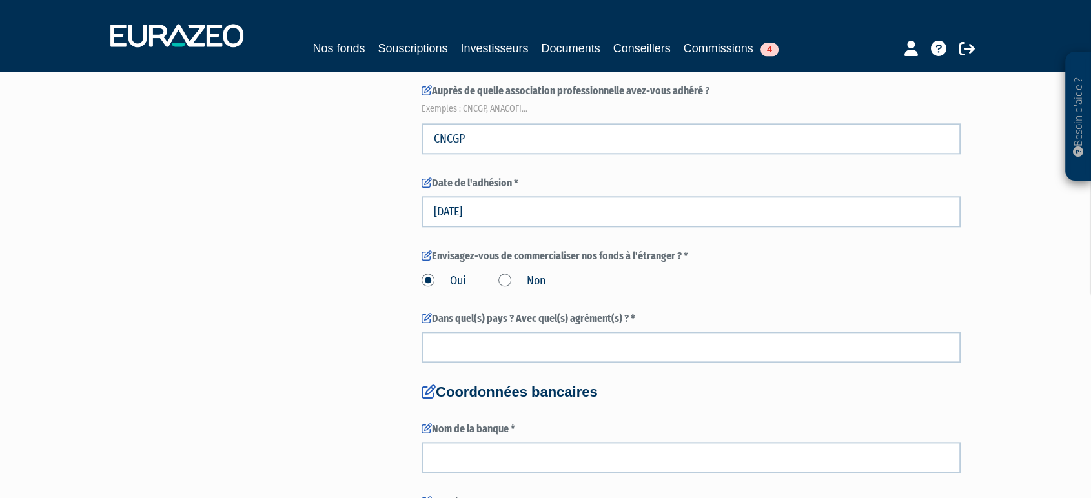
click at [505, 281] on label "Non" at bounding box center [521, 281] width 47 height 17
click at [0, 0] on input "Non" at bounding box center [0, 0] width 0 height 0
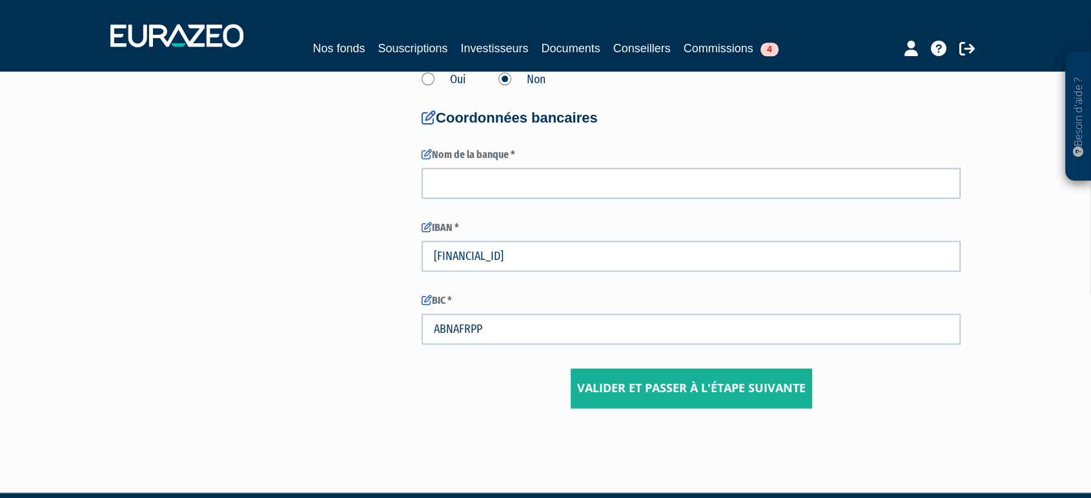
scroll to position [1669, 0]
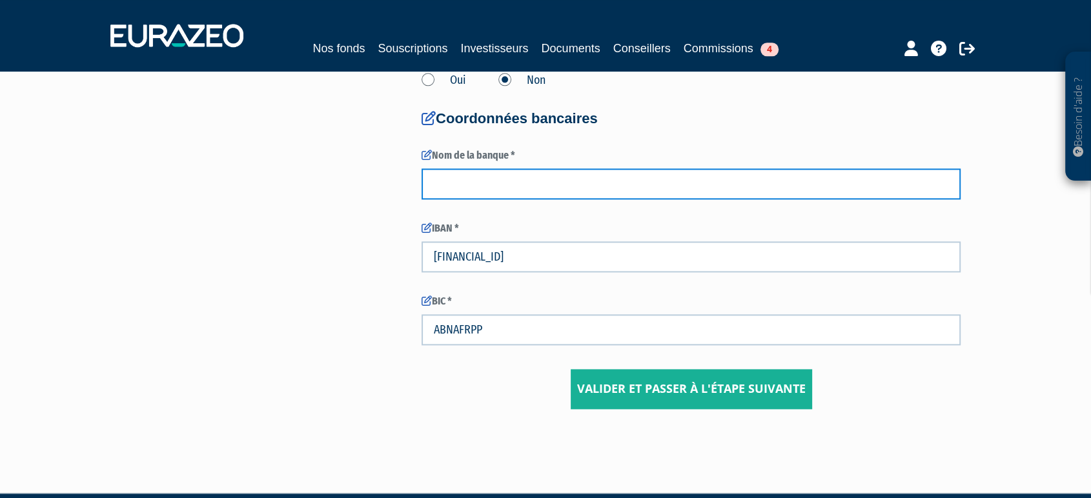
click at [444, 185] on input "text" at bounding box center [690, 183] width 539 height 31
type input "La banque postale"
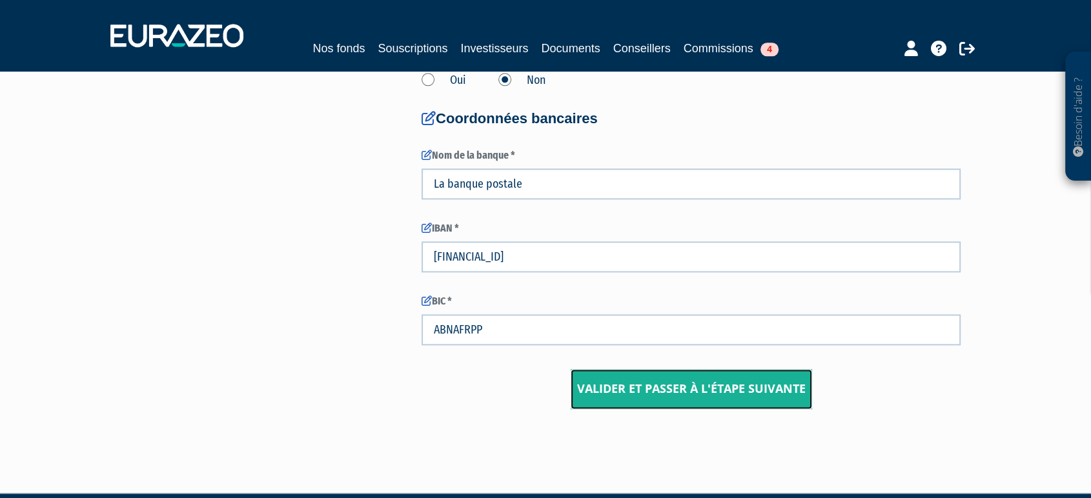
click at [641, 390] on input "Valider et passer à l'étape suivante" at bounding box center [690, 389] width 241 height 40
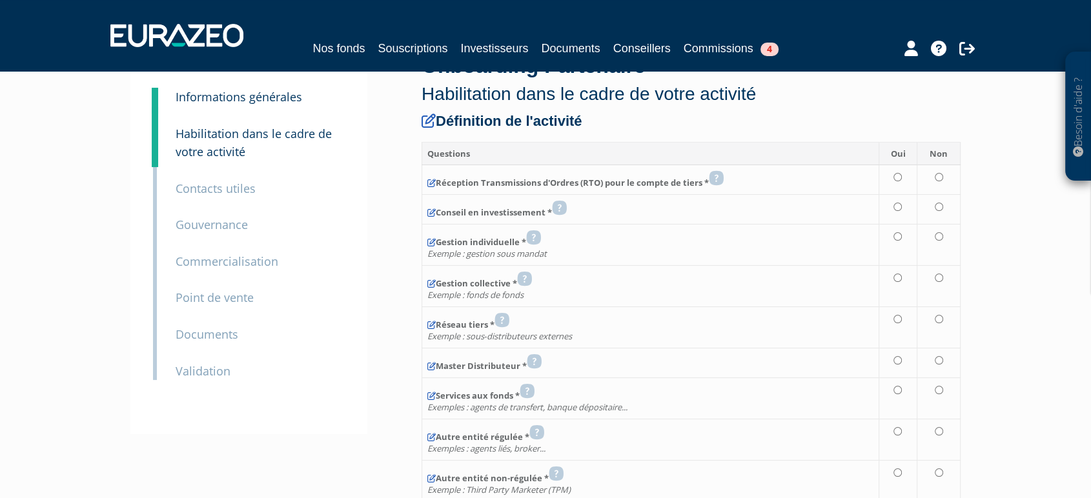
scroll to position [49, 0]
click at [899, 176] on input "radio" at bounding box center [897, 176] width 8 height 8
radio input "true"
click at [897, 202] on input "radio" at bounding box center [897, 206] width 8 height 8
radio input "true"
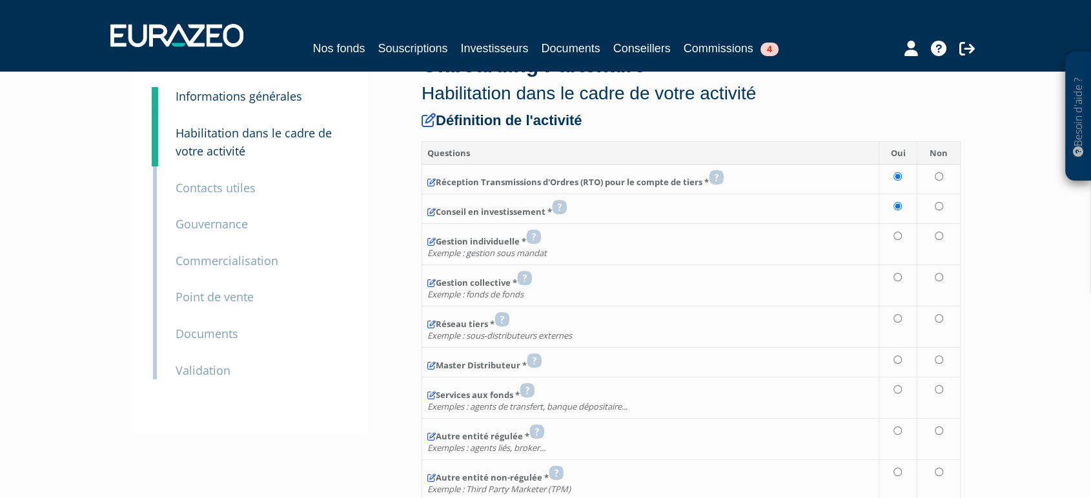
click at [899, 241] on td at bounding box center [897, 243] width 38 height 41
radio input "true"
click at [903, 285] on td at bounding box center [897, 285] width 38 height 41
radio input "true"
click at [897, 314] on input "radio" at bounding box center [897, 318] width 8 height 8
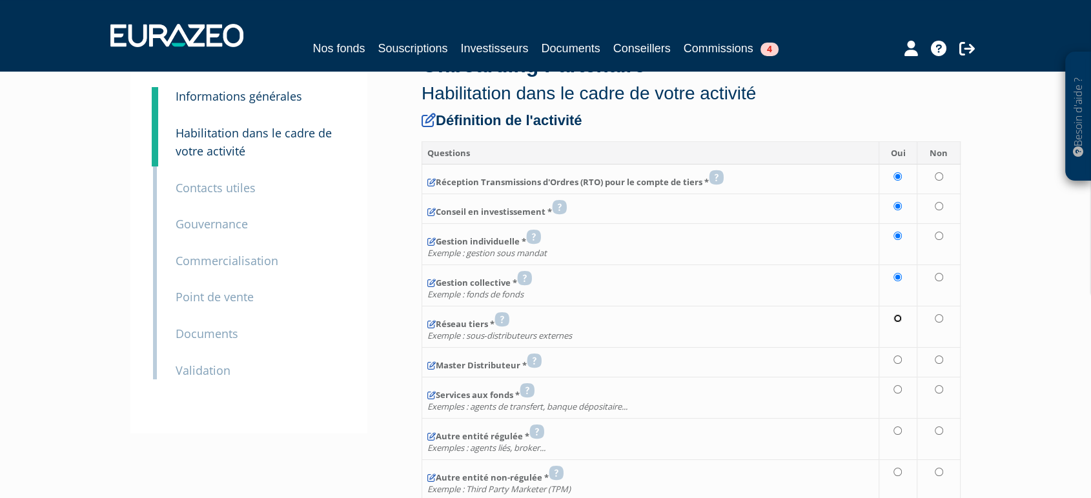
radio input "true"
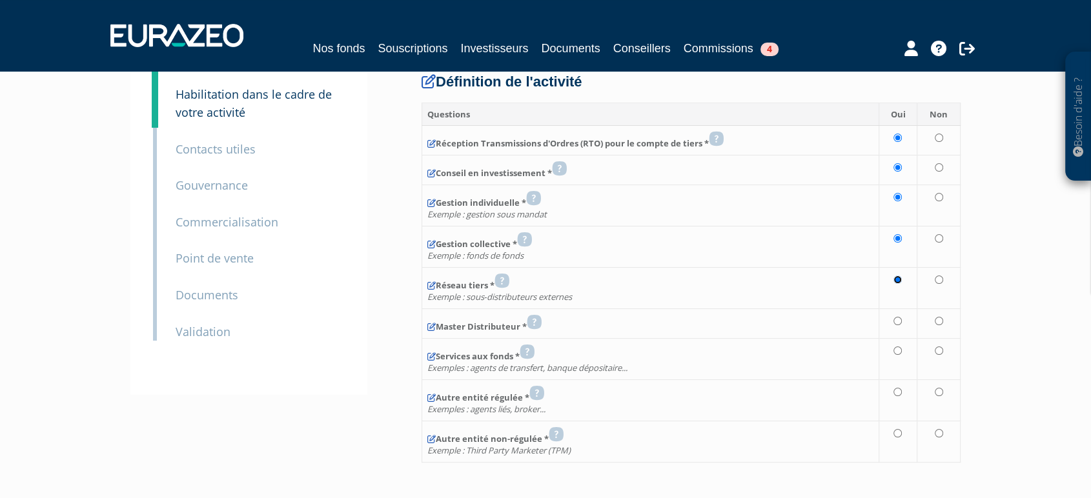
scroll to position [121, 0]
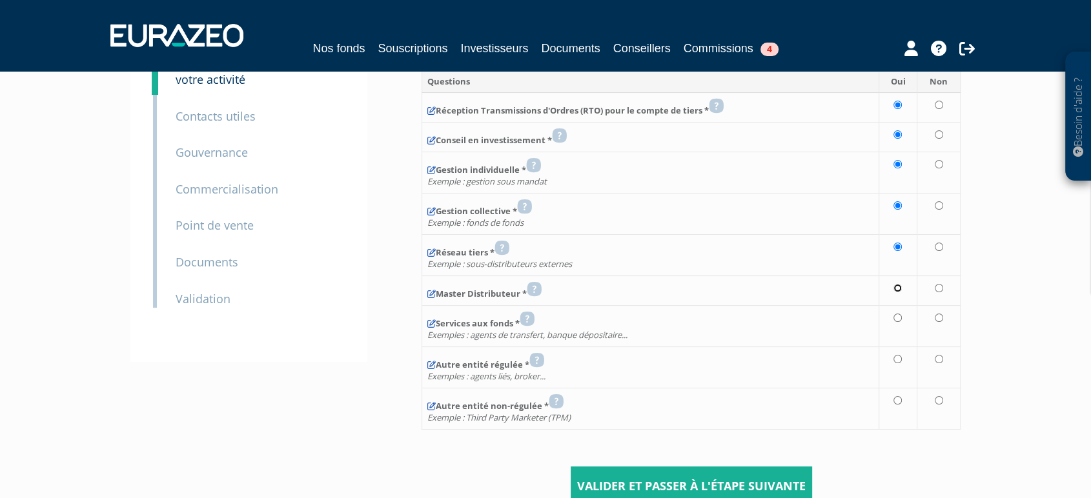
click at [900, 290] on input "radio" at bounding box center [897, 288] width 8 height 8
radio input "true"
click at [898, 318] on input "radio" at bounding box center [897, 318] width 8 height 8
radio input "true"
click at [896, 359] on input "radio" at bounding box center [897, 359] width 8 height 8
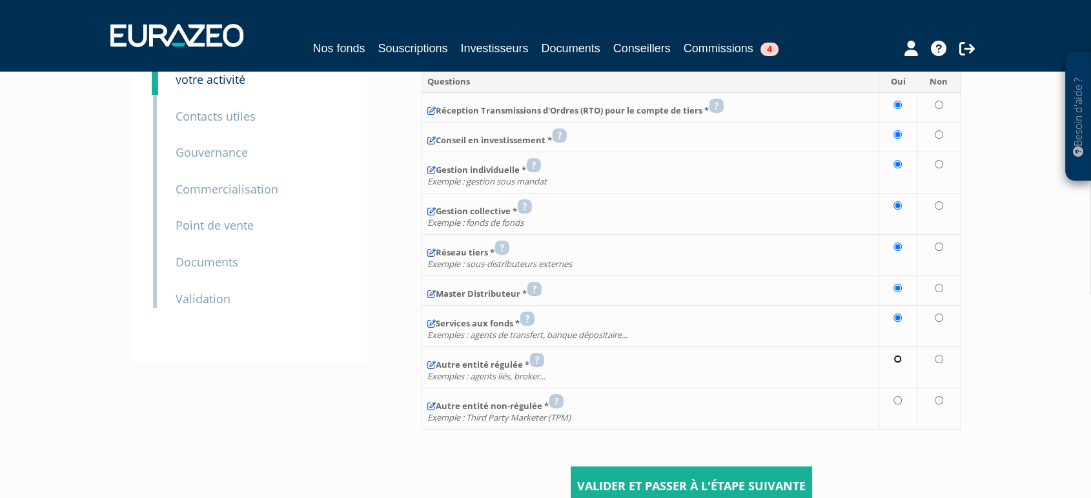
radio input "true"
drag, startPoint x: 896, startPoint y: 388, endPoint x: 898, endPoint y: 402, distance: 14.4
click at [897, 396] on td at bounding box center [897, 408] width 38 height 41
radio input "true"
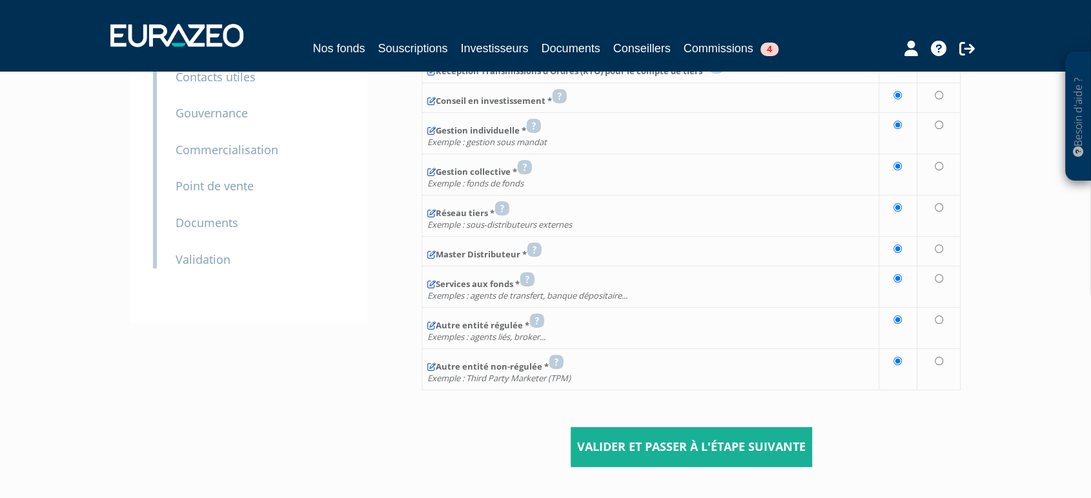
scroll to position [192, 0]
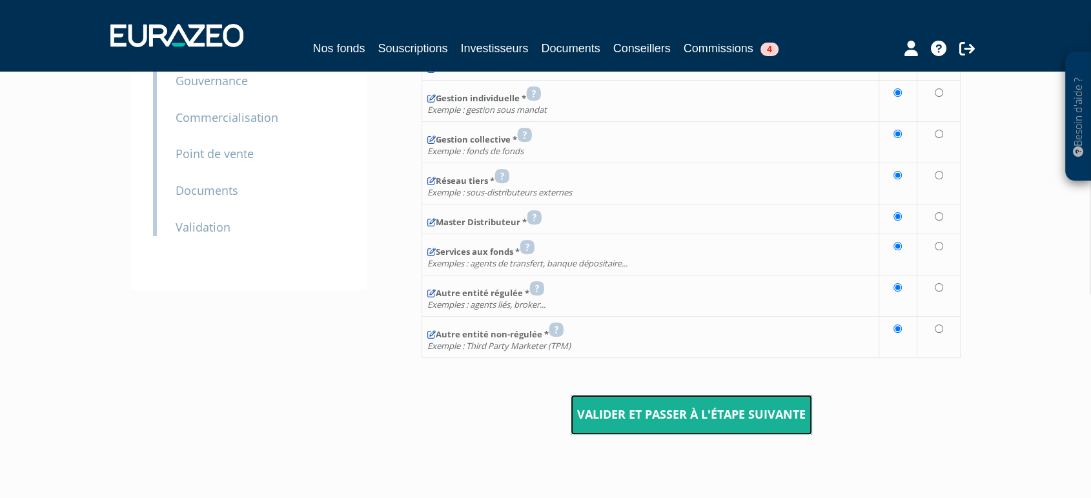
click at [626, 409] on input "Valider et passer à l'étape suivante" at bounding box center [690, 415] width 241 height 40
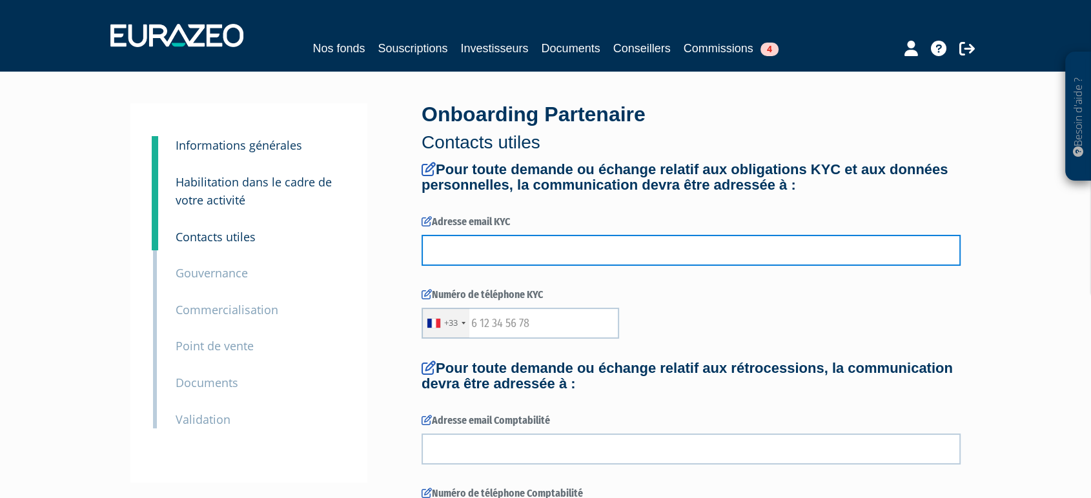
click at [640, 252] on input "text" at bounding box center [690, 250] width 539 height 31
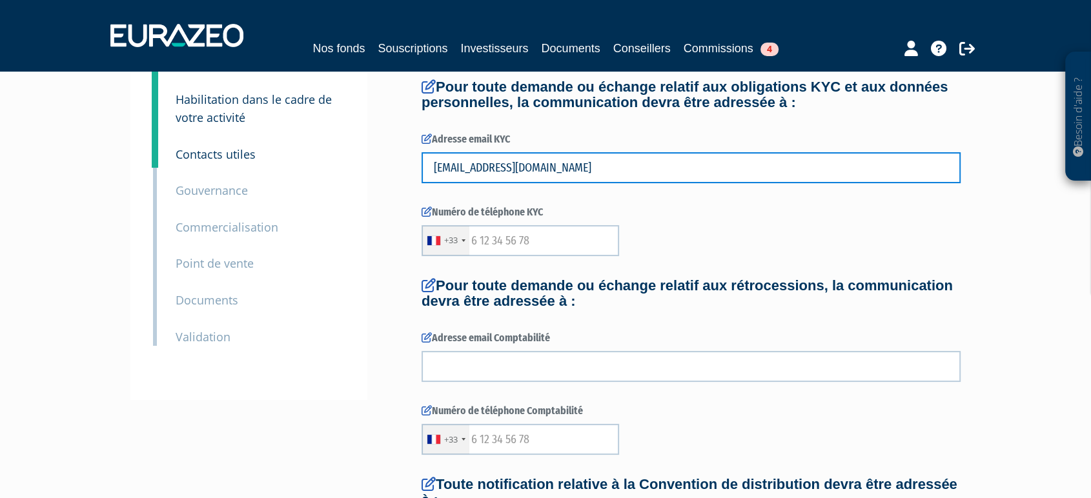
scroll to position [88, 0]
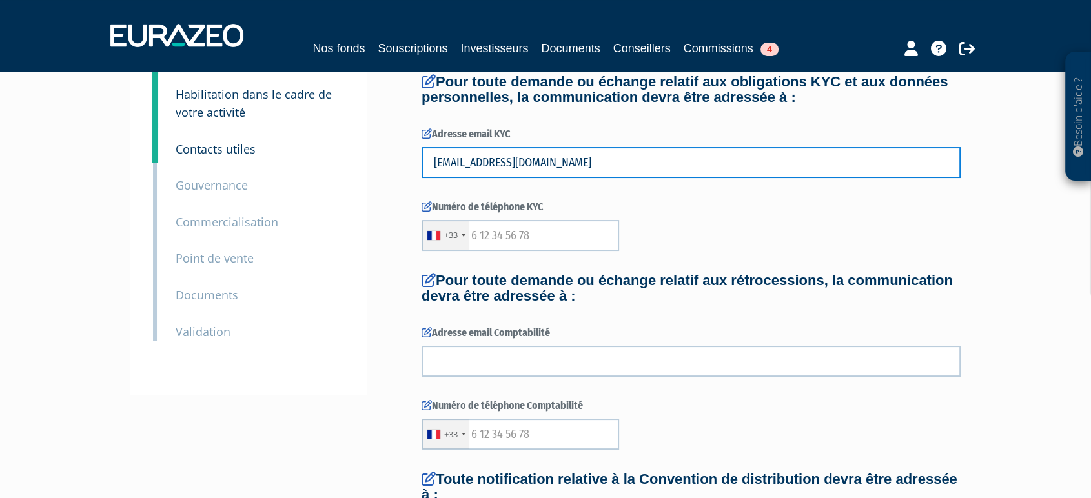
type input "[EMAIL_ADDRESS][DOMAIN_NAME]"
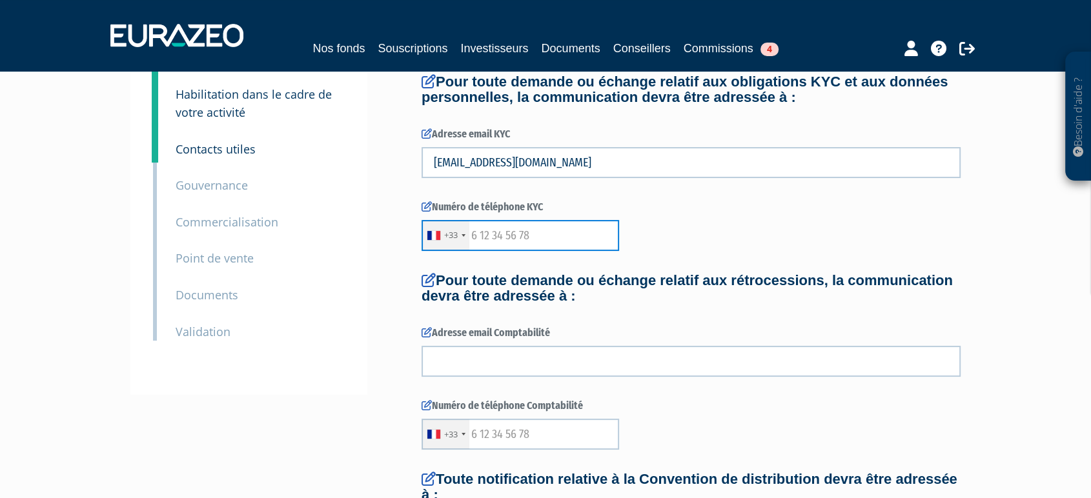
click at [511, 225] on input "text" at bounding box center [519, 235] width 197 height 31
type input "06000000"
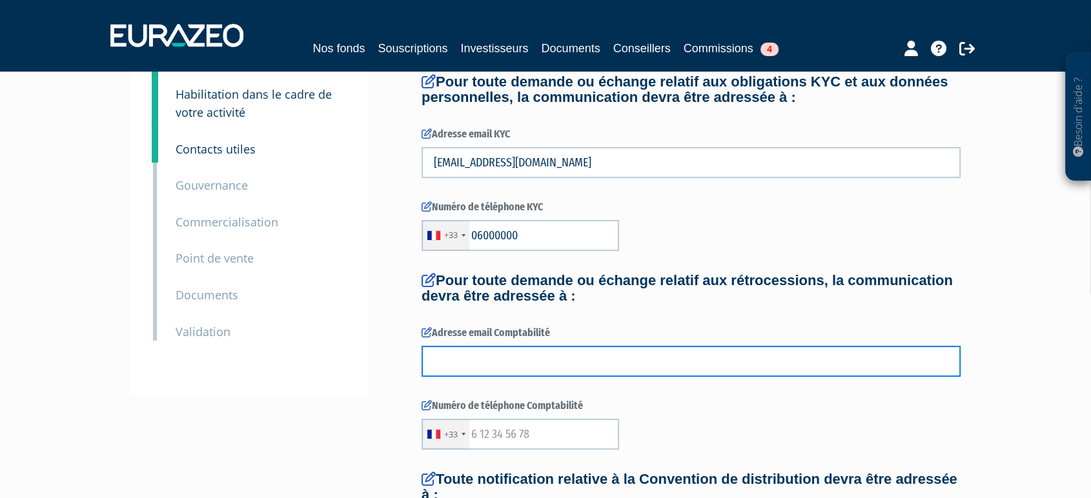
click at [537, 353] on input "text" at bounding box center [690, 361] width 539 height 31
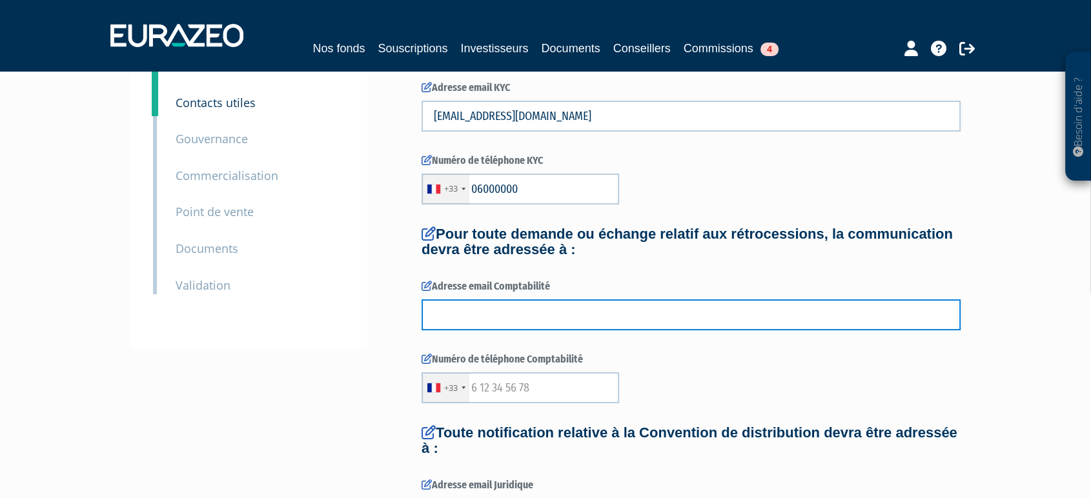
scroll to position [135, 0]
type input "azerty@gmail.com"
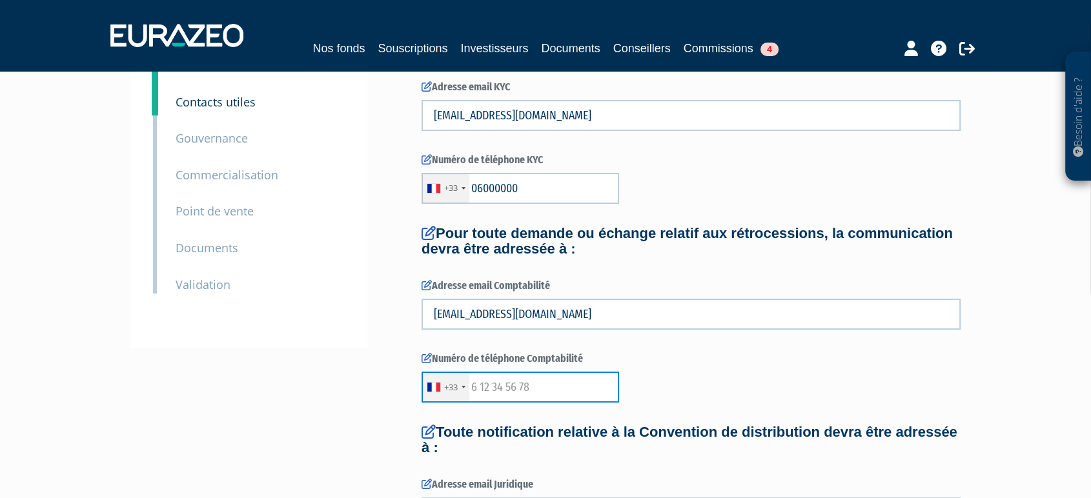
click at [526, 381] on input "text" at bounding box center [519, 387] width 197 height 31
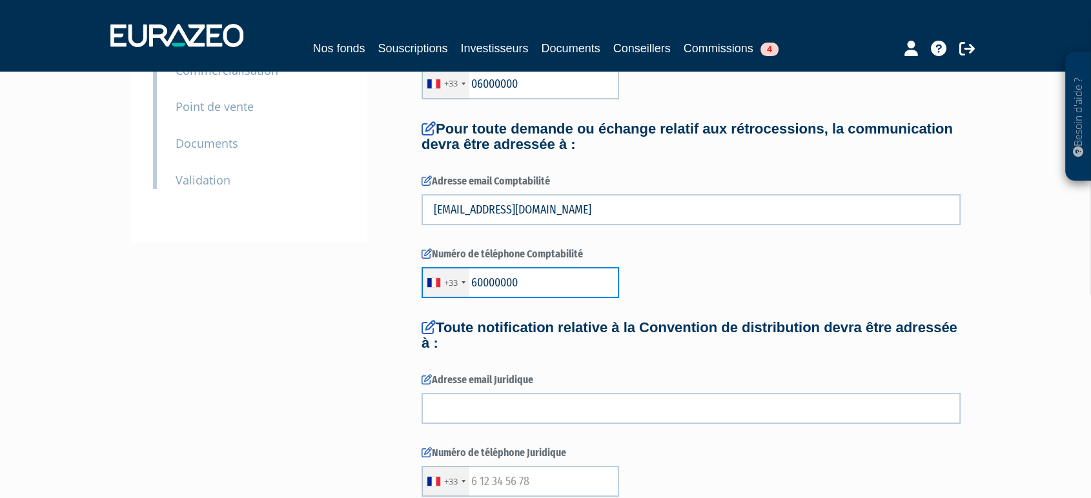
type input "60000000"
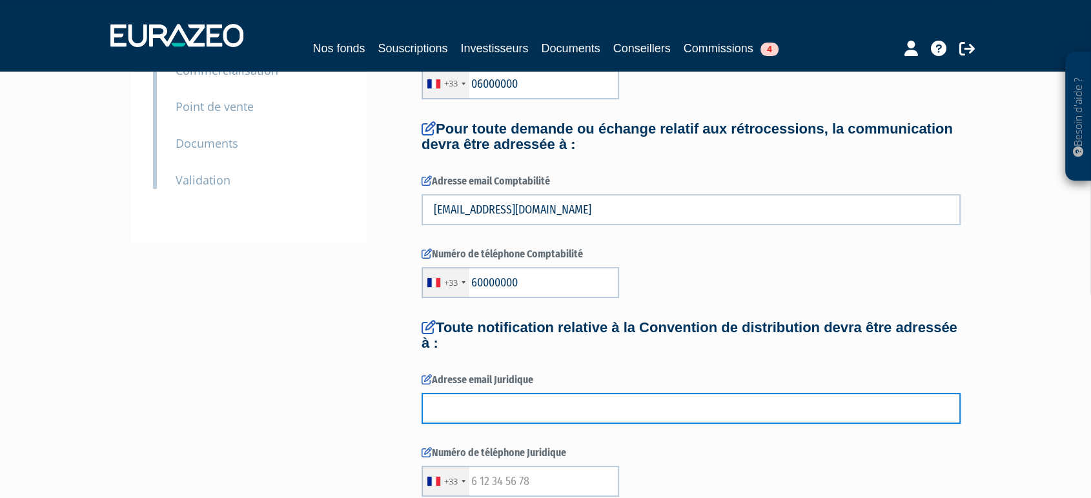
click at [516, 396] on input "text" at bounding box center [690, 408] width 539 height 31
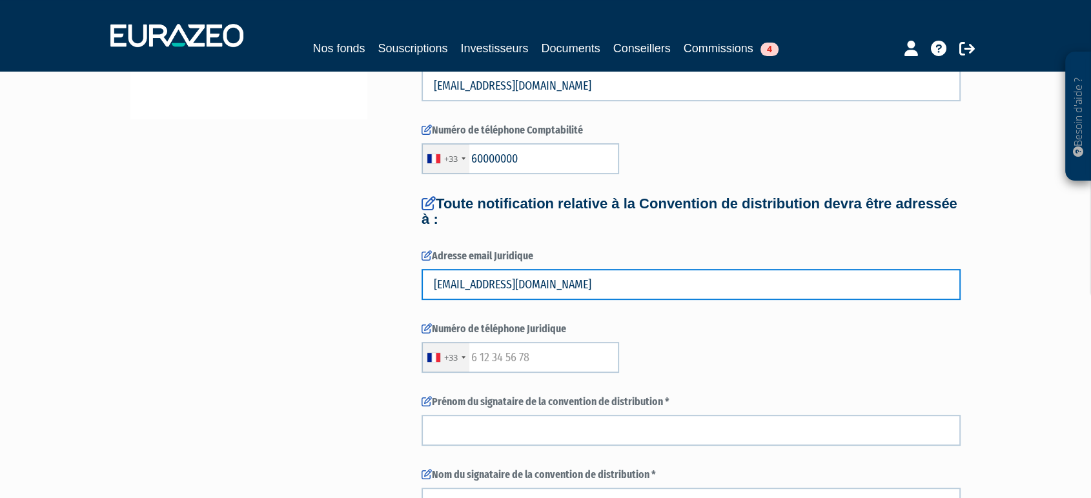
scroll to position [364, 0]
type input "Azertt@gmail.com"
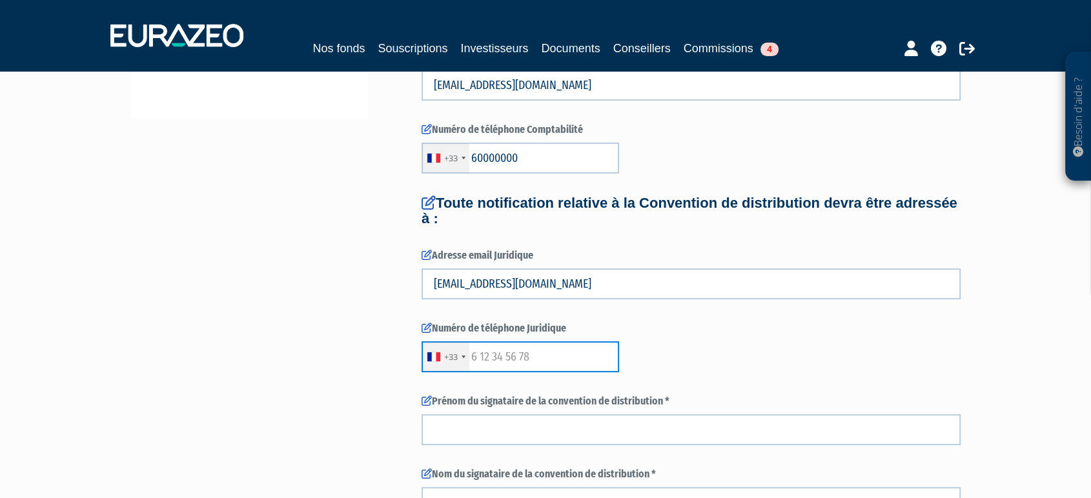
click at [498, 356] on input "text" at bounding box center [519, 356] width 197 height 31
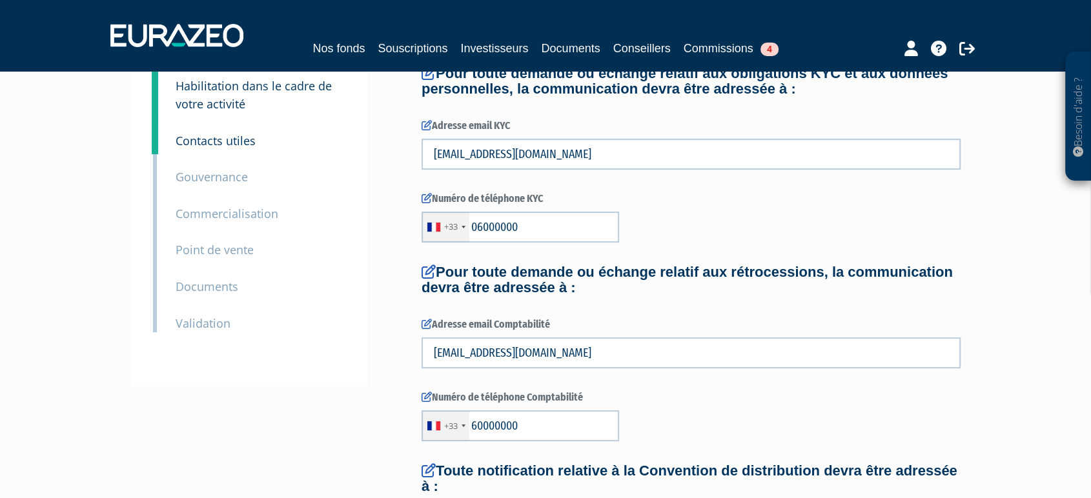
scroll to position [97, 0]
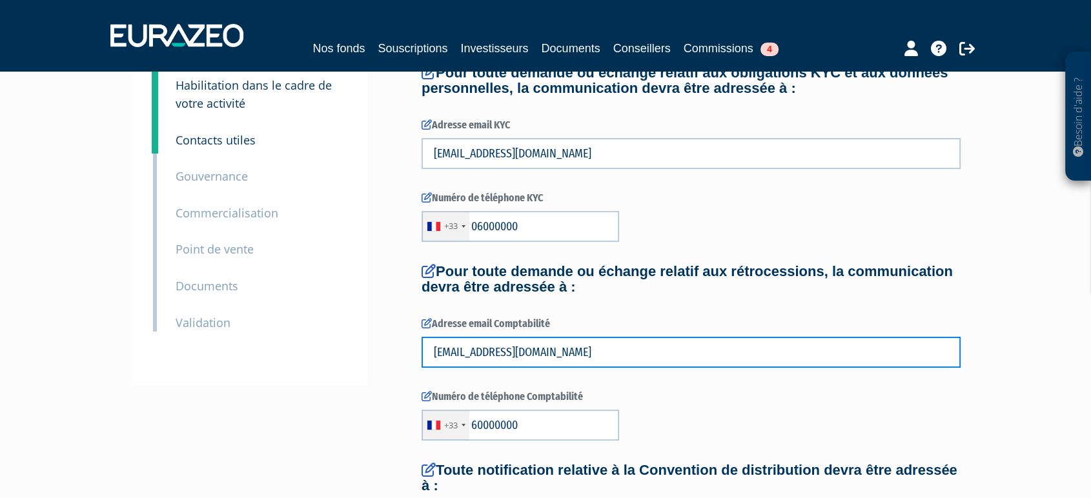
click at [760, 357] on input "azerty@gmail.com" at bounding box center [690, 352] width 539 height 31
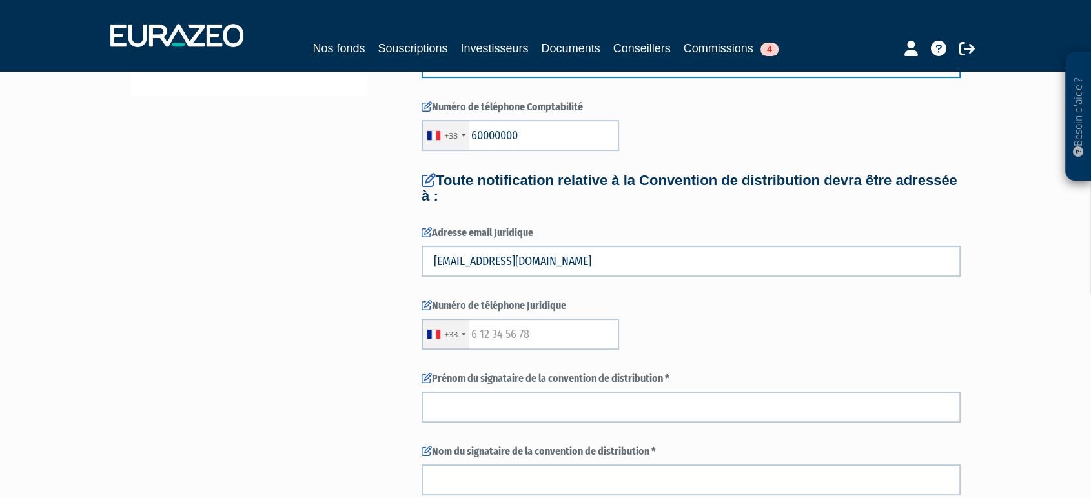
scroll to position [387, 0]
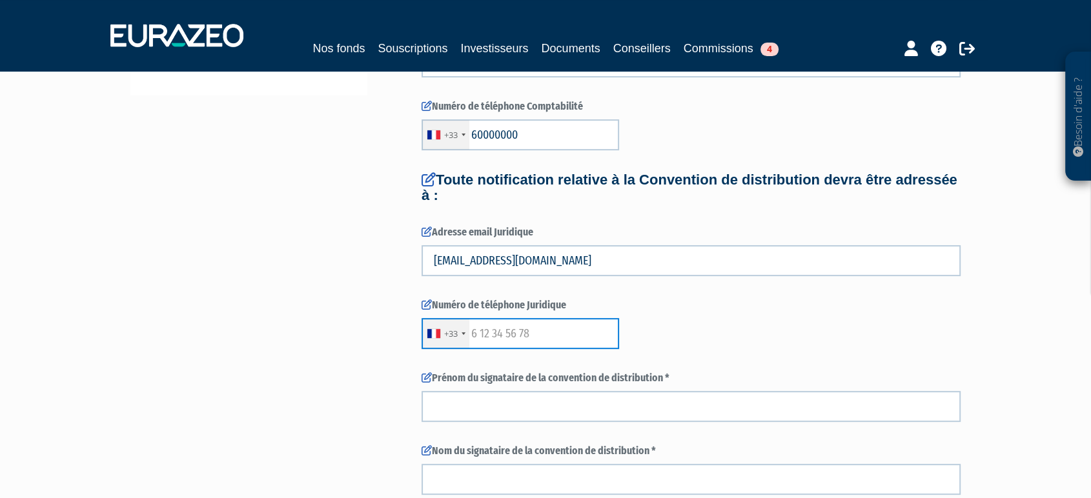
click at [530, 329] on input "text" at bounding box center [519, 333] width 197 height 31
type input "5"
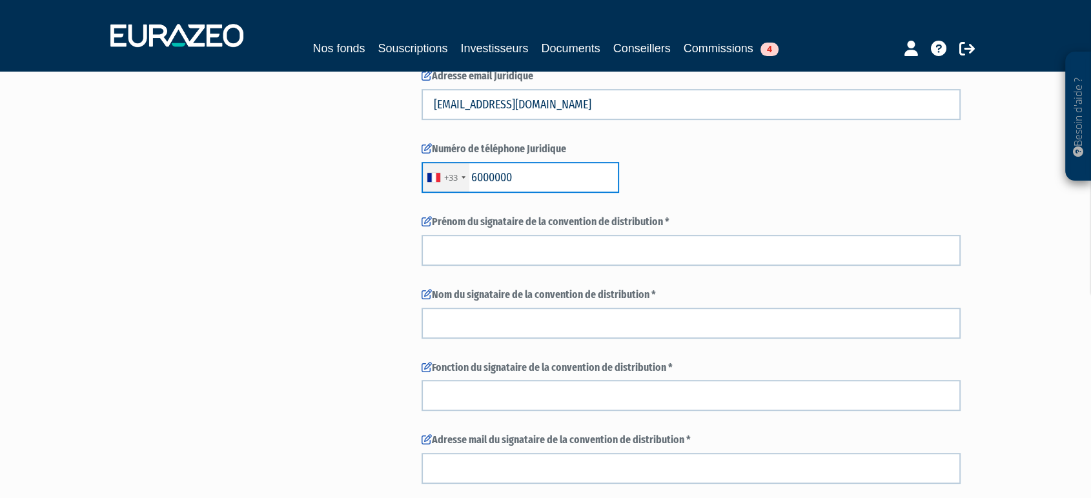
scroll to position [542, 0]
type input "6000000"
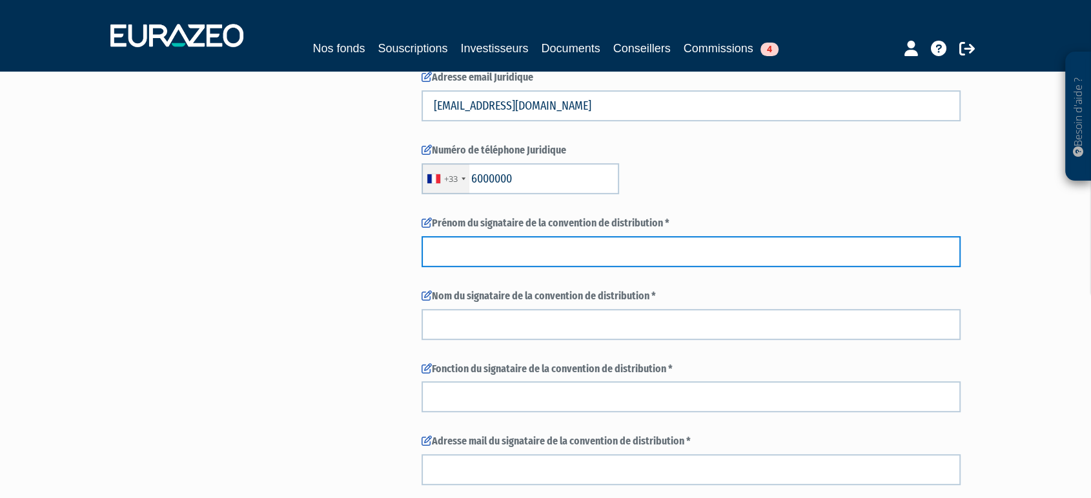
click at [459, 241] on input "text" at bounding box center [690, 251] width 539 height 31
type input "Pierre"
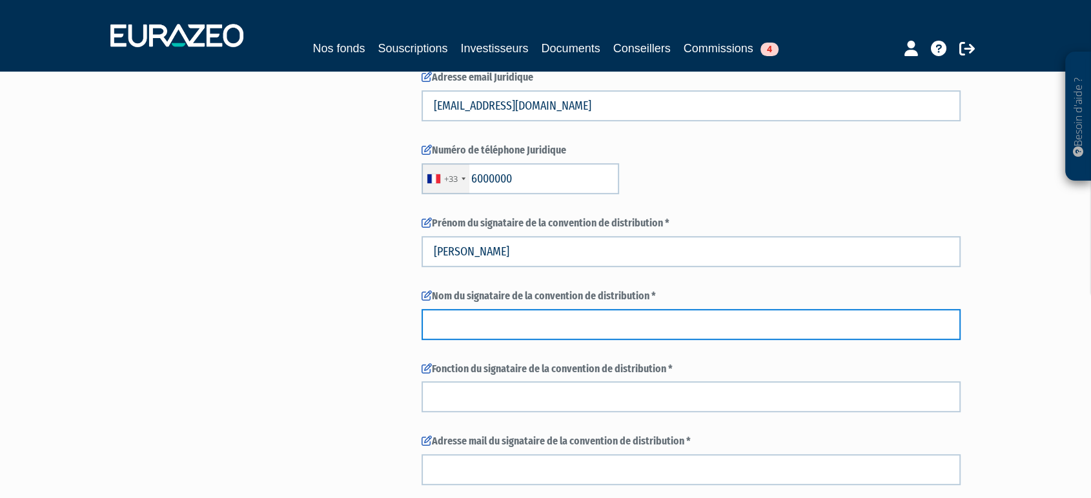
click at [472, 312] on input "text" at bounding box center [690, 324] width 539 height 31
type input "P"
type input "Mariel"
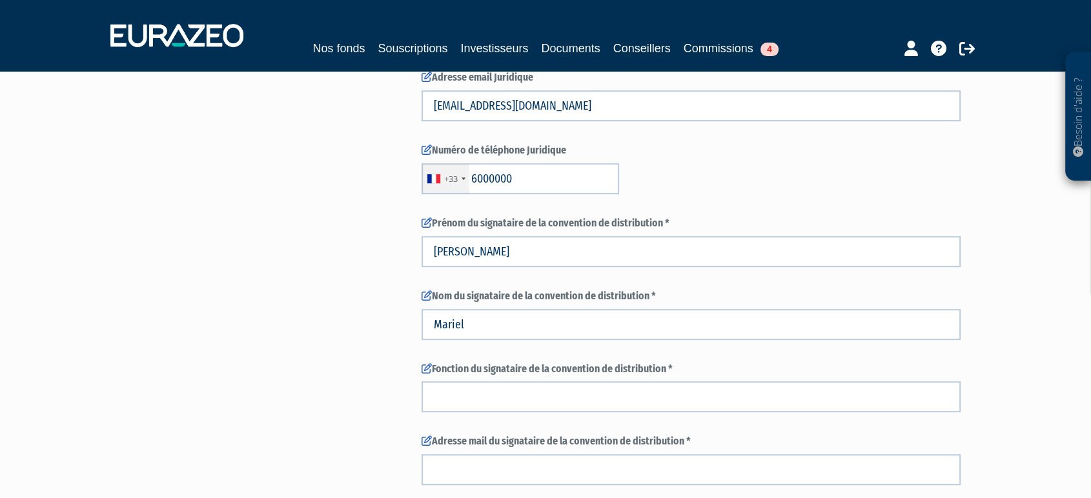
click at [356, 375] on div "3 Informations générales 4 Habilitation dans le cadre de votre activité 5 Conta…" at bounding box center [545, 55] width 811 height 988
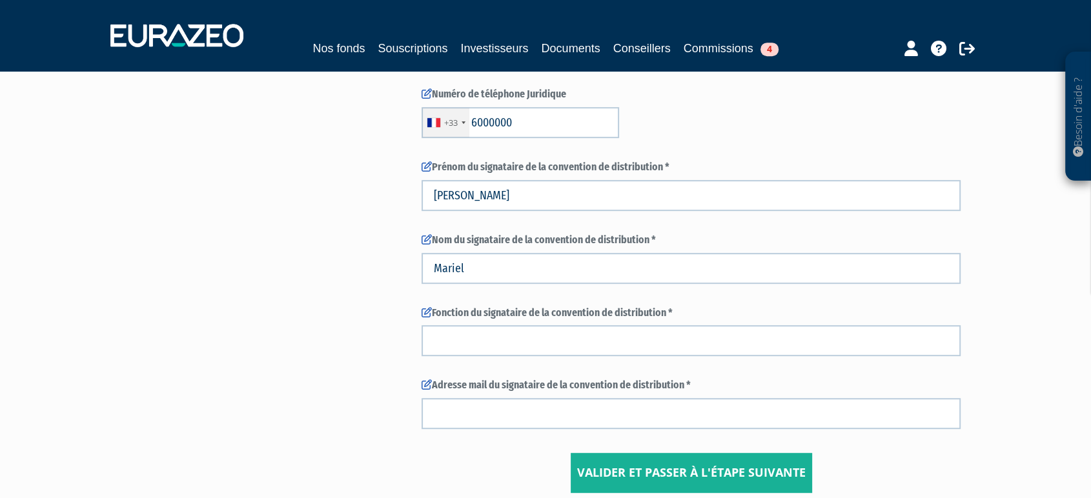
scroll to position [600, 0]
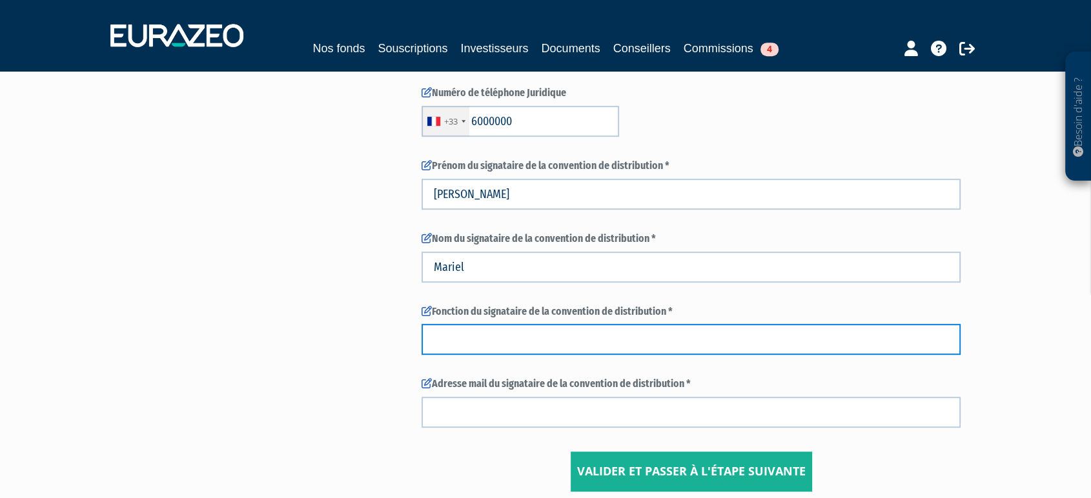
click at [438, 345] on input "text" at bounding box center [690, 339] width 539 height 31
type input "M"
type input "gérant"
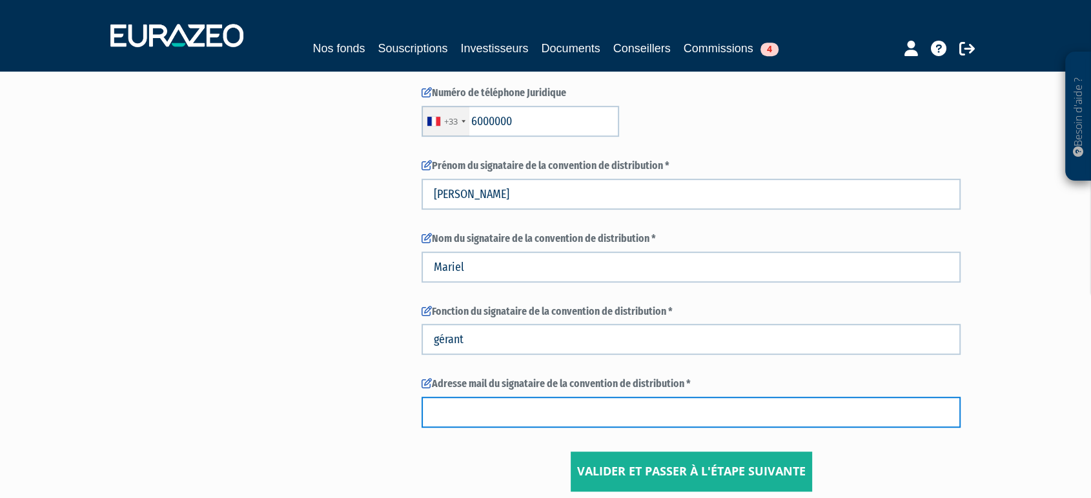
click at [453, 405] on input "text" at bounding box center [690, 412] width 539 height 31
type input "pierremariel@gmail.com"
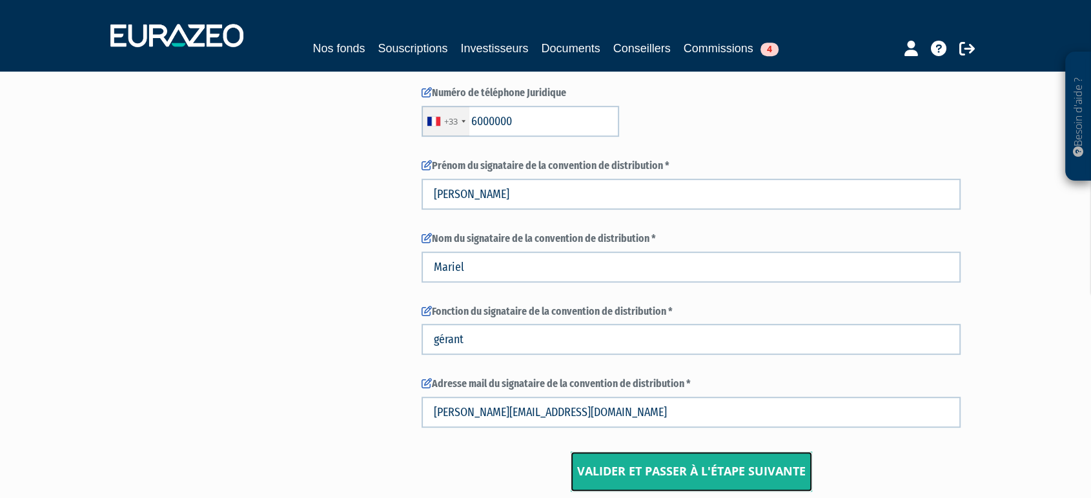
click at [667, 464] on input "Valider et passer à l'étape suivante" at bounding box center [690, 472] width 241 height 40
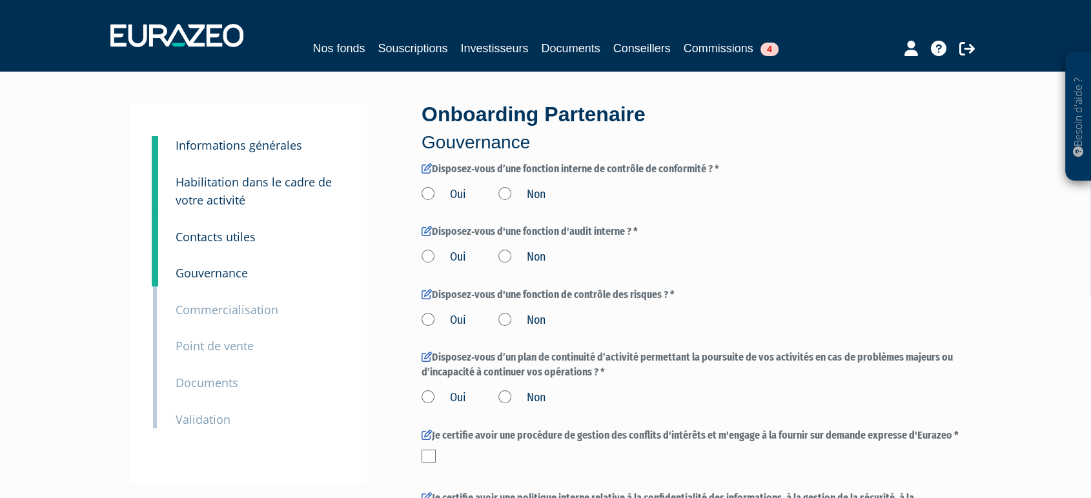
click at [429, 194] on label "Oui" at bounding box center [443, 194] width 45 height 17
click at [0, 0] on input "Oui" at bounding box center [0, 0] width 0 height 0
click at [510, 188] on label "Non" at bounding box center [521, 194] width 47 height 17
click at [0, 0] on input "Non" at bounding box center [0, 0] width 0 height 0
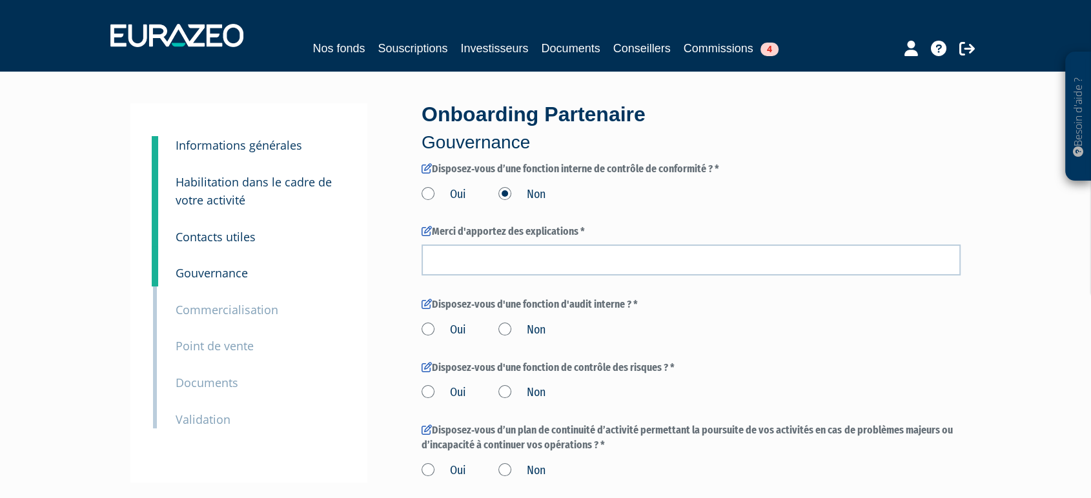
click at [423, 189] on label "Oui" at bounding box center [443, 194] width 45 height 17
click at [0, 0] on input "Oui" at bounding box center [0, 0] width 0 height 0
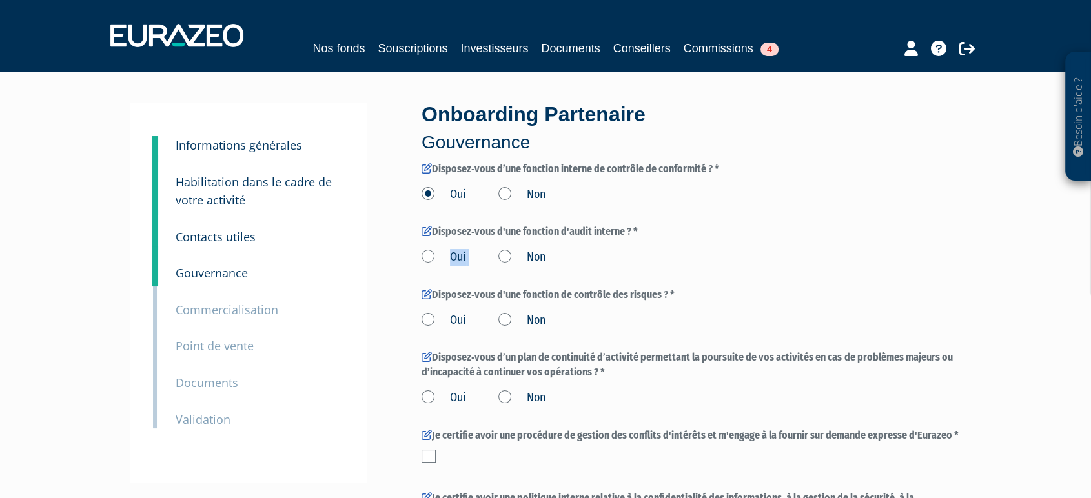
click at [427, 252] on label "Oui" at bounding box center [443, 257] width 45 height 17
click at [0, 0] on input "Oui" at bounding box center [0, 0] width 0 height 0
click at [427, 252] on label "Oui" at bounding box center [443, 257] width 45 height 17
click at [0, 0] on input "Oui" at bounding box center [0, 0] width 0 height 0
click at [427, 320] on label "Oui" at bounding box center [443, 320] width 45 height 17
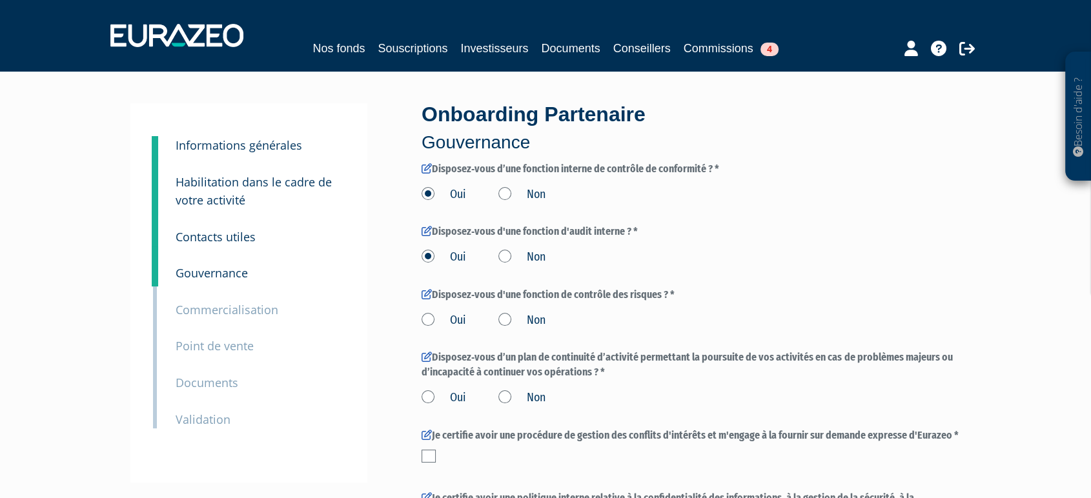
click at [0, 0] on input "Oui" at bounding box center [0, 0] width 0 height 0
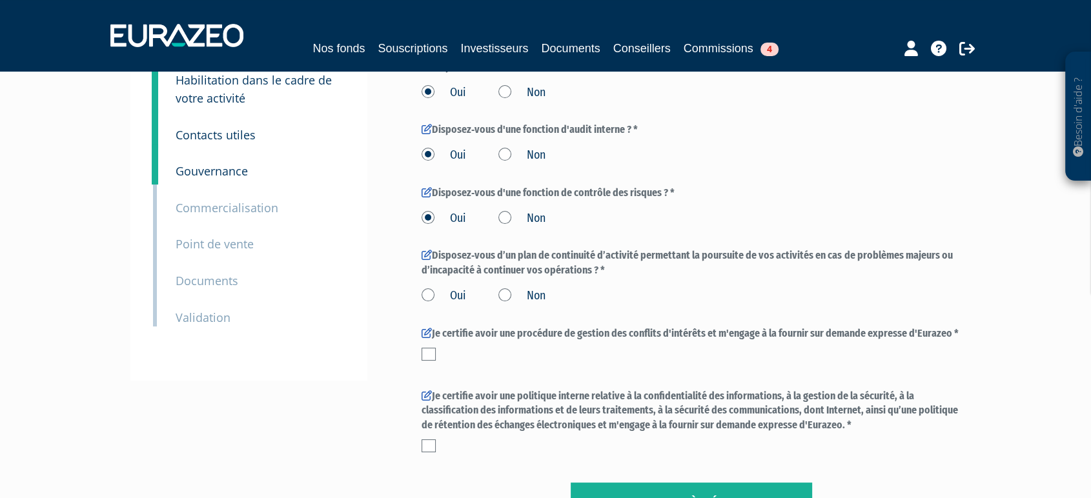
click at [427, 298] on label "Oui" at bounding box center [443, 296] width 45 height 17
click at [0, 0] on input "Oui" at bounding box center [0, 0] width 0 height 0
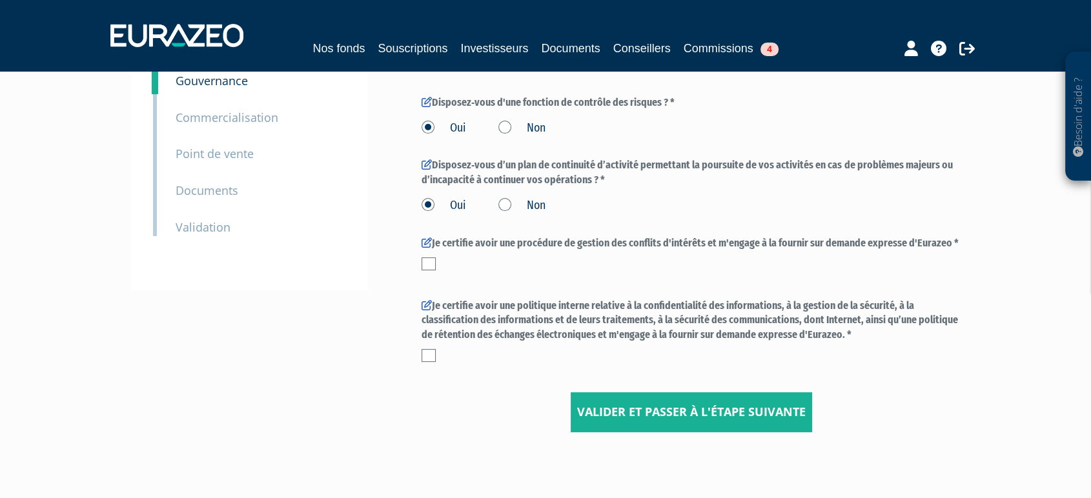
scroll to position [194, 0]
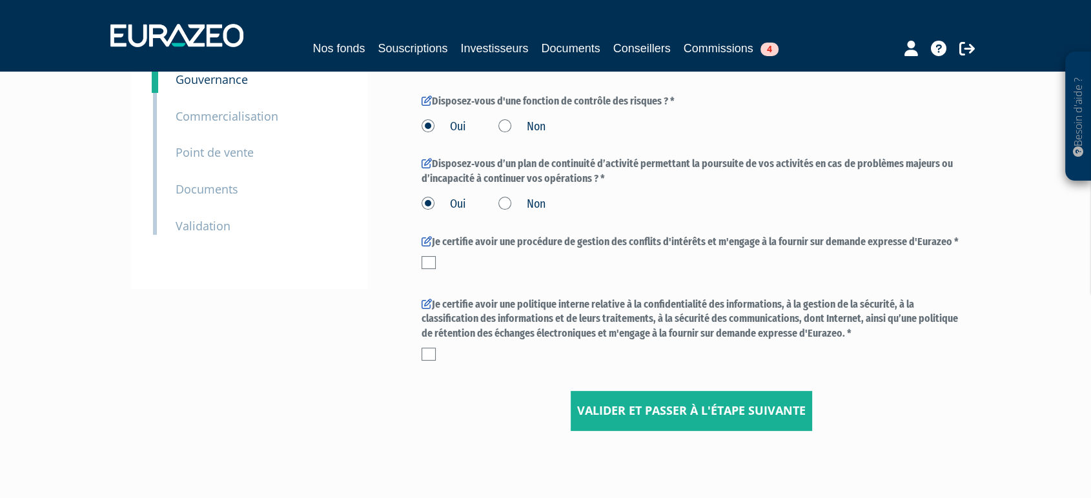
click at [428, 263] on label at bounding box center [428, 262] width 14 height 13
click at [0, 0] on input "checkbox" at bounding box center [0, 0] width 0 height 0
click at [429, 352] on label at bounding box center [428, 354] width 14 height 13
click at [0, 0] on input "checkbox" at bounding box center [0, 0] width 0 height 0
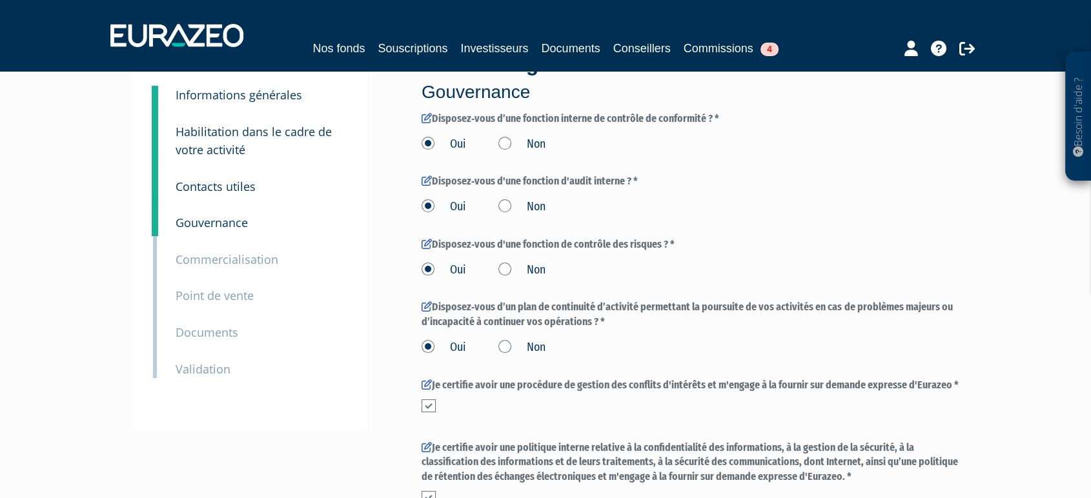
scroll to position [251, 0]
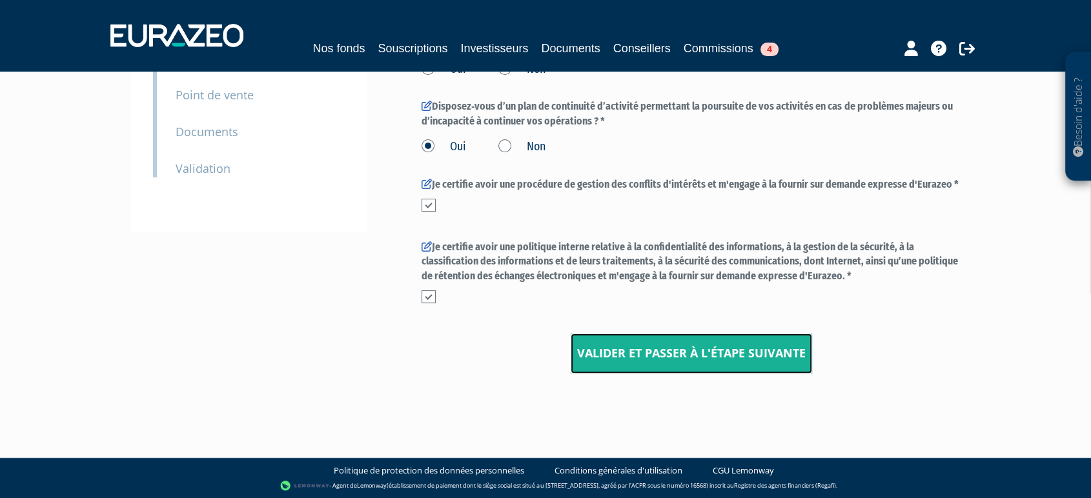
click at [669, 343] on input "Valider et passer à l'étape suivante" at bounding box center [690, 354] width 241 height 40
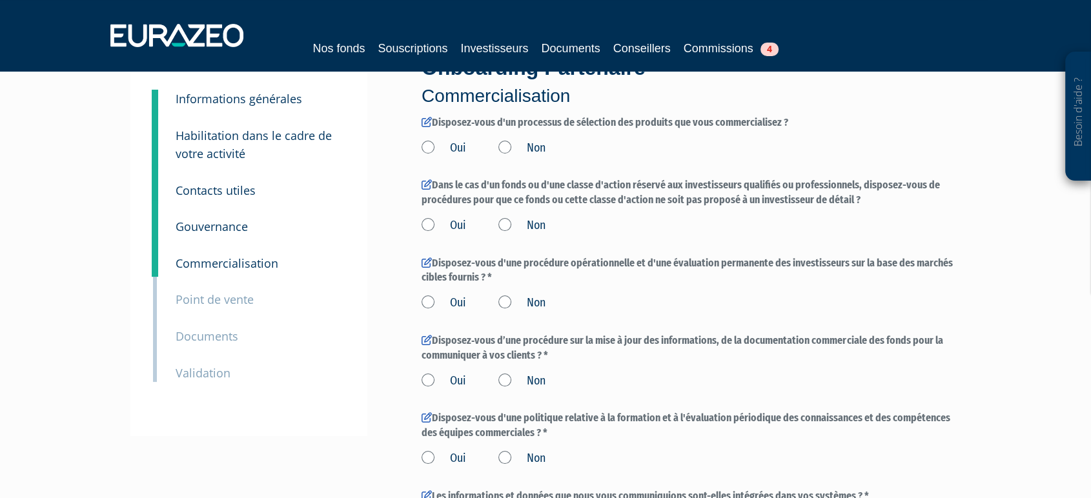
scroll to position [46, 0]
drag, startPoint x: 423, startPoint y: 161, endPoint x: 427, endPoint y: 148, distance: 13.5
click at [427, 148] on form "Disposez‐vous d'un processus de sélection des produits que vous commercialisez …" at bounding box center [690, 396] width 539 height 561
click at [427, 148] on label "Oui" at bounding box center [443, 149] width 45 height 17
click at [0, 0] on input "Oui" at bounding box center [0, 0] width 0 height 0
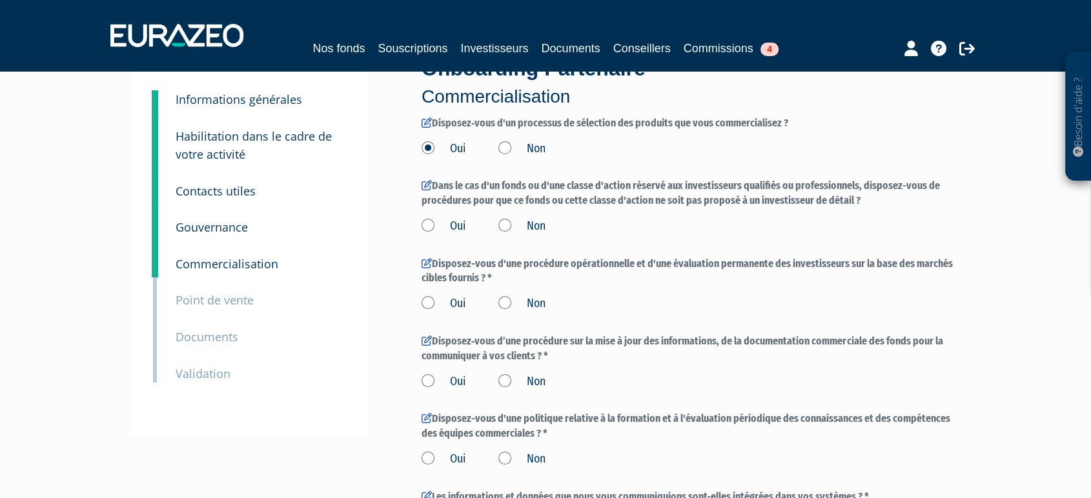
click at [430, 222] on label "Oui" at bounding box center [443, 226] width 45 height 17
click at [0, 0] on input "Oui" at bounding box center [0, 0] width 0 height 0
click at [431, 302] on label "Oui" at bounding box center [443, 304] width 45 height 17
click at [0, 0] on input "Oui" at bounding box center [0, 0] width 0 height 0
click at [427, 380] on label "Oui" at bounding box center [443, 382] width 45 height 17
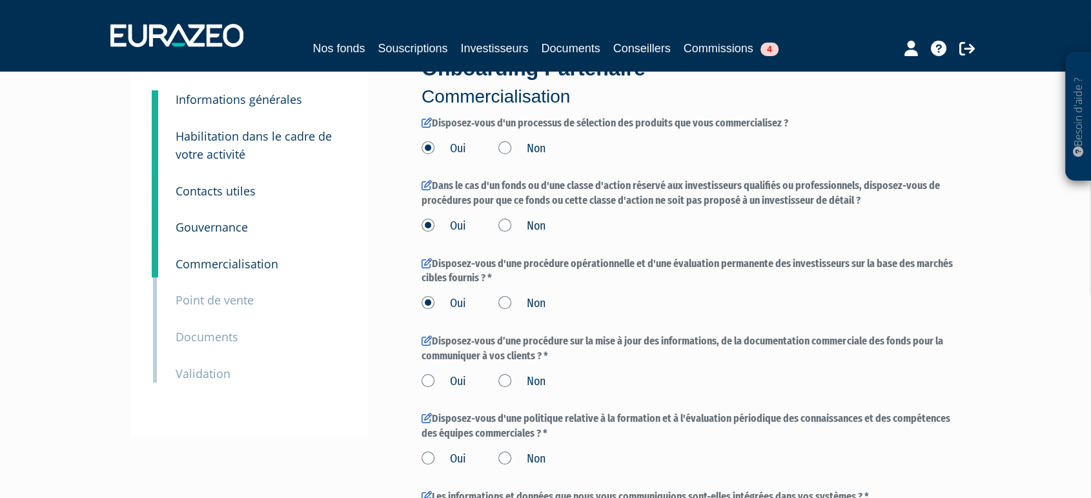
click at [0, 0] on input "Oui" at bounding box center [0, 0] width 0 height 0
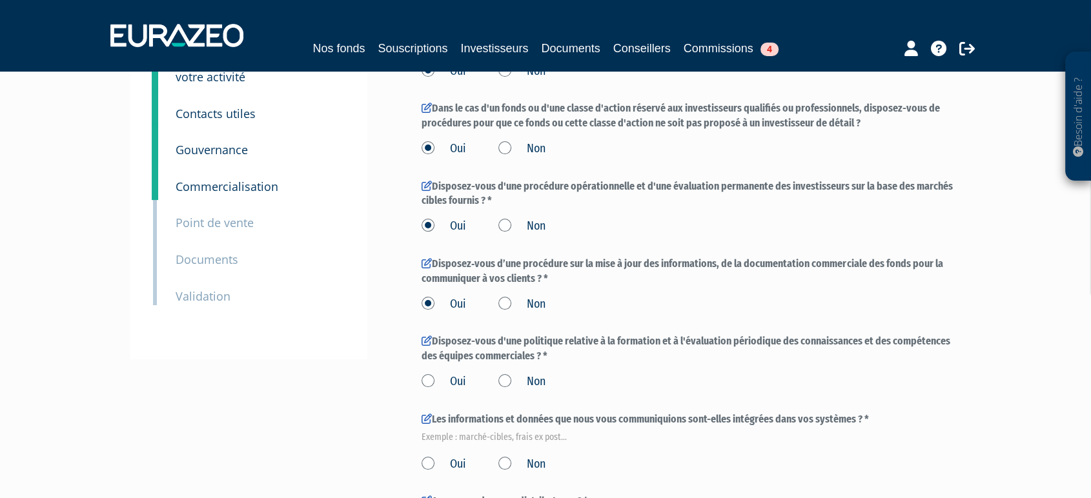
click at [427, 380] on label "Oui" at bounding box center [443, 382] width 45 height 17
click at [0, 0] on input "Oui" at bounding box center [0, 0] width 0 height 0
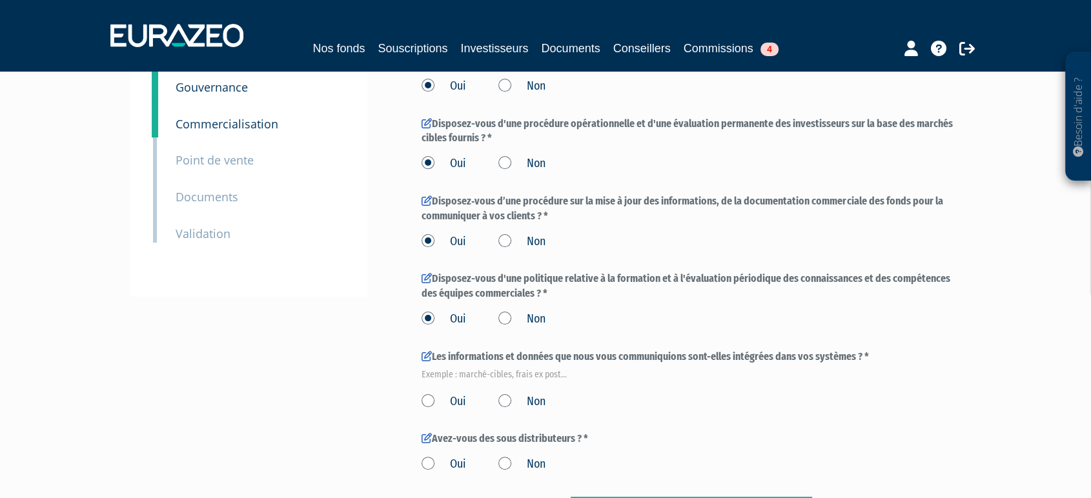
scroll to position [186, 0]
click at [430, 396] on label "Oui" at bounding box center [443, 401] width 45 height 17
click at [0, 0] on input "Oui" at bounding box center [0, 0] width 0 height 0
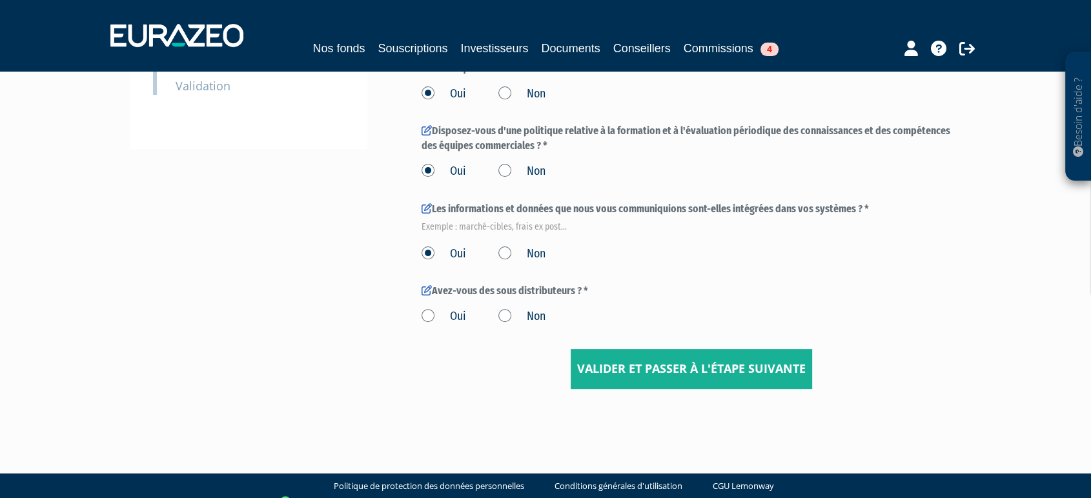
scroll to position [349, 0]
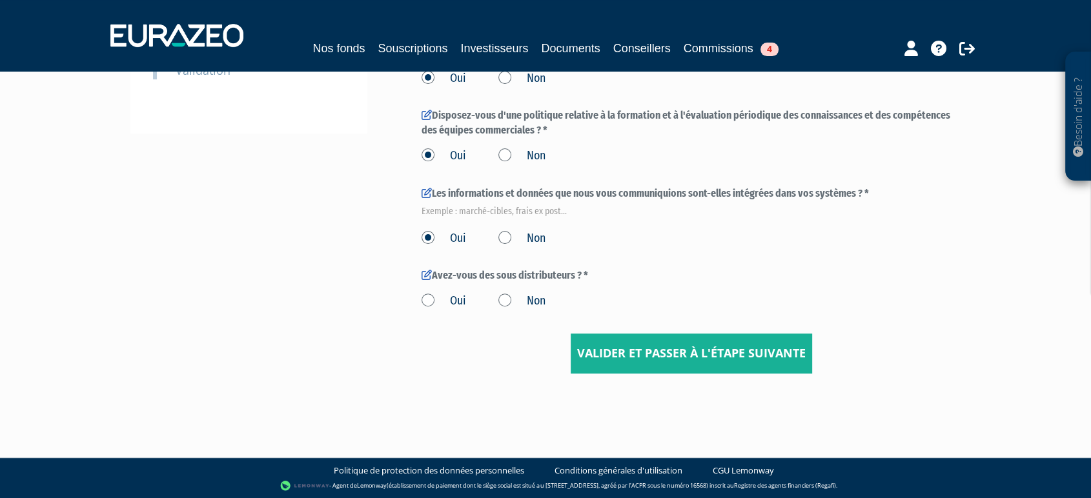
click at [422, 298] on label "Oui" at bounding box center [443, 301] width 45 height 17
click at [0, 0] on input "Oui" at bounding box center [0, 0] width 0 height 0
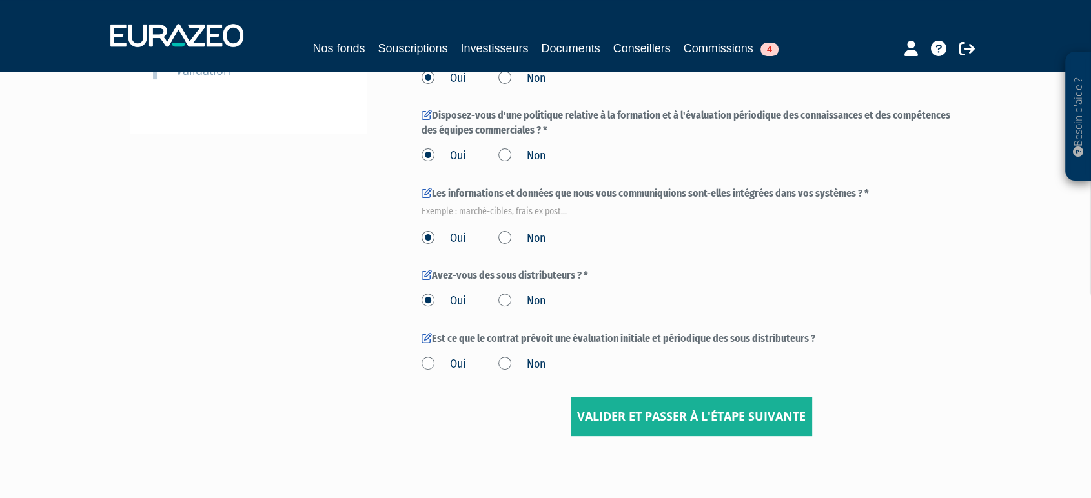
click at [505, 302] on label "Non" at bounding box center [521, 301] width 47 height 17
click at [0, 0] on input "Non" at bounding box center [0, 0] width 0 height 0
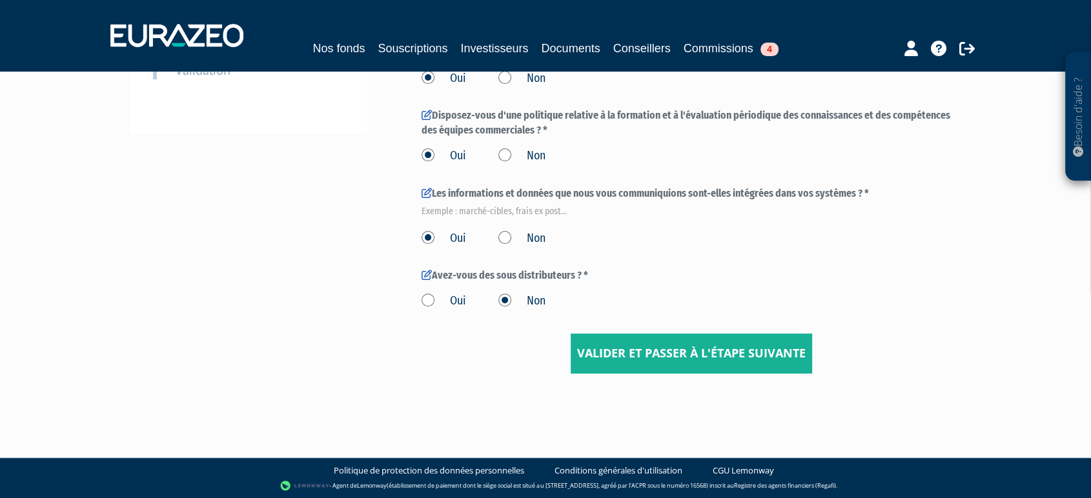
click at [436, 307] on label "Oui" at bounding box center [443, 301] width 45 height 17
click at [0, 0] on input "Oui" at bounding box center [0, 0] width 0 height 0
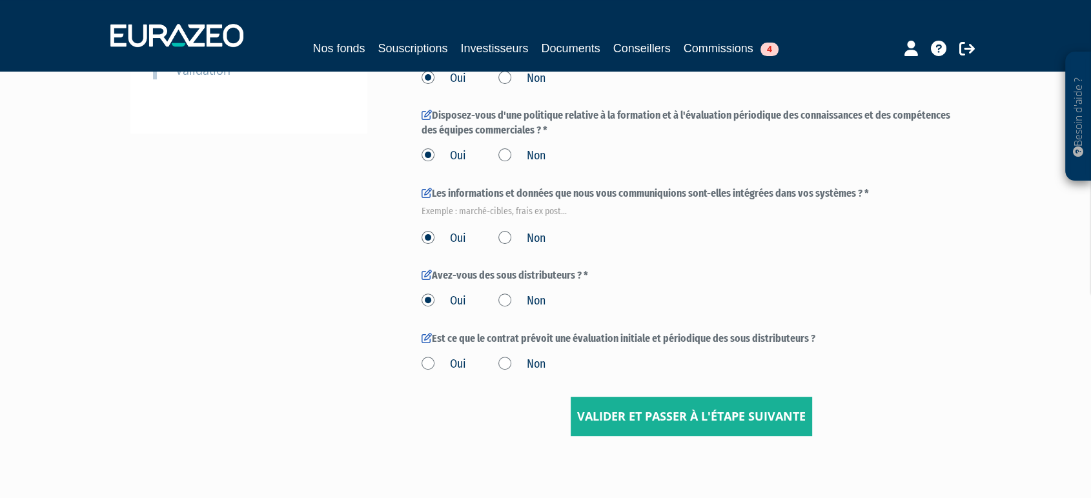
click at [434, 363] on label "Oui" at bounding box center [443, 364] width 45 height 17
click at [0, 0] on input "Oui" at bounding box center [0, 0] width 0 height 0
drag, startPoint x: 434, startPoint y: 363, endPoint x: 612, endPoint y: 412, distance: 185.4
click at [612, 412] on form "Disposez‐vous d'un processus de sélection des produits que vous commercialisez …" at bounding box center [690, 125] width 539 height 624
click at [612, 412] on input "Valider et passer à l'étape suivante" at bounding box center [690, 417] width 241 height 40
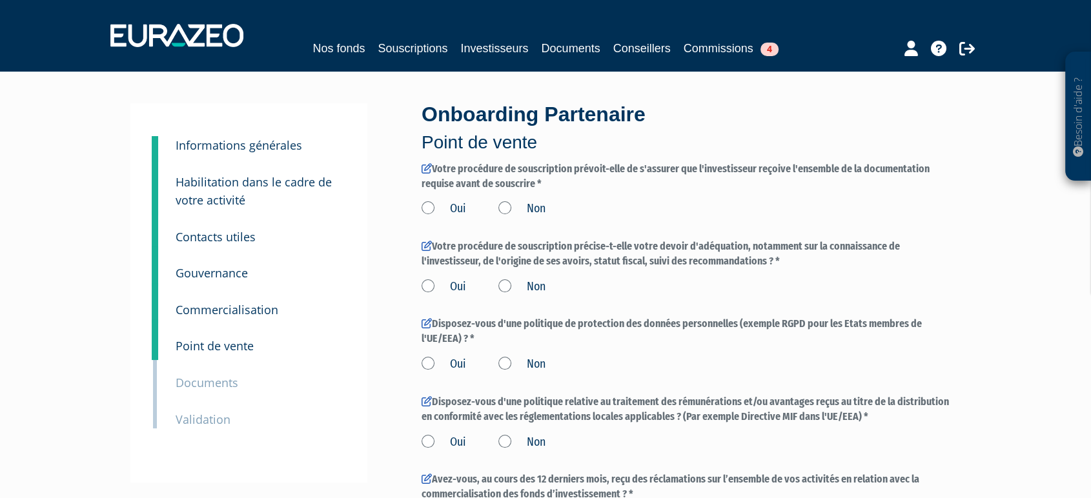
click at [783, 363] on div "Oui Non" at bounding box center [690, 362] width 539 height 21
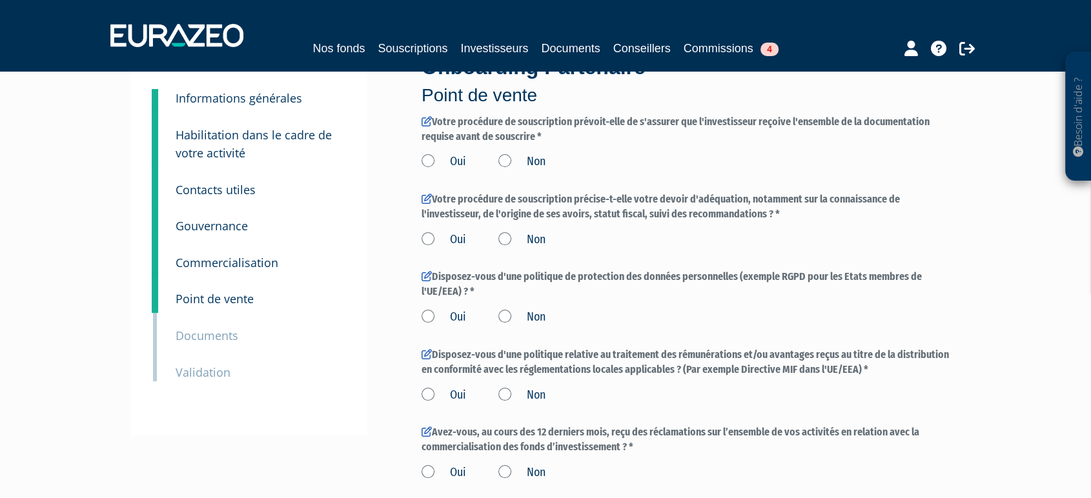
scroll to position [48, 0]
click at [429, 160] on label "Oui" at bounding box center [443, 161] width 45 height 17
click at [0, 0] on input "Oui" at bounding box center [0, 0] width 0 height 0
click at [429, 239] on label "Oui" at bounding box center [443, 239] width 45 height 17
click at [0, 0] on input "Oui" at bounding box center [0, 0] width 0 height 0
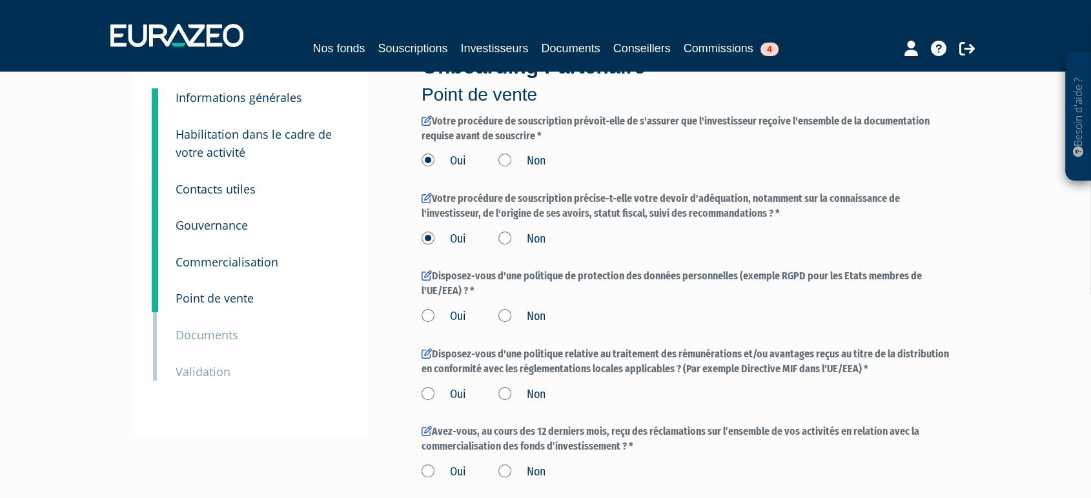
click at [427, 317] on label "Oui" at bounding box center [443, 316] width 45 height 17
click at [0, 0] on input "Oui" at bounding box center [0, 0] width 0 height 0
click at [428, 394] on label "Oui" at bounding box center [443, 395] width 45 height 17
click at [0, 0] on input "Oui" at bounding box center [0, 0] width 0 height 0
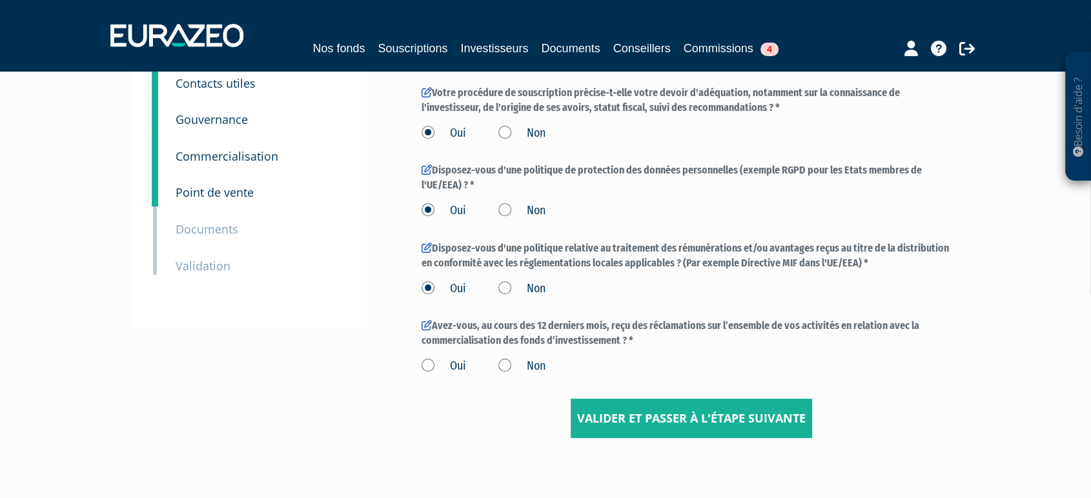
click at [425, 367] on label "Oui" at bounding box center [443, 366] width 45 height 17
click at [0, 0] on input "Oui" at bounding box center [0, 0] width 0 height 0
click at [649, 412] on input "Valider et passer à l'étape suivante" at bounding box center [690, 419] width 241 height 40
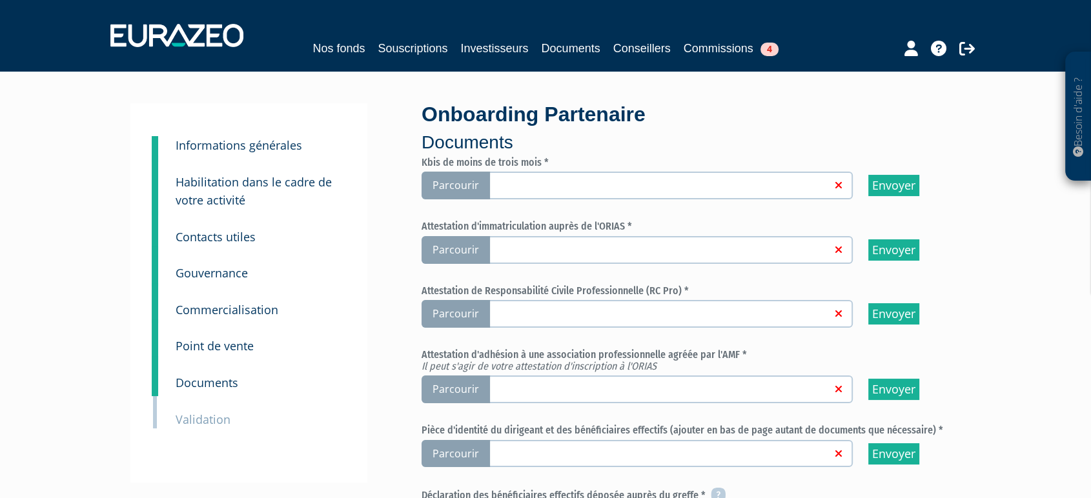
click at [467, 183] on span "Parcourir" at bounding box center [455, 186] width 68 height 28
click at [0, 0] on input "Parcourir" at bounding box center [0, 0] width 0 height 0
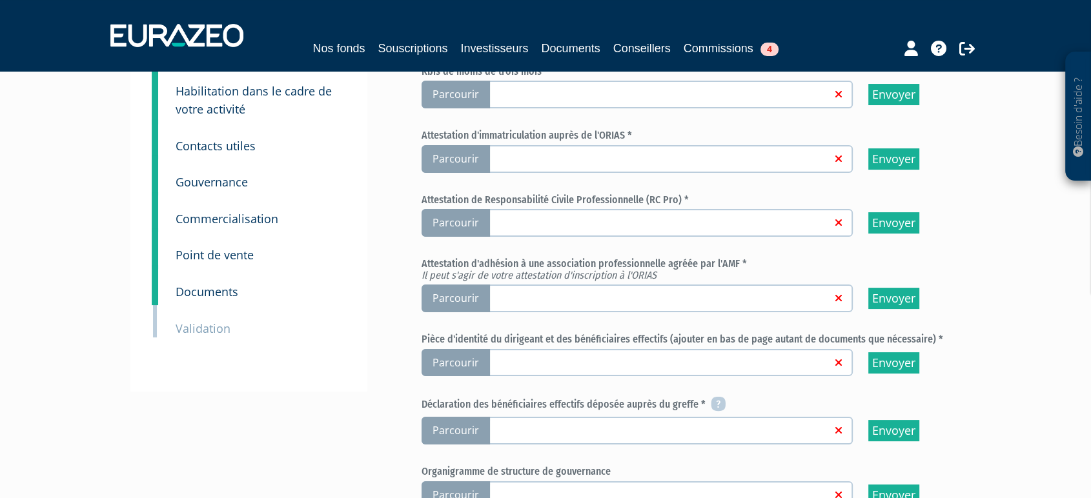
scroll to position [90, 0]
click at [206, 325] on small "Validation" at bounding box center [203, 328] width 55 height 15
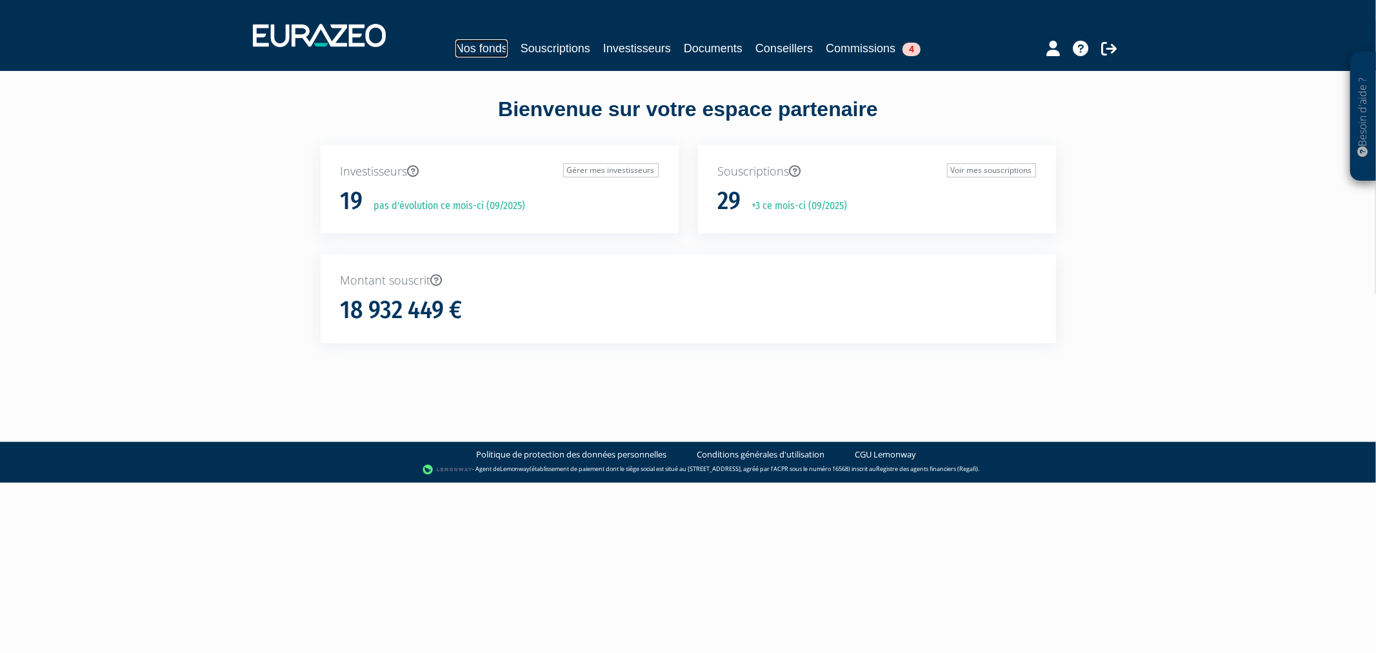
click at [456, 49] on link "Nos fonds" at bounding box center [482, 48] width 52 height 18
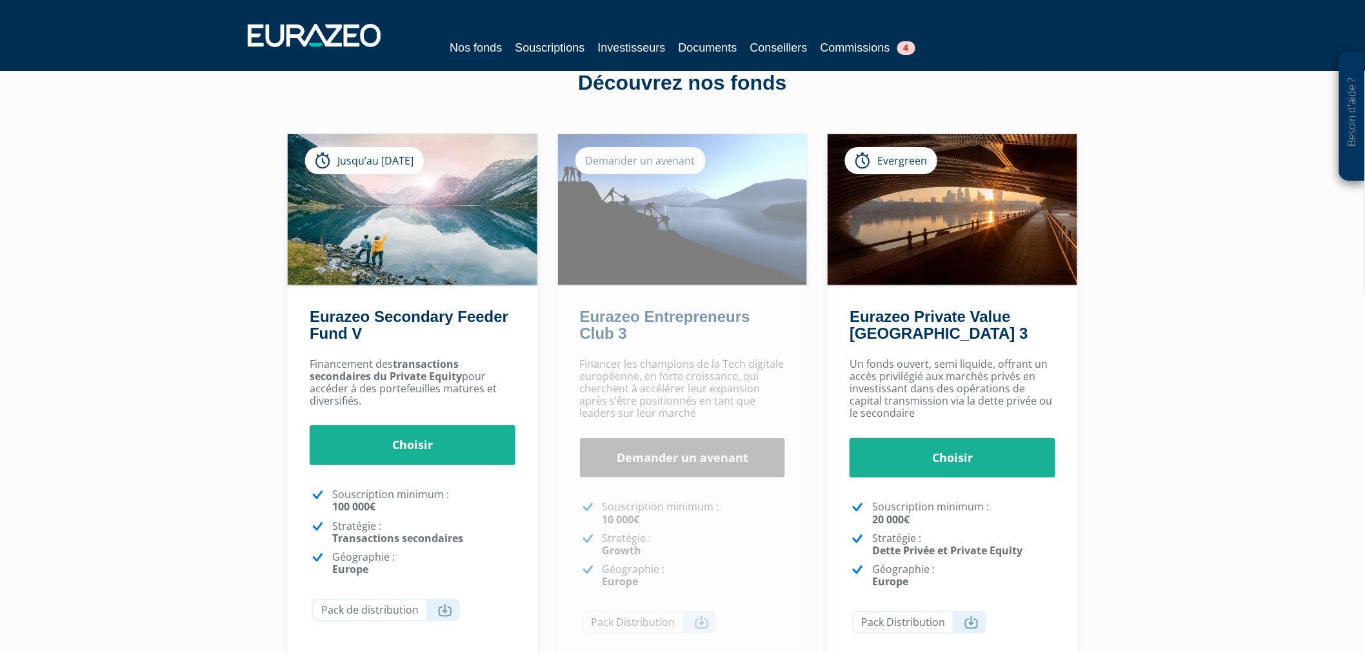
scroll to position [72, 0]
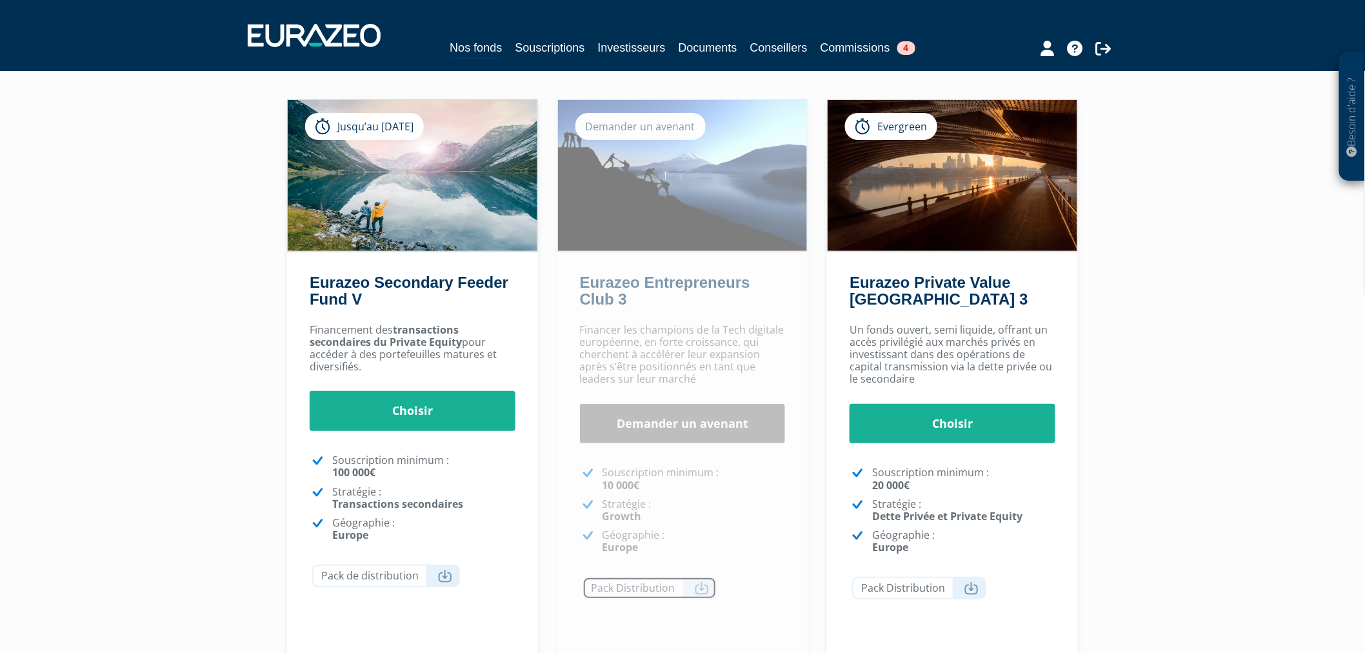
click at [693, 594] on link "Pack Distribution" at bounding box center [650, 588] width 134 height 23
click at [1196, 13] on nav "Nos fonds Souscriptions Investisseurs Documents Conseillers Commissions 4" at bounding box center [682, 35] width 1365 height 71
click at [957, 589] on link "Pack Distribution" at bounding box center [919, 588] width 134 height 23
click at [727, 42] on link "Documents" at bounding box center [708, 48] width 59 height 18
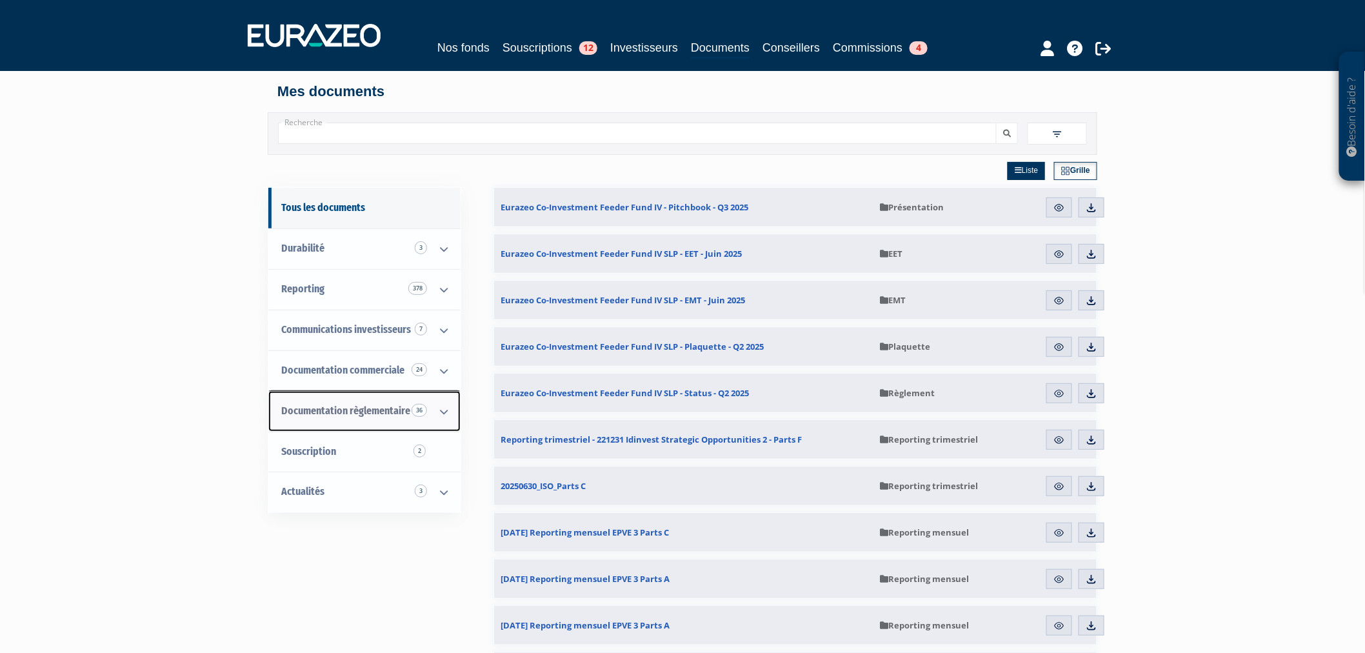
click at [299, 408] on span "Documentation règlementaire 36" at bounding box center [345, 411] width 129 height 12
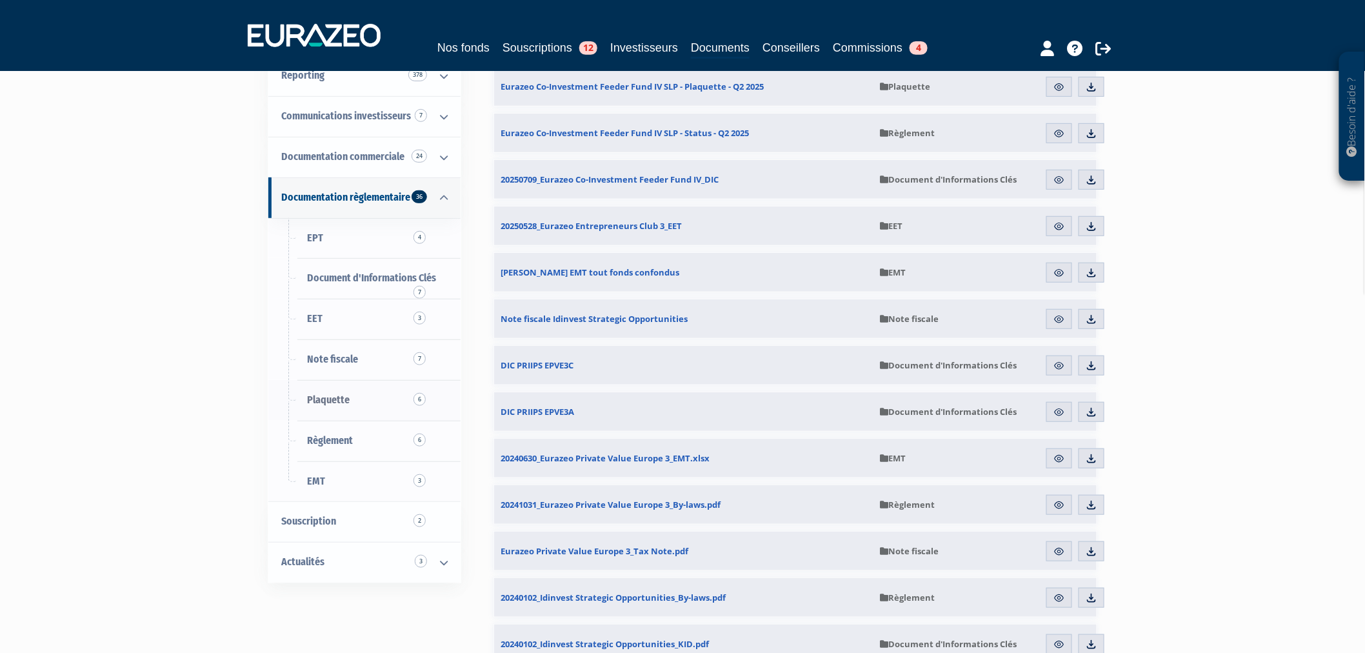
scroll to position [214, 0]
click at [321, 475] on span "EMT 3" at bounding box center [316, 480] width 18 height 12
